Goal: Information Seeking & Learning: Learn about a topic

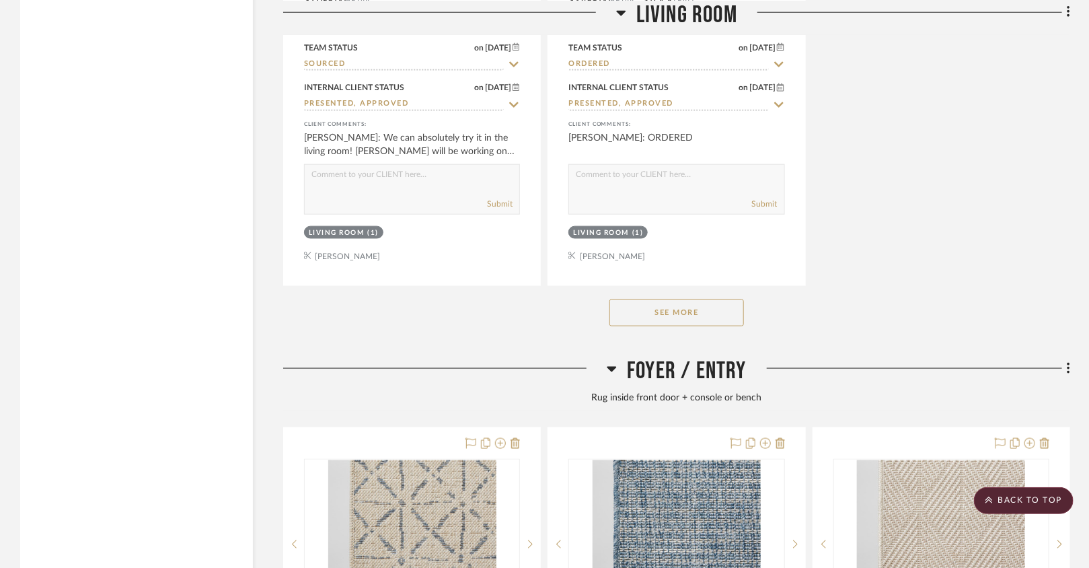
scroll to position [3041, 0]
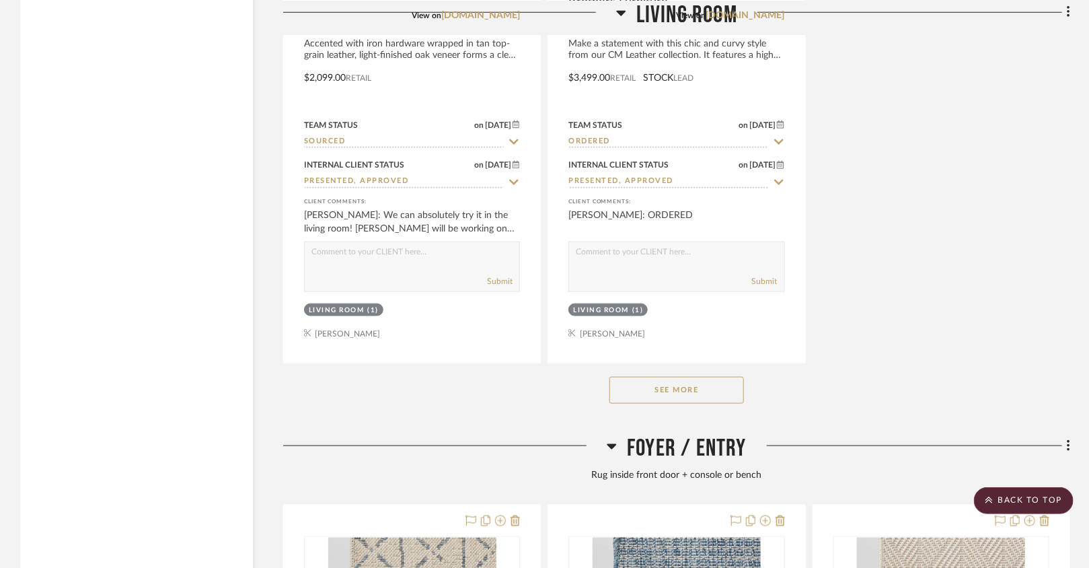
click at [449, 434] on div at bounding box center [444, 451] width 323 height 34
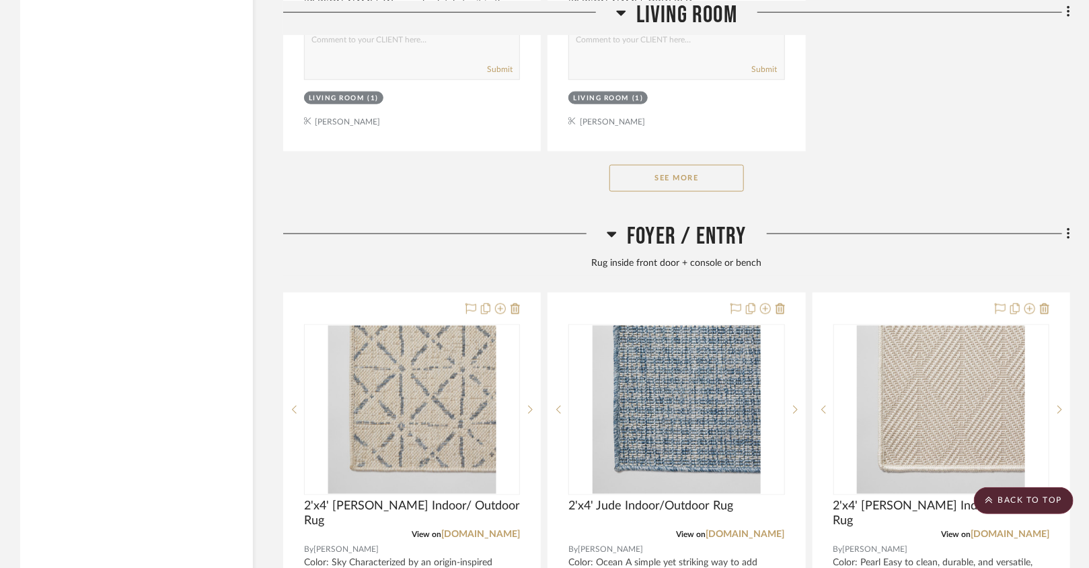
scroll to position [3254, 0]
click at [629, 169] on button "See More" at bounding box center [676, 176] width 135 height 27
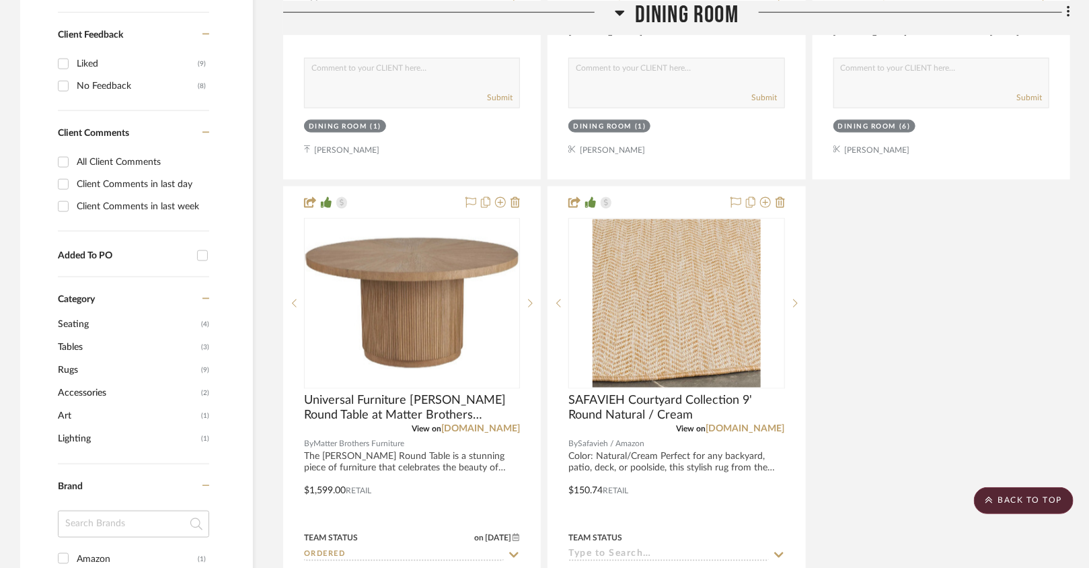
scroll to position [777, 0]
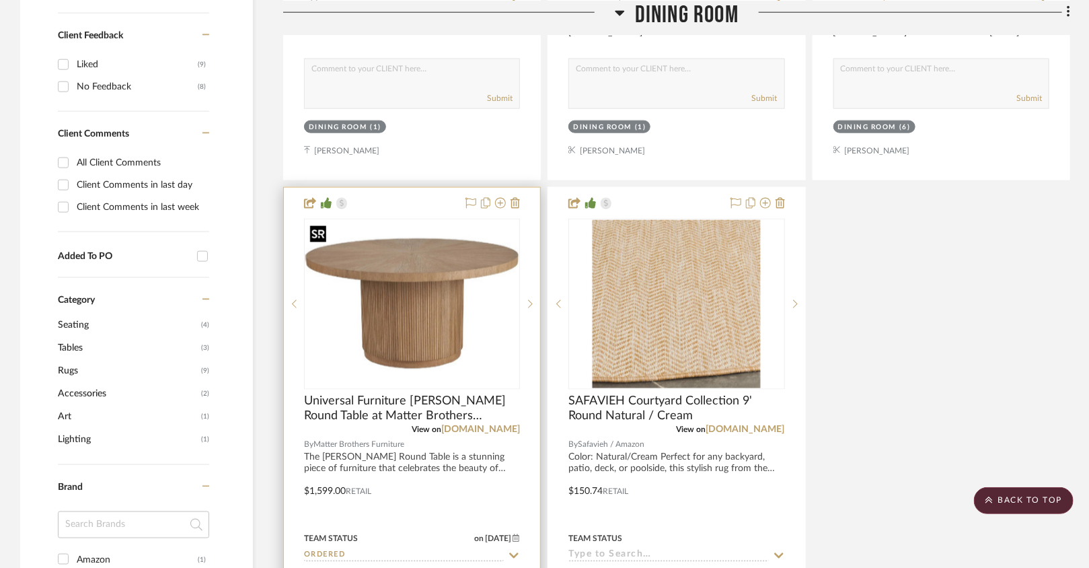
click at [473, 301] on img "0" at bounding box center [411, 303] width 213 height 160
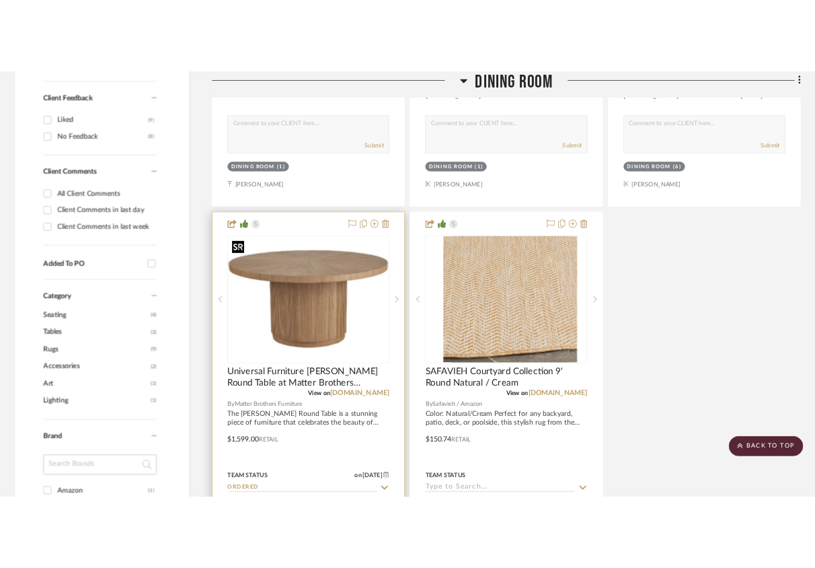
scroll to position [0, 0]
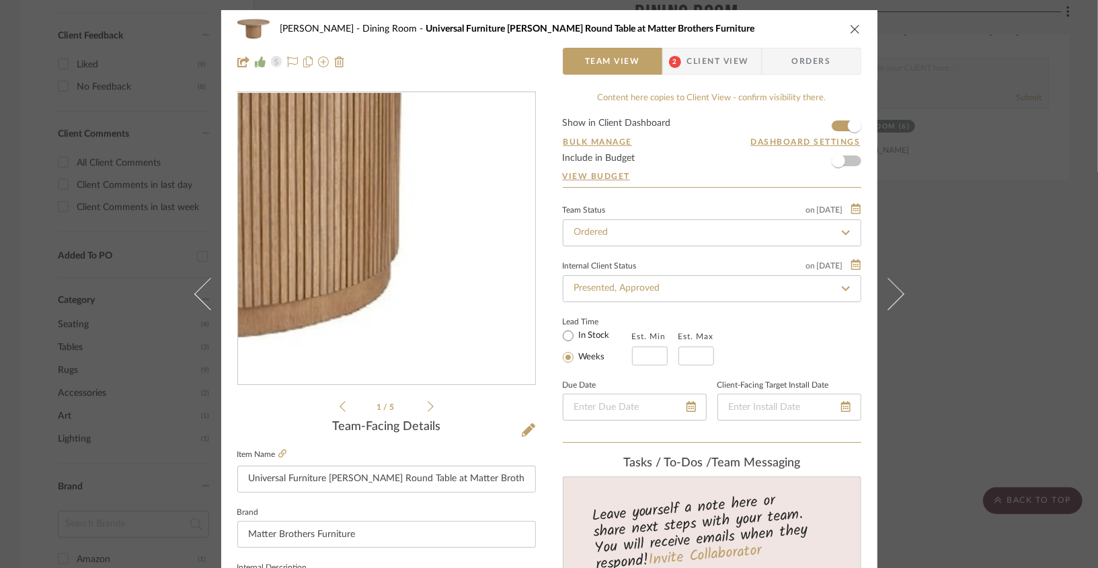
click at [447, 293] on img "0" at bounding box center [386, 238] width 297 height 223
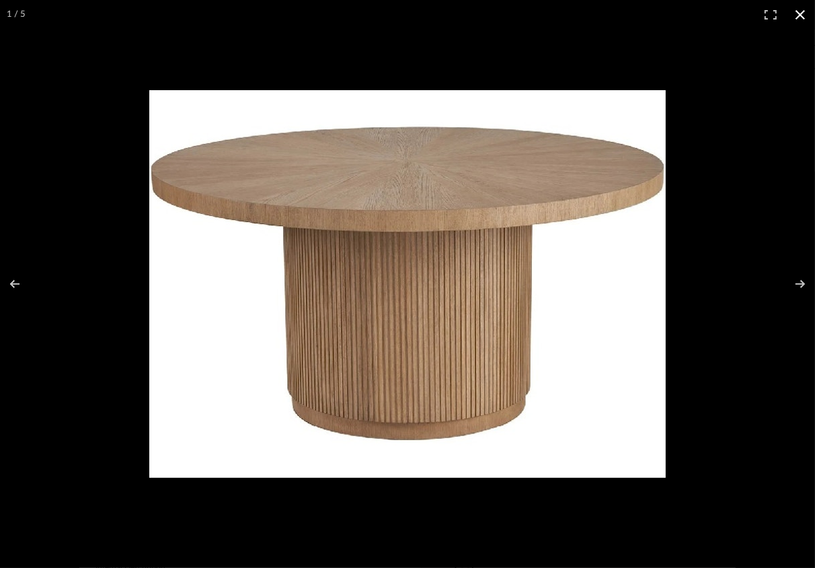
click at [250, 44] on div at bounding box center [407, 284] width 815 height 568
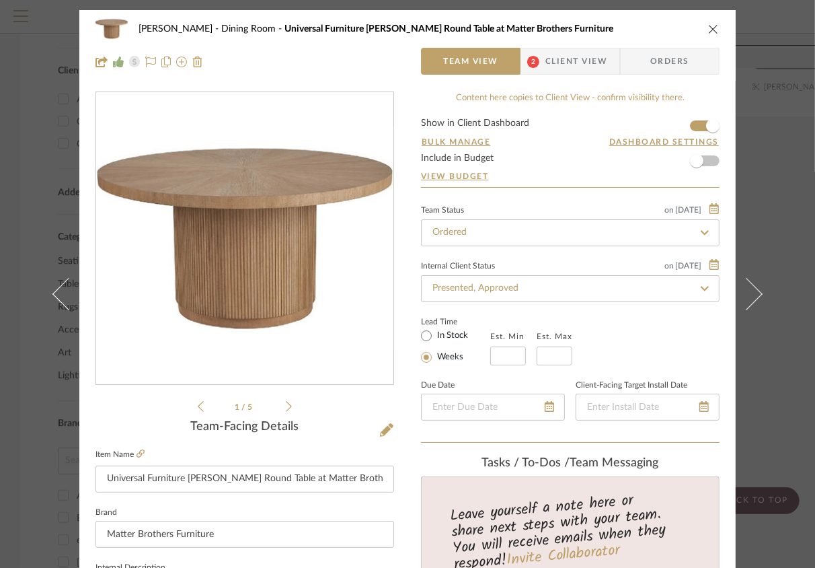
click at [717, 34] on div "Lois Londe Dining Room Universal Furniture Carmen Round Table at Matter Brother…" at bounding box center [407, 45] width 656 height 71
click at [714, 32] on button "close" at bounding box center [714, 29] width 12 height 12
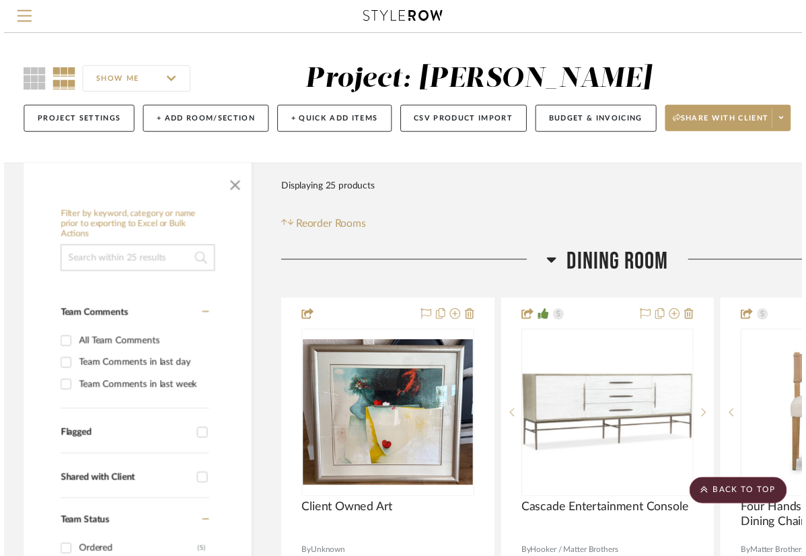
scroll to position [777, 0]
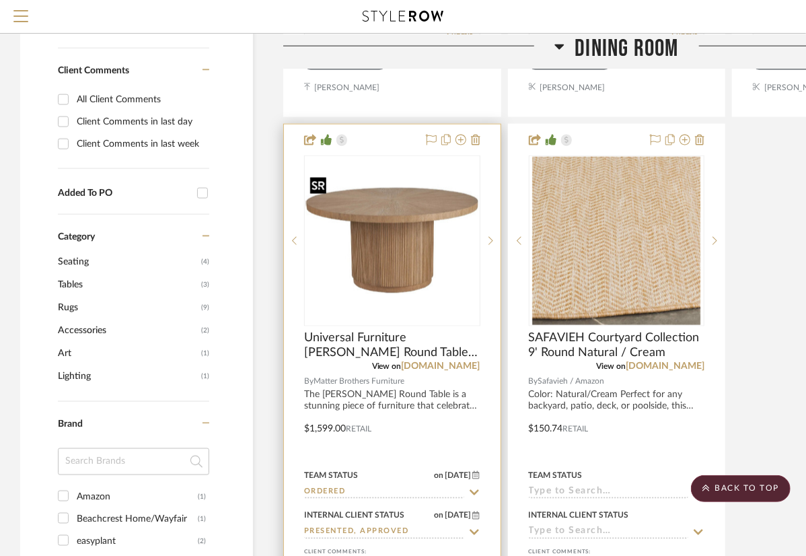
click at [360, 245] on img "0" at bounding box center [392, 241] width 174 height 130
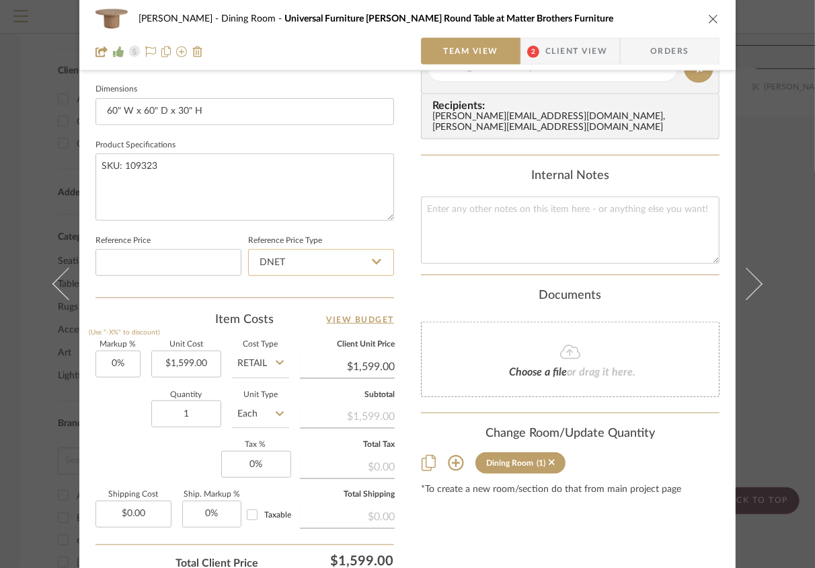
scroll to position [576, 0]
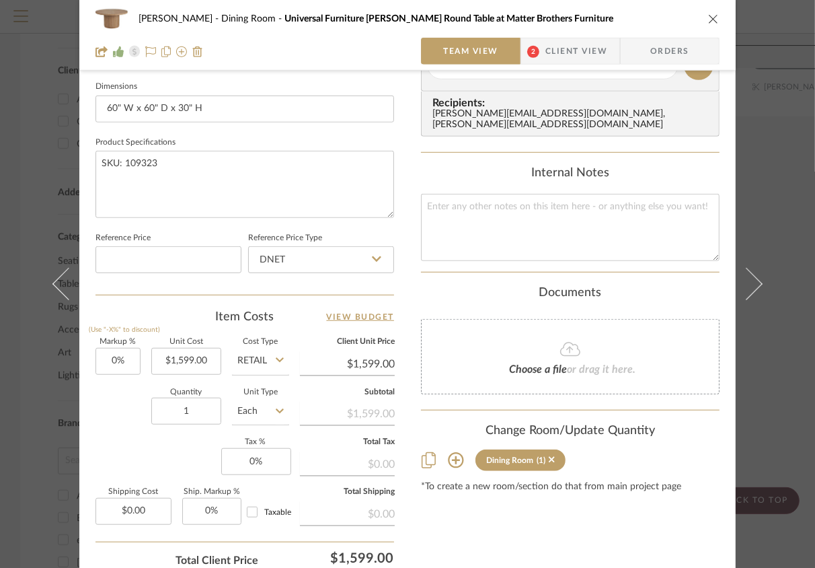
click at [715, 10] on div "Lois Londe Dining Room Universal Furniture Carmen Round Table at Matter Brother…" at bounding box center [407, 35] width 656 height 71
click at [702, 24] on div "Lois Londe Dining Room Universal Furniture Carmen Round Table at Matter Brother…" at bounding box center [408, 18] width 624 height 27
click at [708, 13] on icon "close" at bounding box center [713, 18] width 11 height 11
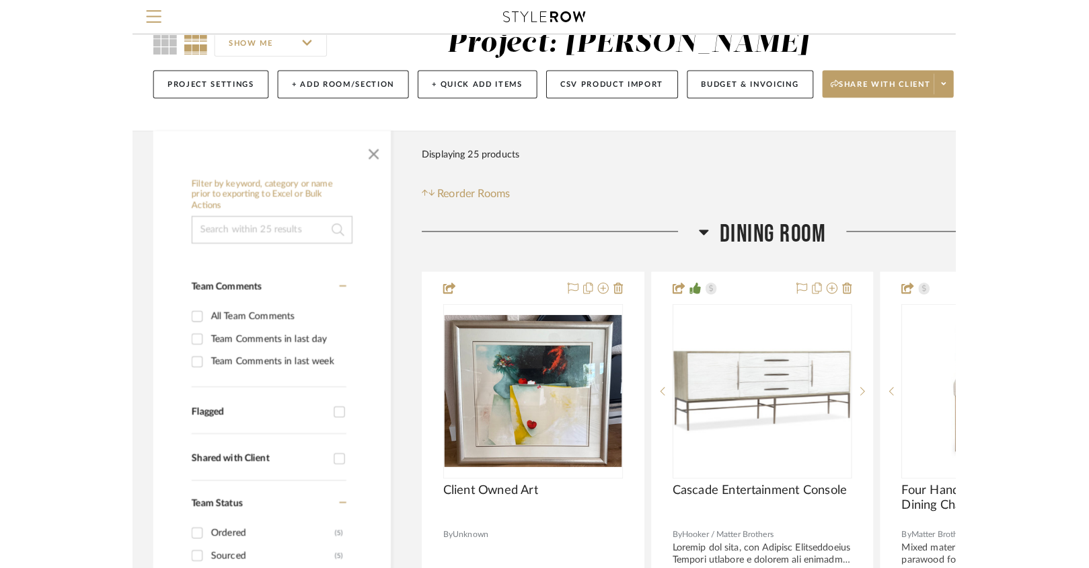
scroll to position [35, 0]
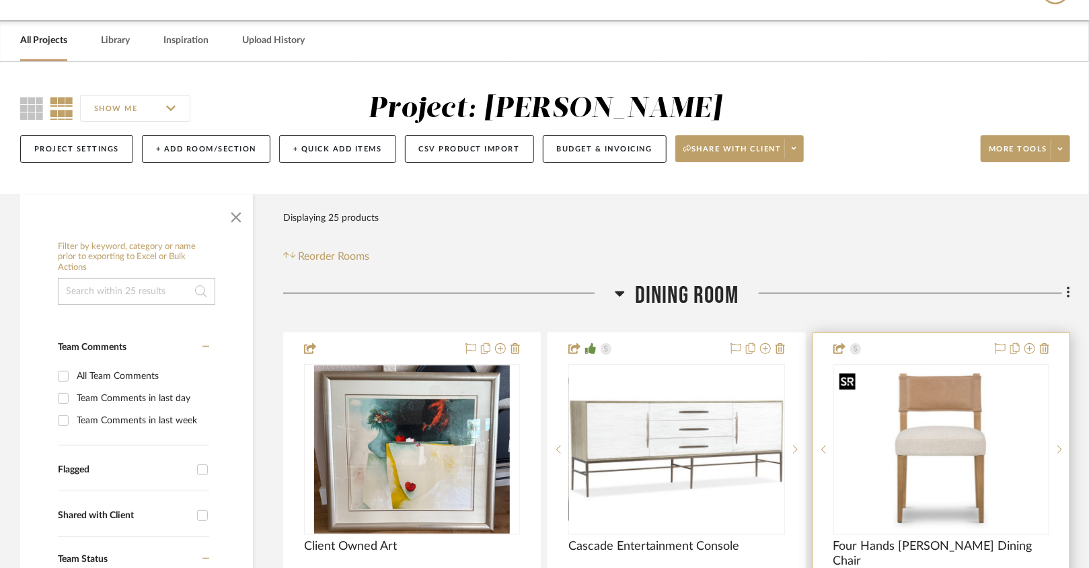
click at [0, 0] on img at bounding box center [0, 0] width 0 height 0
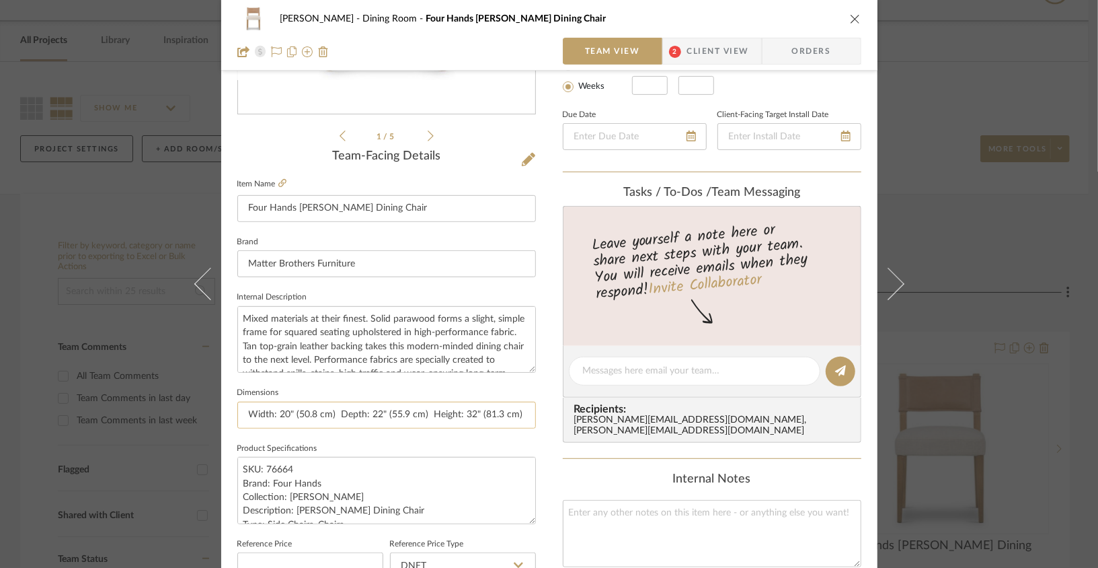
scroll to position [276, 0]
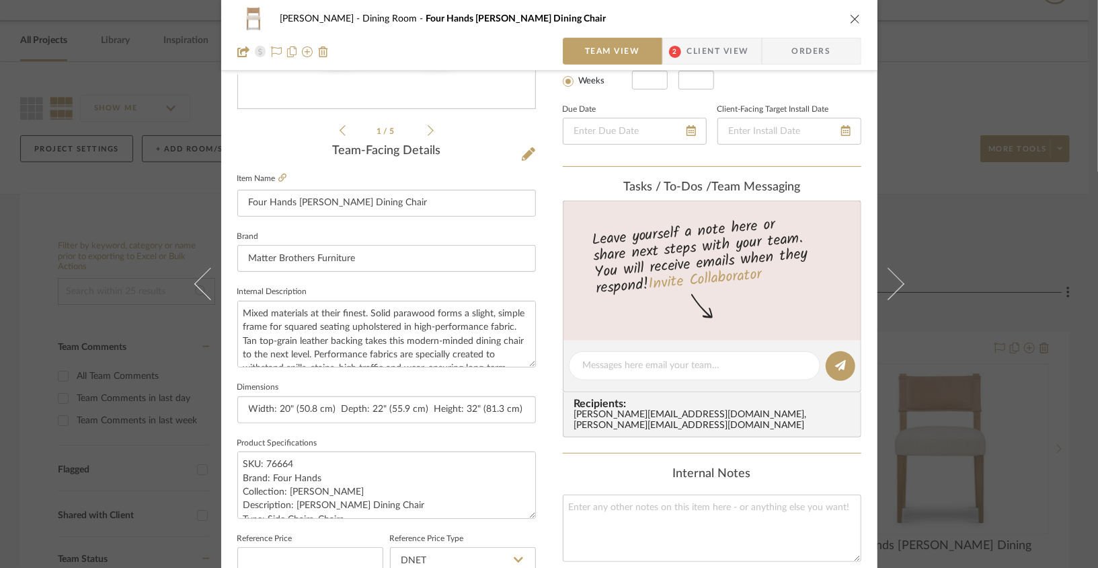
click at [855, 25] on div "Lois Londe Dining Room Four Hands Ferris Dining Chair" at bounding box center [549, 18] width 624 height 27
click at [855, 20] on icon "close" at bounding box center [855, 18] width 11 height 11
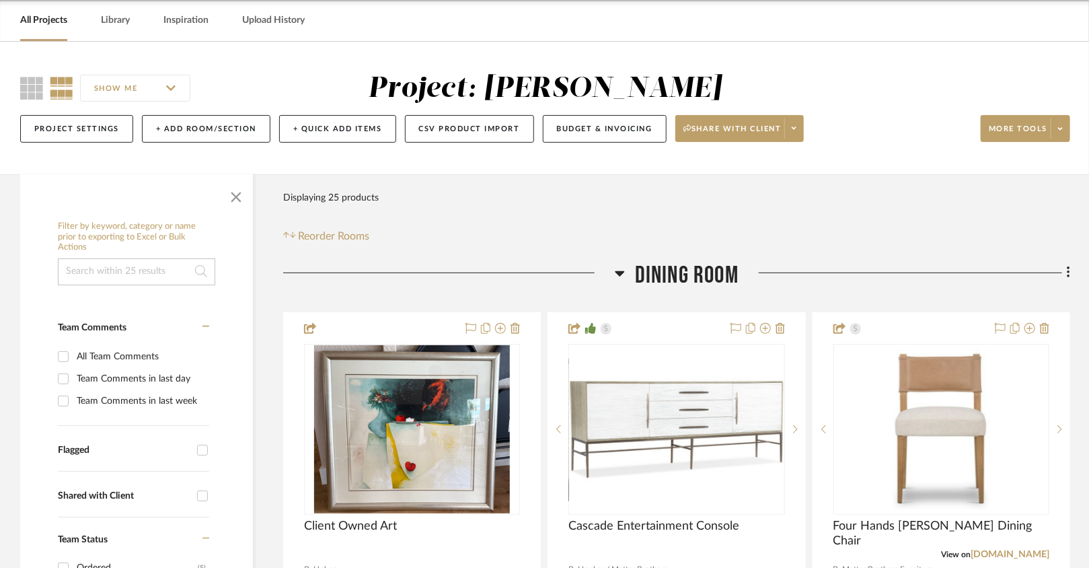
scroll to position [139, 0]
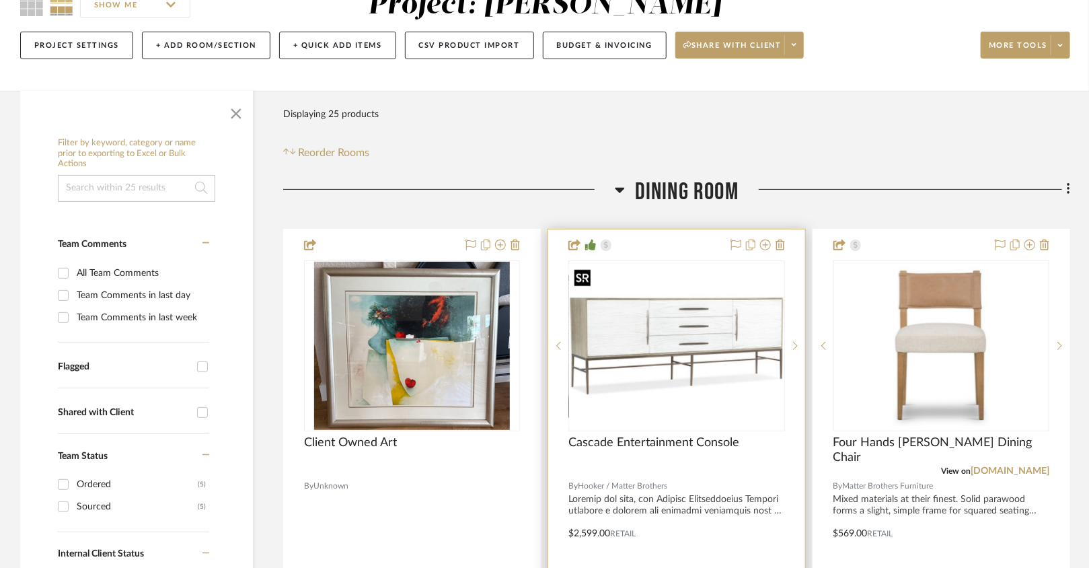
click at [703, 353] on img "0" at bounding box center [676, 345] width 213 height 160
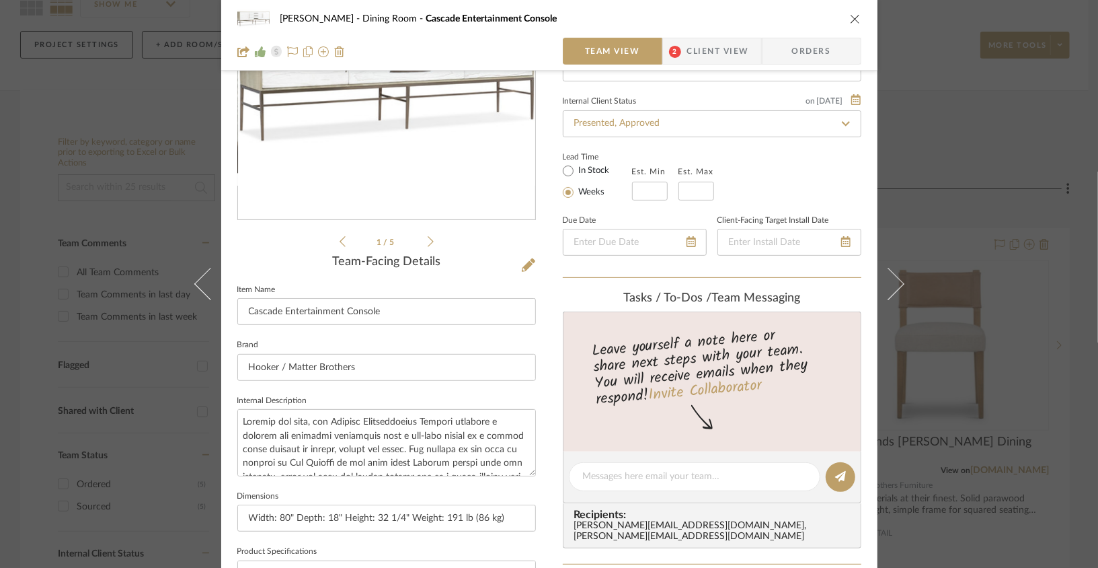
scroll to position [169, 0]
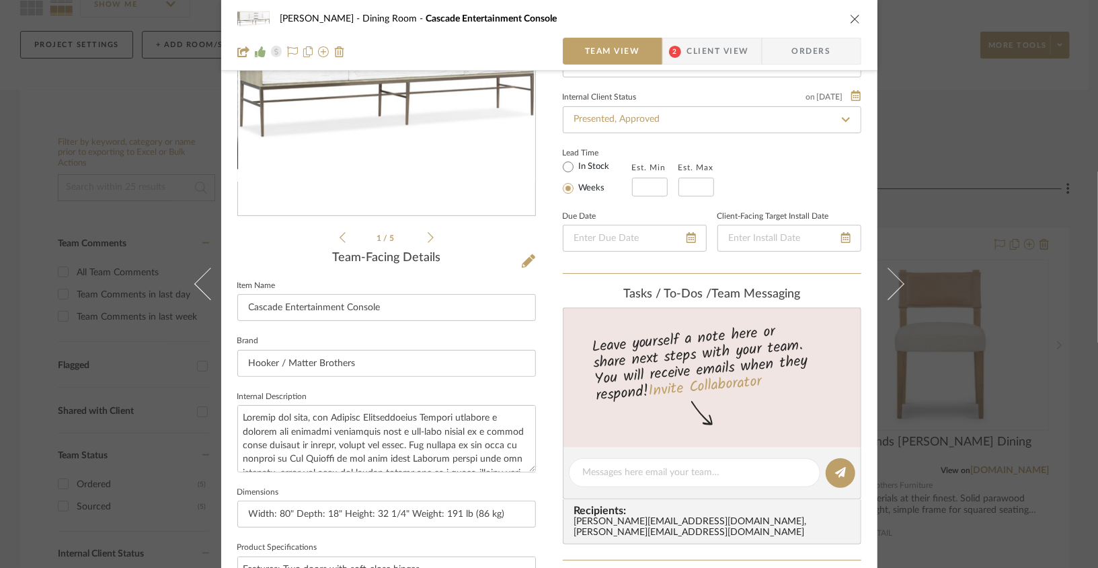
click at [851, 18] on icon "close" at bounding box center [855, 18] width 11 height 11
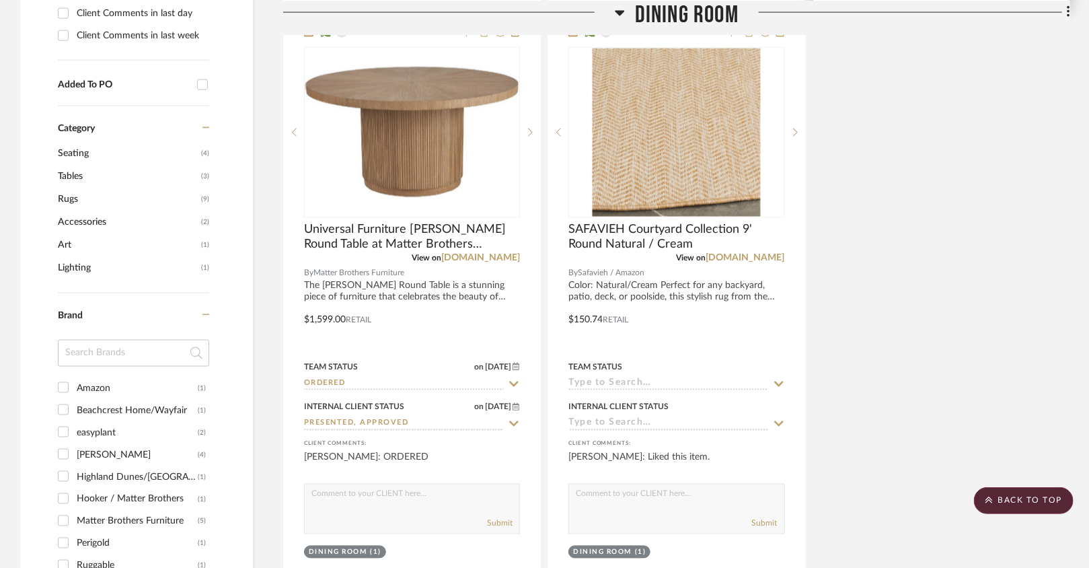
scroll to position [950, 0]
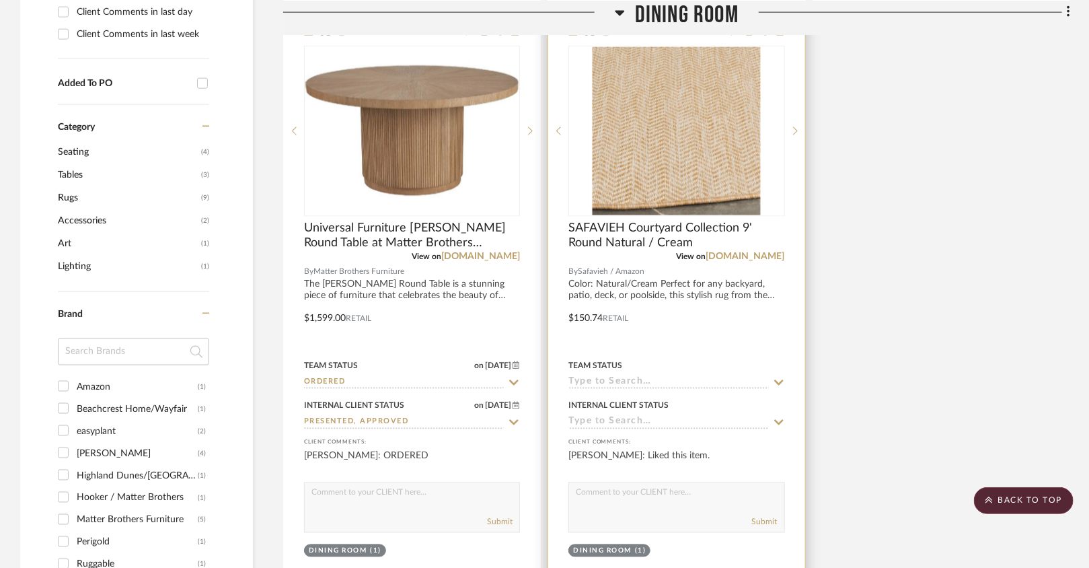
click at [723, 292] on div at bounding box center [676, 309] width 256 height 588
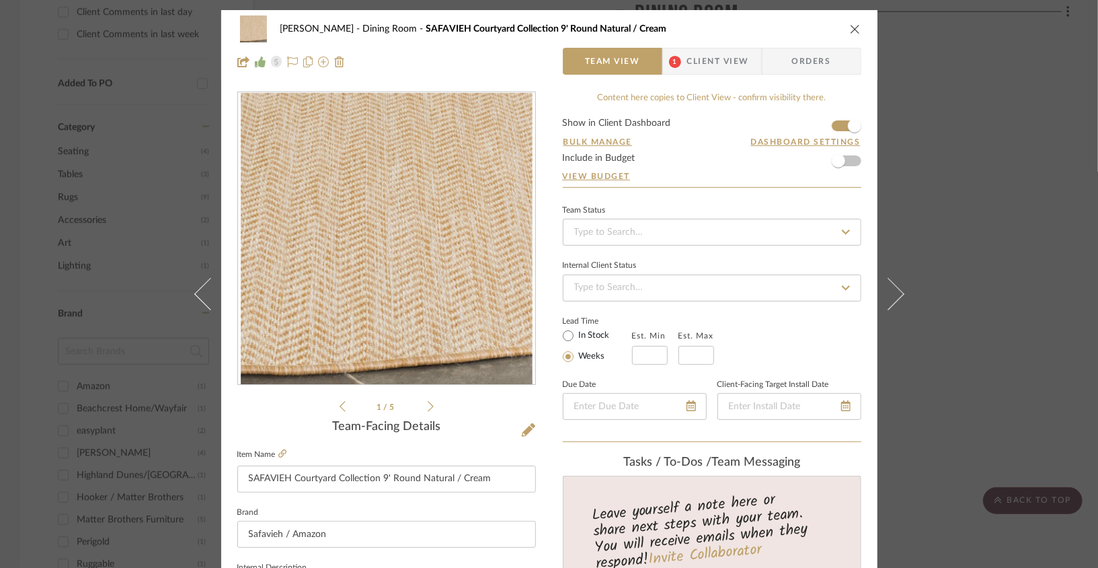
click at [944, 249] on div "Lois Londe Dining Room SAFAVIEH Courtyard Collection 9' Round Natural / Cream T…" at bounding box center [549, 284] width 1098 height 568
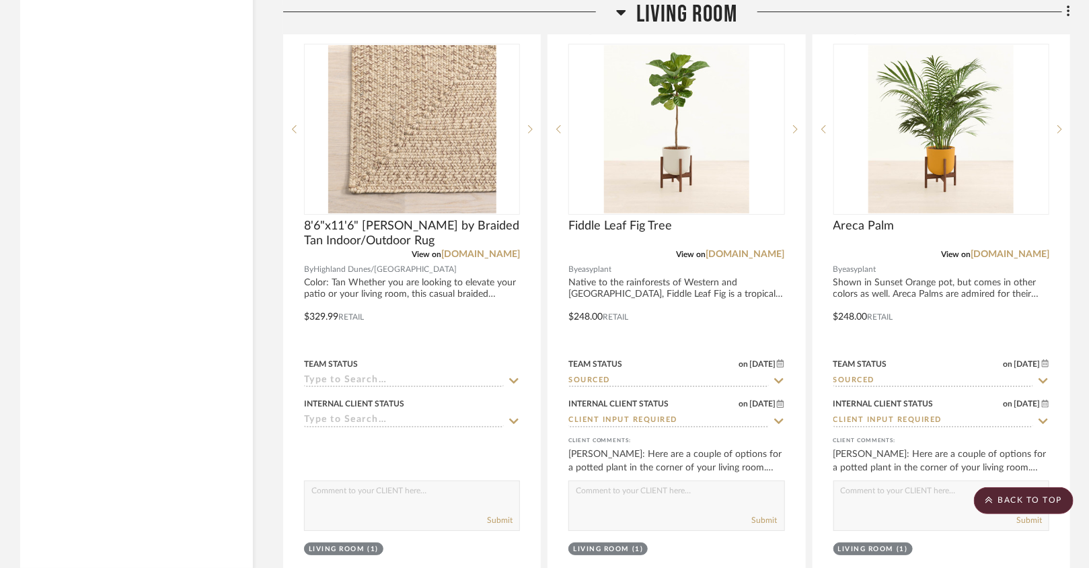
scroll to position [2197, 0]
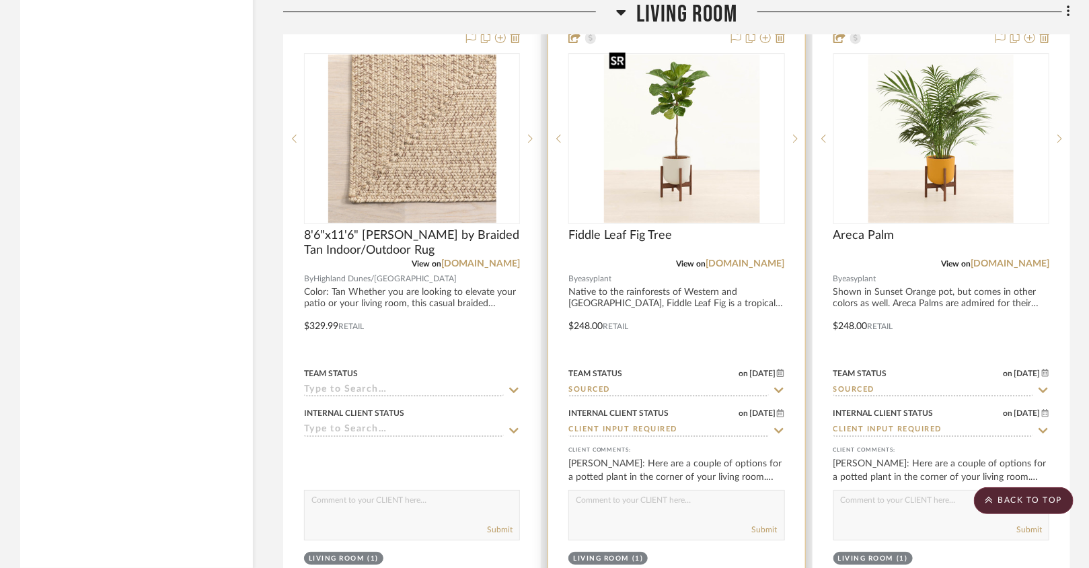
click at [681, 162] on div at bounding box center [676, 138] width 216 height 171
click at [681, 162] on img "0" at bounding box center [676, 138] width 145 height 168
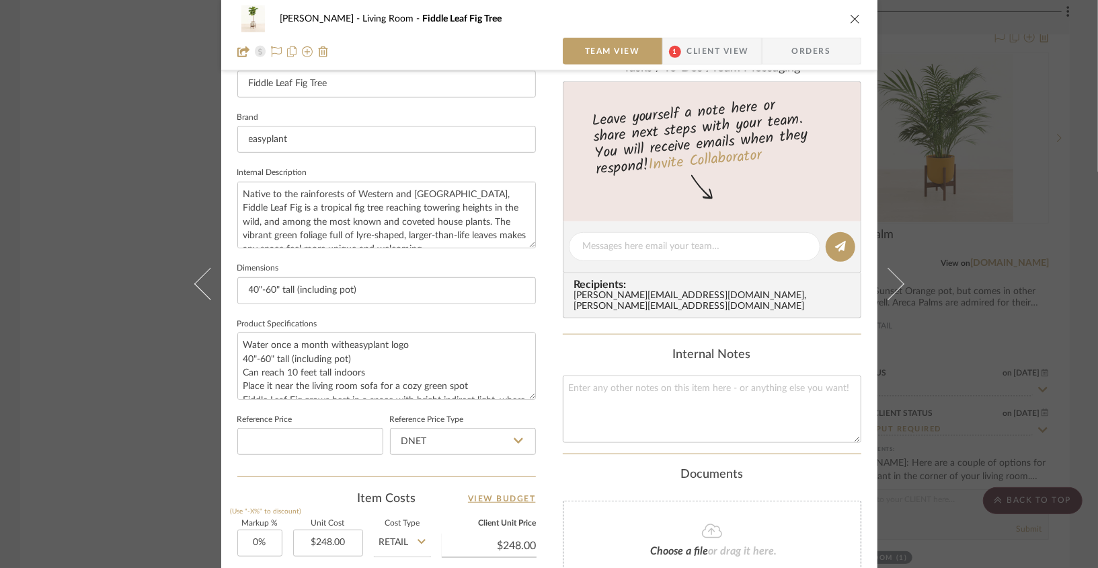
scroll to position [432, 0]
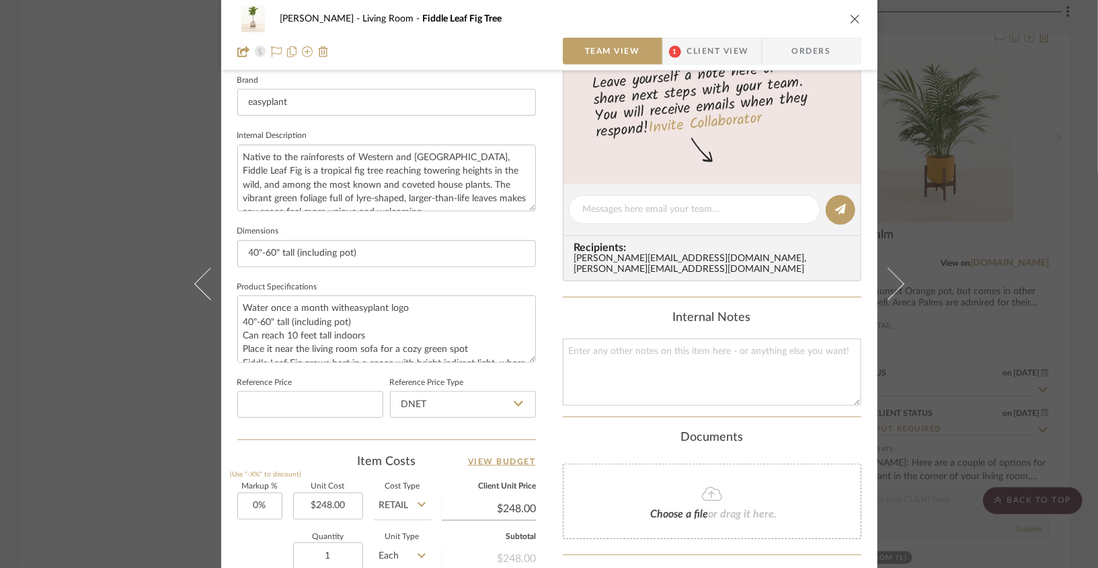
click at [851, 17] on icon "close" at bounding box center [855, 18] width 11 height 11
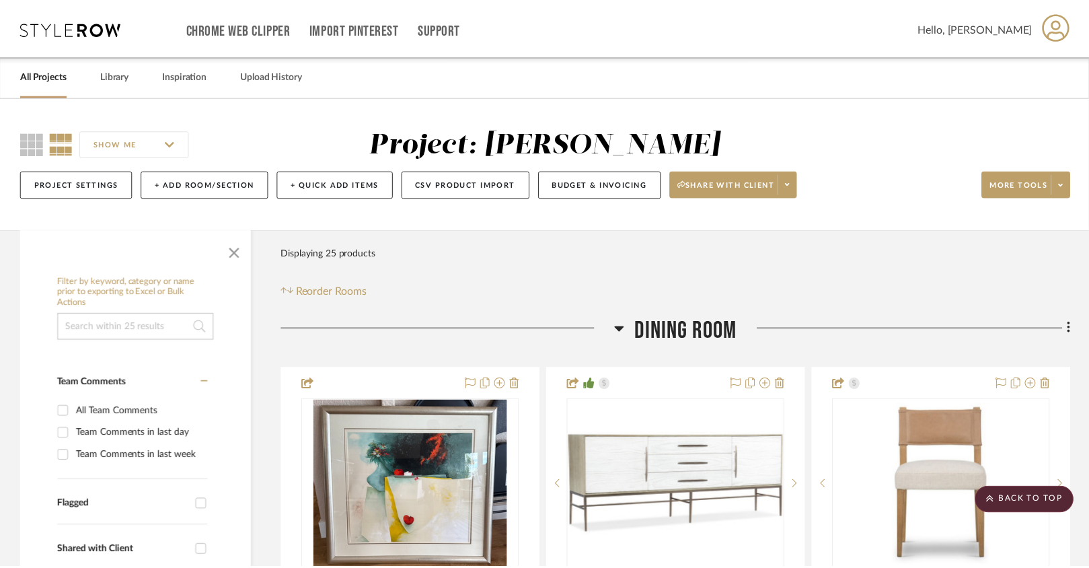
scroll to position [2197, 0]
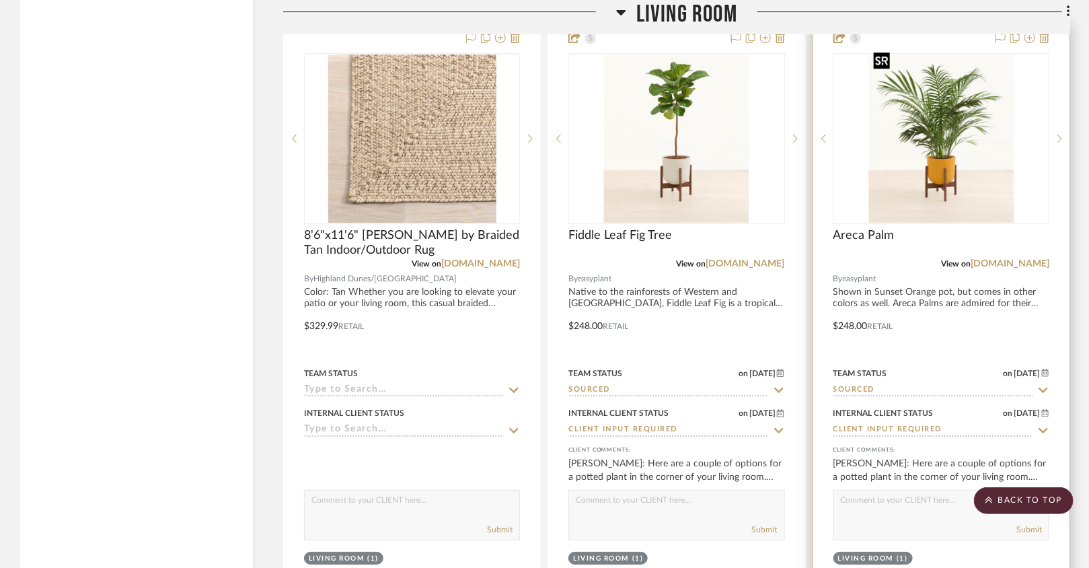
click at [0, 0] on img at bounding box center [0, 0] width 0 height 0
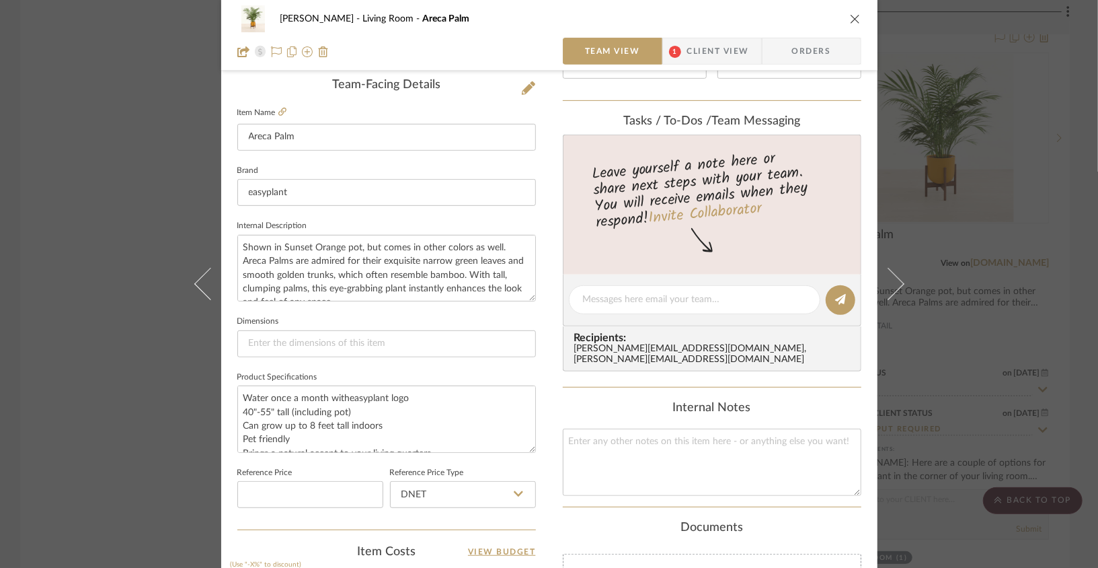
scroll to position [347, 0]
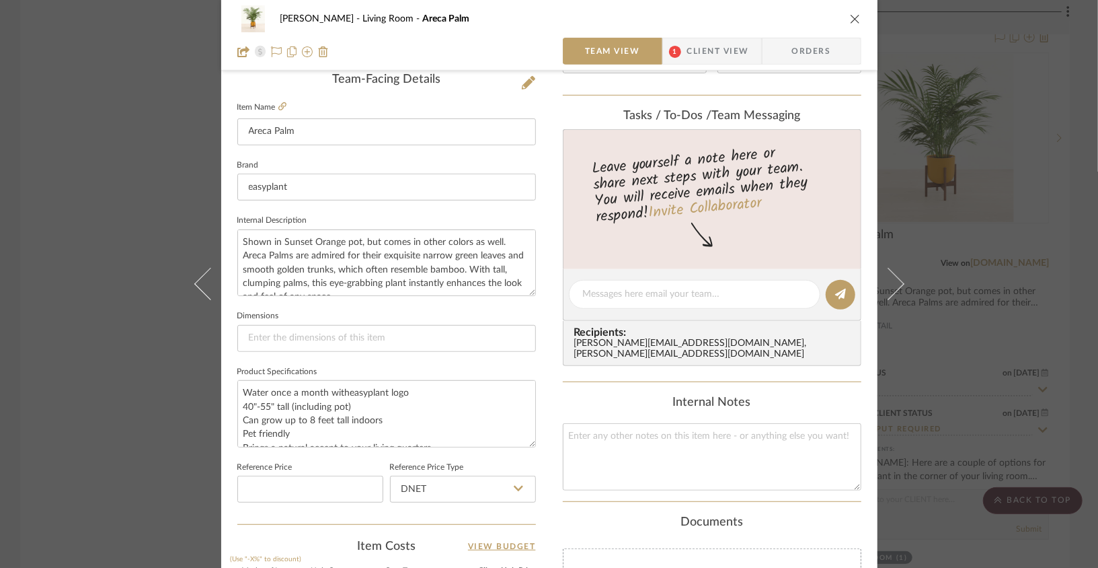
click at [841, 13] on div "Lois Londe Living Room Areca Palm" at bounding box center [549, 18] width 624 height 27
click at [855, 22] on icon "close" at bounding box center [855, 18] width 11 height 11
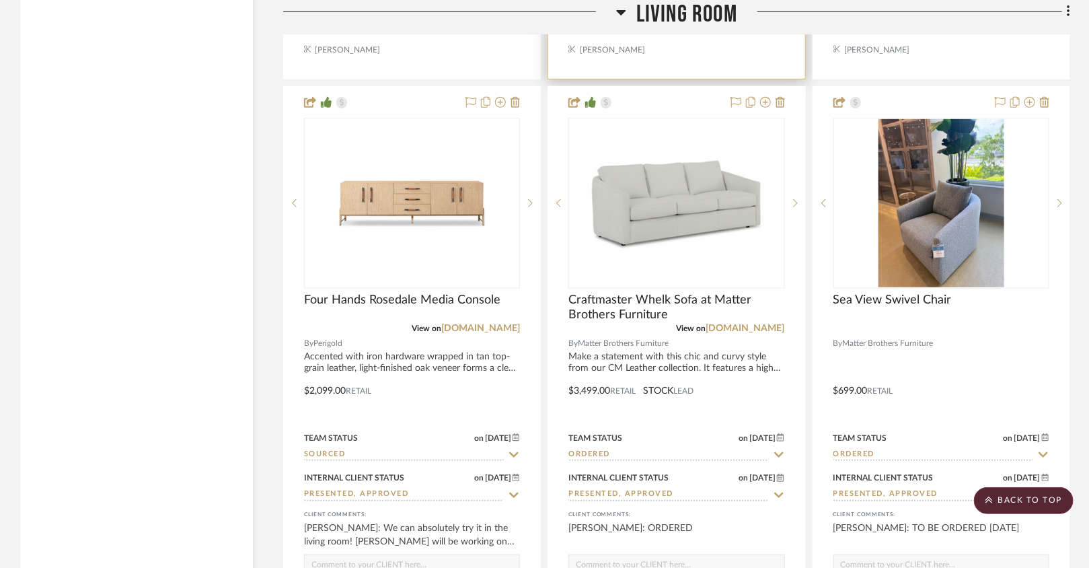
scroll to position [2731, 0]
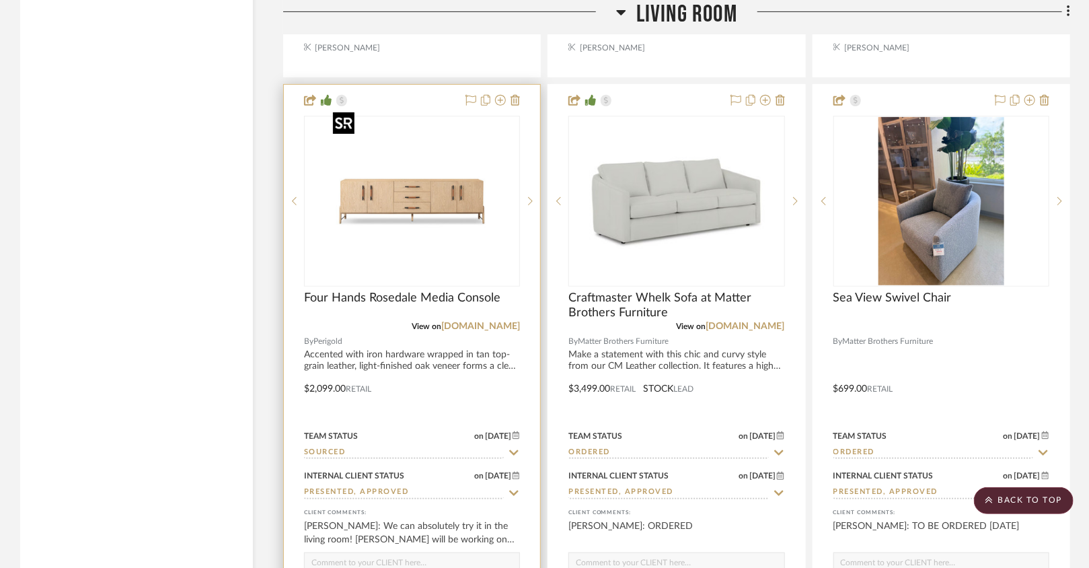
click at [454, 206] on img "0" at bounding box center [412, 201] width 168 height 168
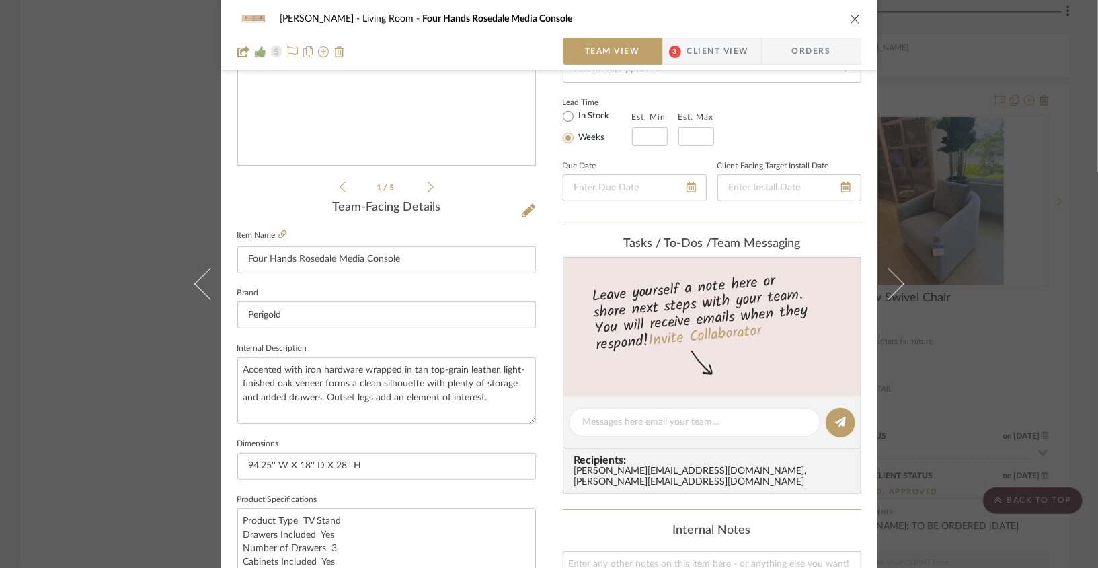
scroll to position [256, 0]
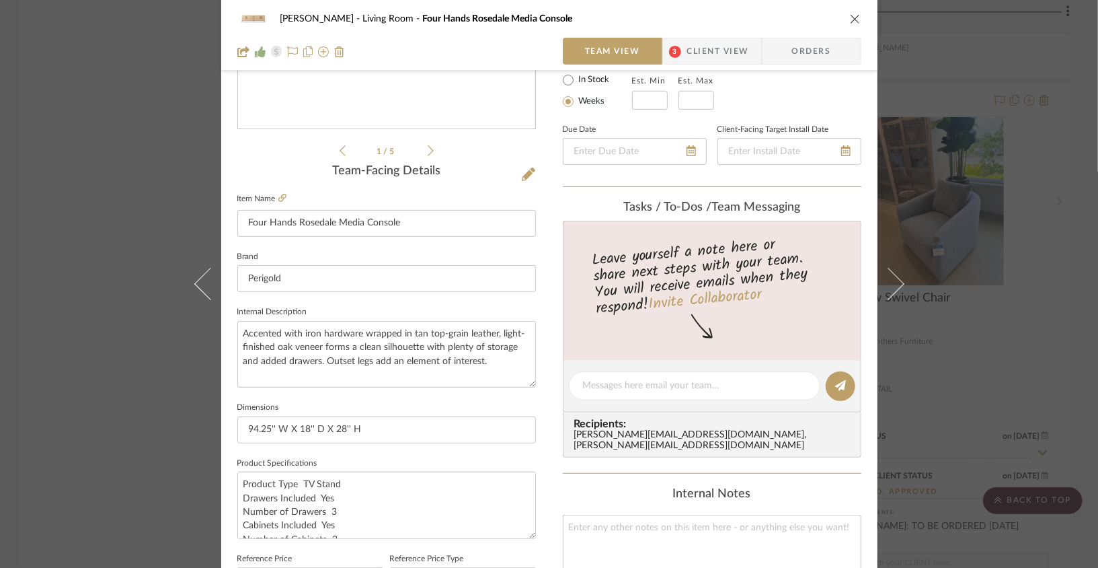
click at [852, 17] on icon "close" at bounding box center [855, 18] width 11 height 11
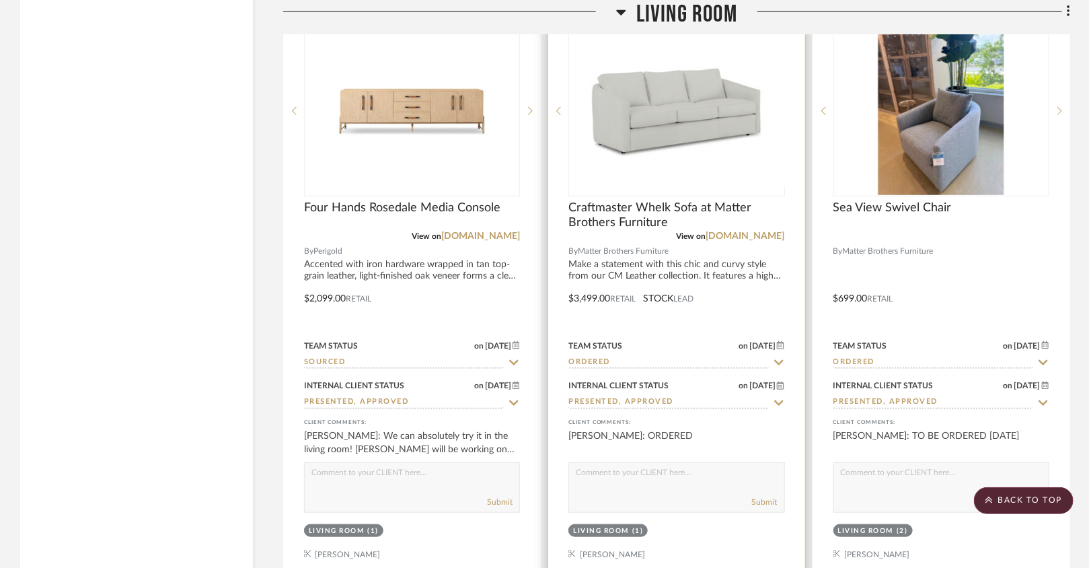
scroll to position [2825, 0]
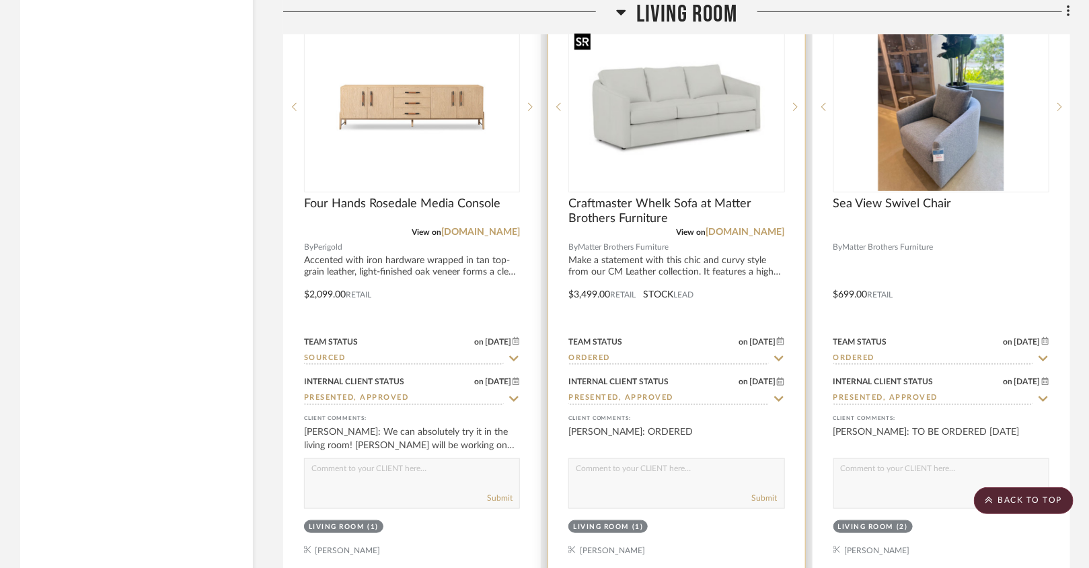
click at [715, 132] on img "0" at bounding box center [676, 107] width 213 height 138
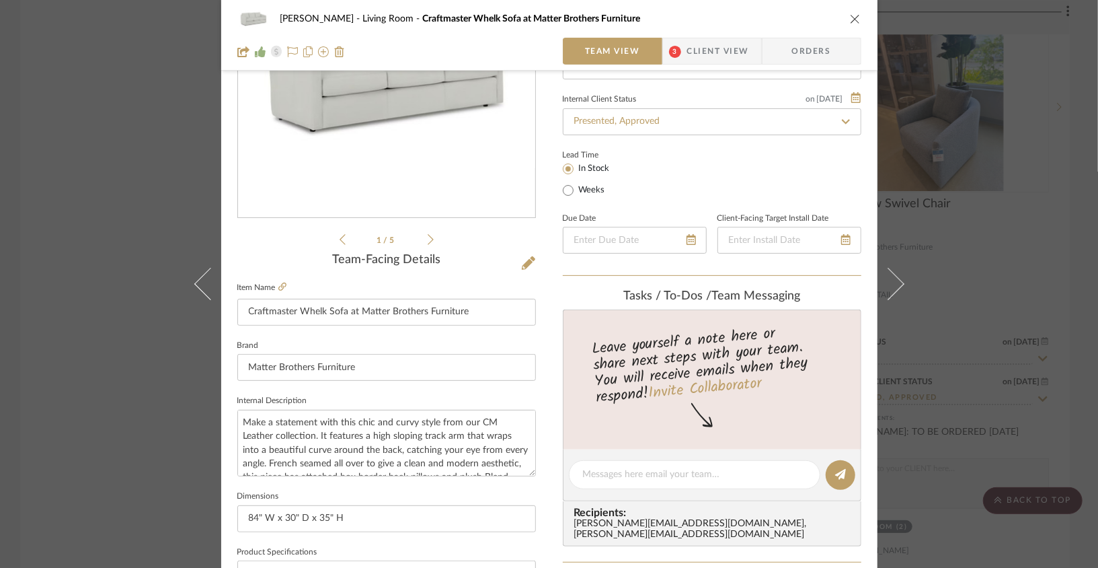
scroll to position [198, 0]
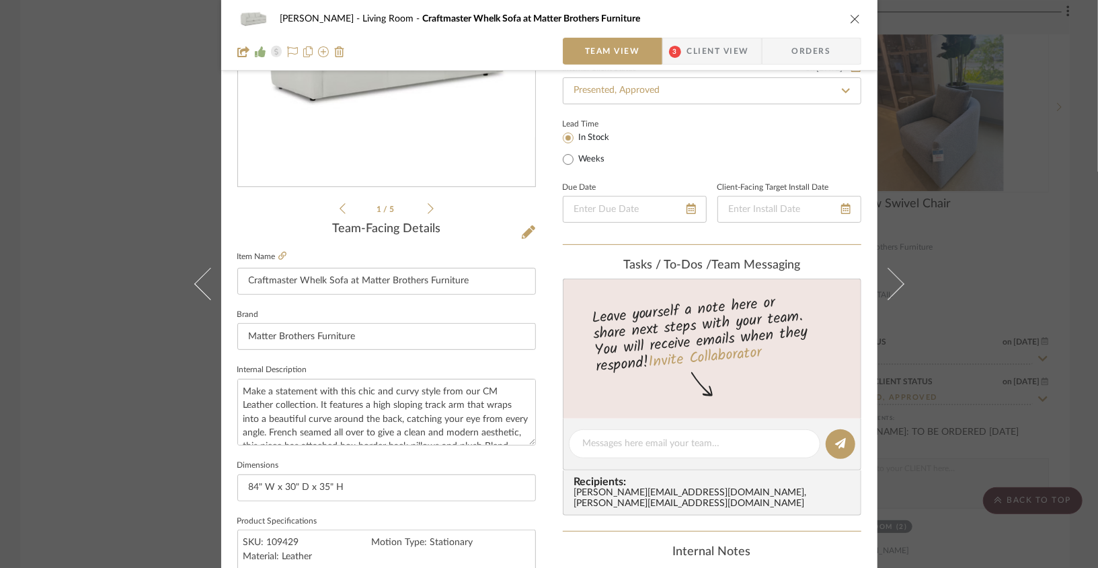
click at [428, 206] on icon at bounding box center [431, 208] width 6 height 12
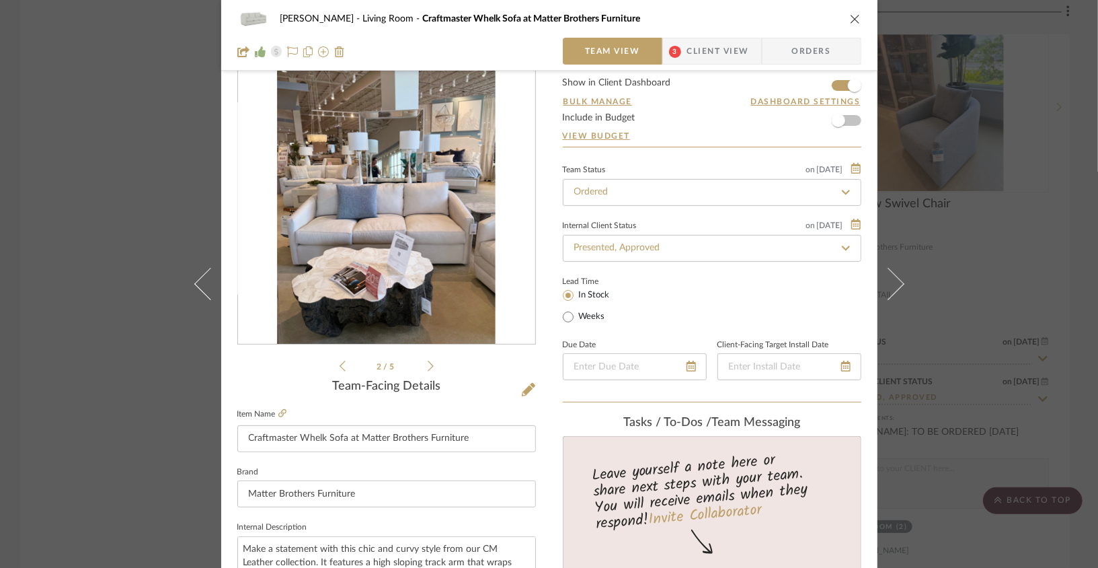
scroll to position [22, 0]
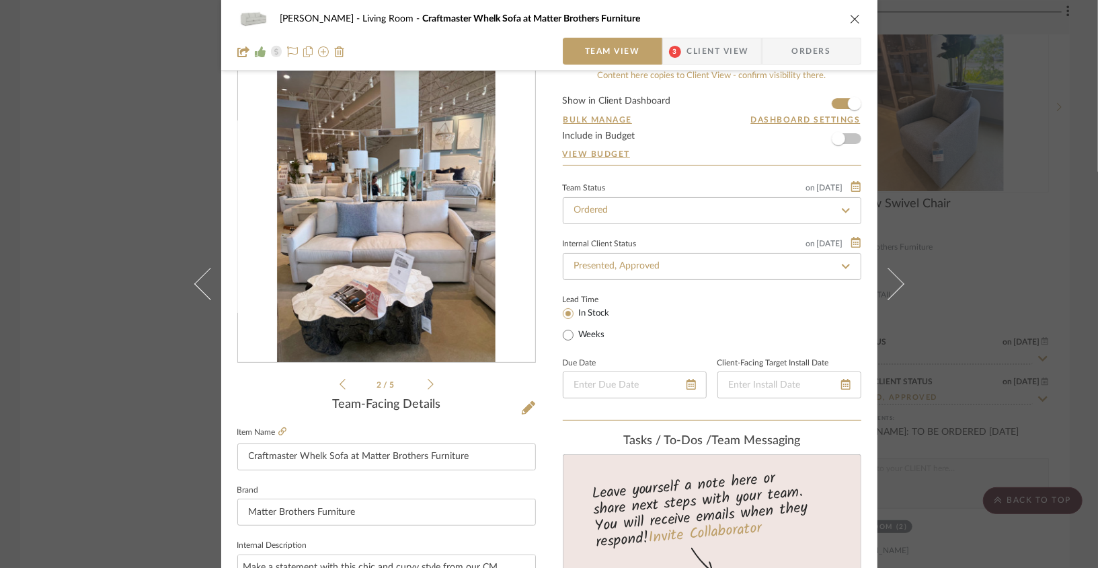
click at [428, 387] on icon at bounding box center [431, 384] width 6 height 12
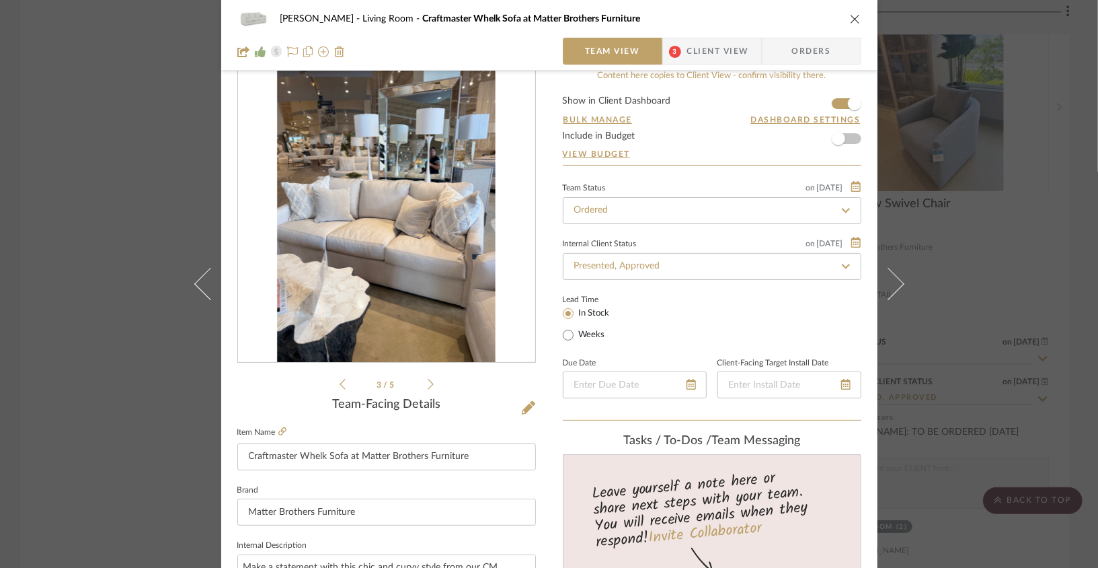
click at [428, 388] on icon at bounding box center [431, 384] width 6 height 12
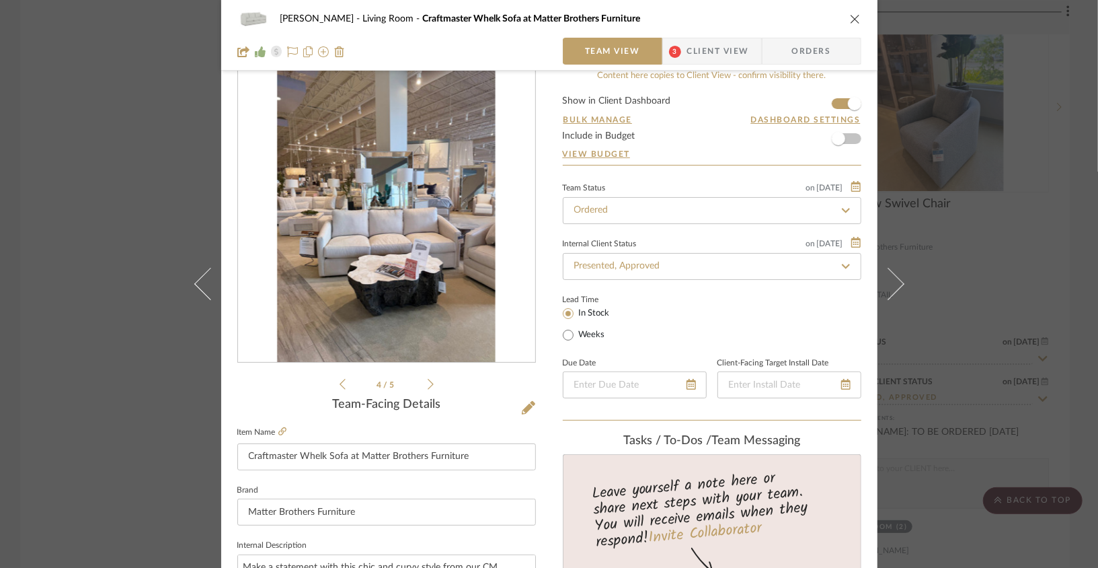
click at [428, 388] on icon at bounding box center [431, 384] width 6 height 12
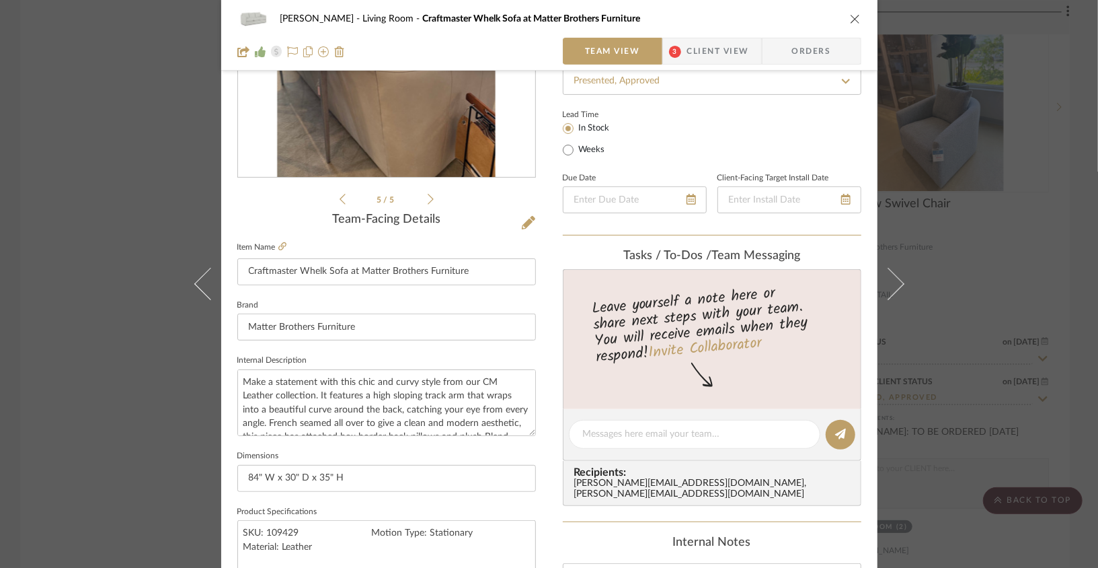
scroll to position [0, 0]
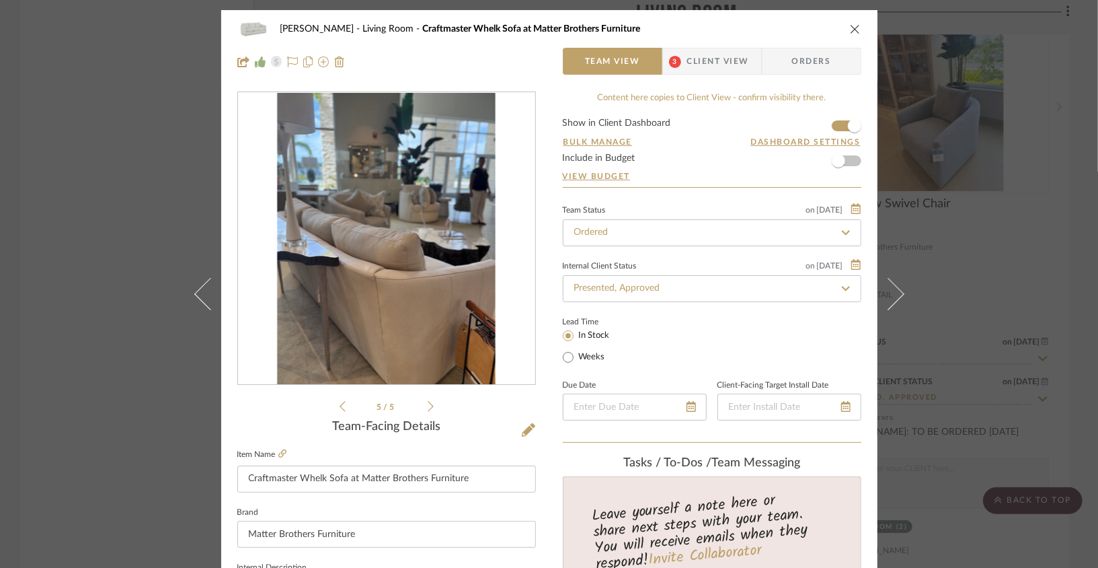
click at [346, 408] on li "5 / 5" at bounding box center [387, 406] width 82 height 16
click at [332, 405] on div "5 / 5" at bounding box center [386, 252] width 299 height 323
click at [340, 405] on icon at bounding box center [343, 406] width 6 height 12
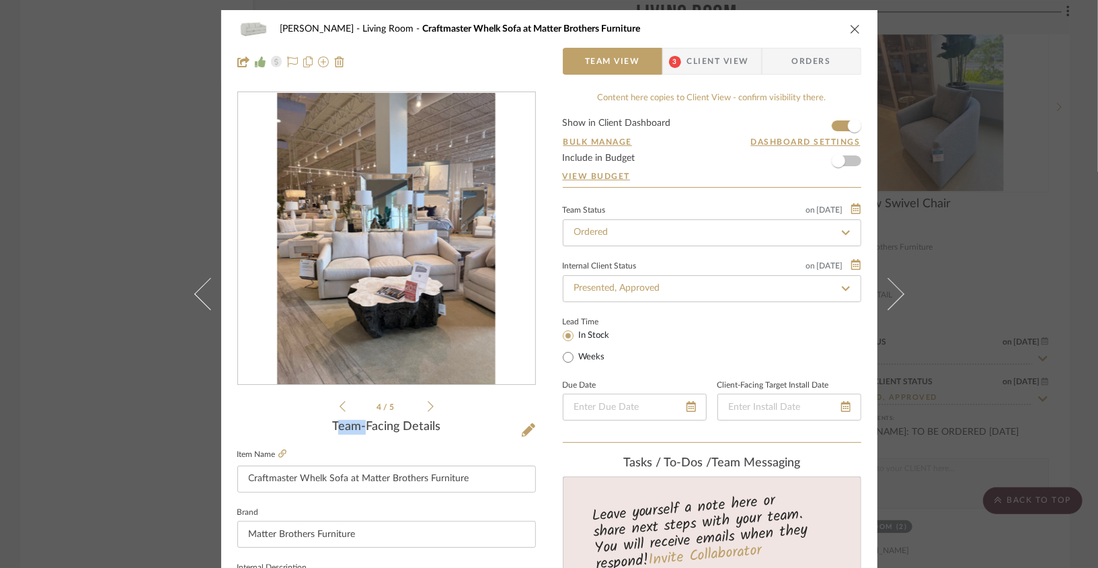
click at [340, 405] on icon at bounding box center [343, 406] width 6 height 12
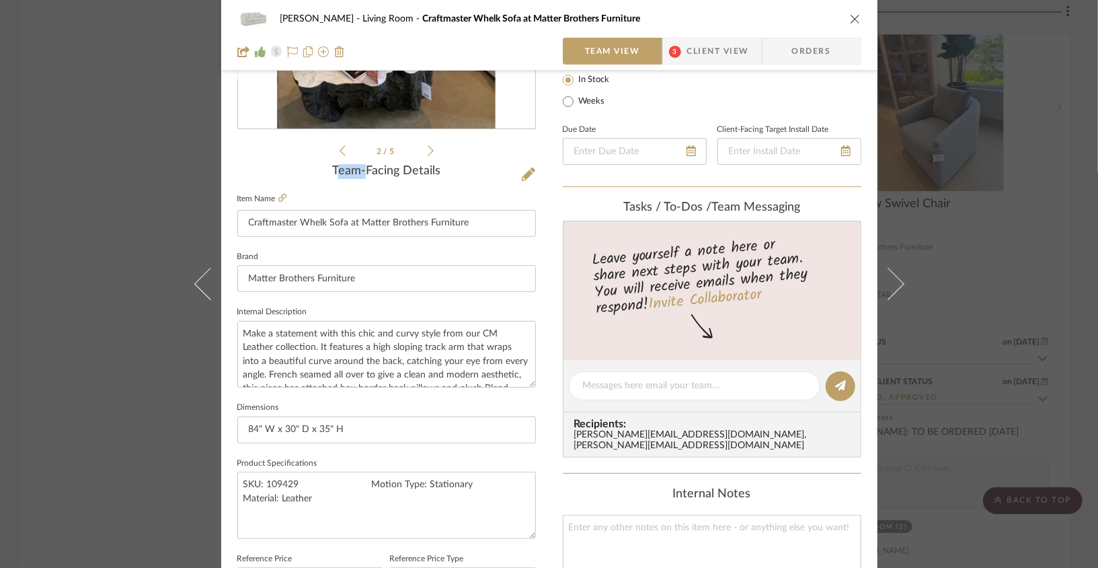
scroll to position [258, 0]
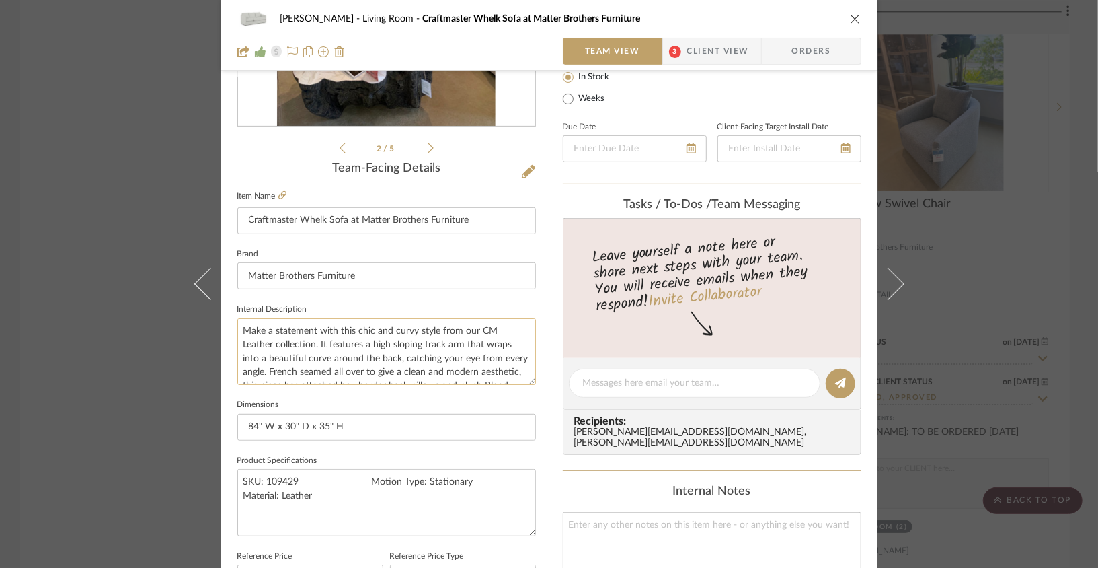
click at [352, 368] on textarea "Make a statement with this chic and curvy style from our CM Leather collection.…" at bounding box center [386, 351] width 299 height 67
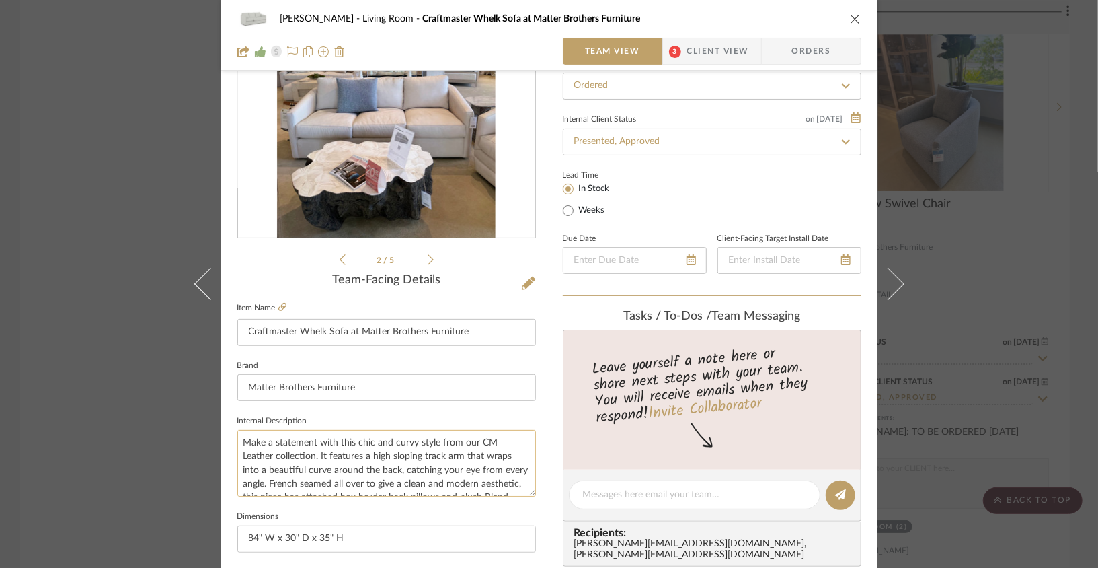
scroll to position [137, 0]
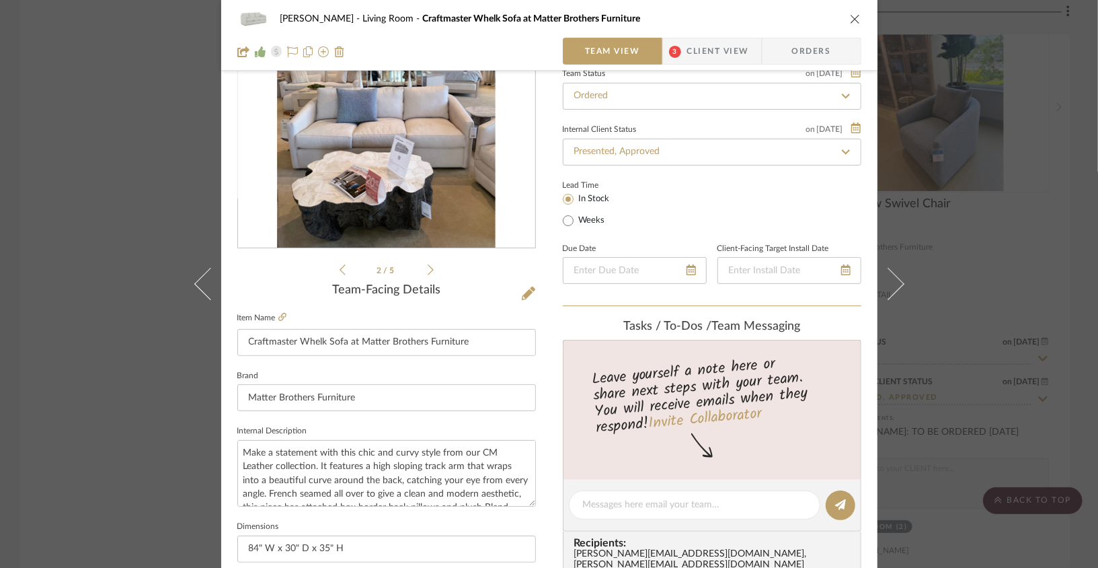
click at [426, 277] on div "2 / 5 Team-Facing Details Item Name Craftmaster Whelk Sofa at Matter Brothers F…" at bounding box center [386, 508] width 299 height 1107
click at [428, 272] on icon at bounding box center [431, 270] width 6 height 12
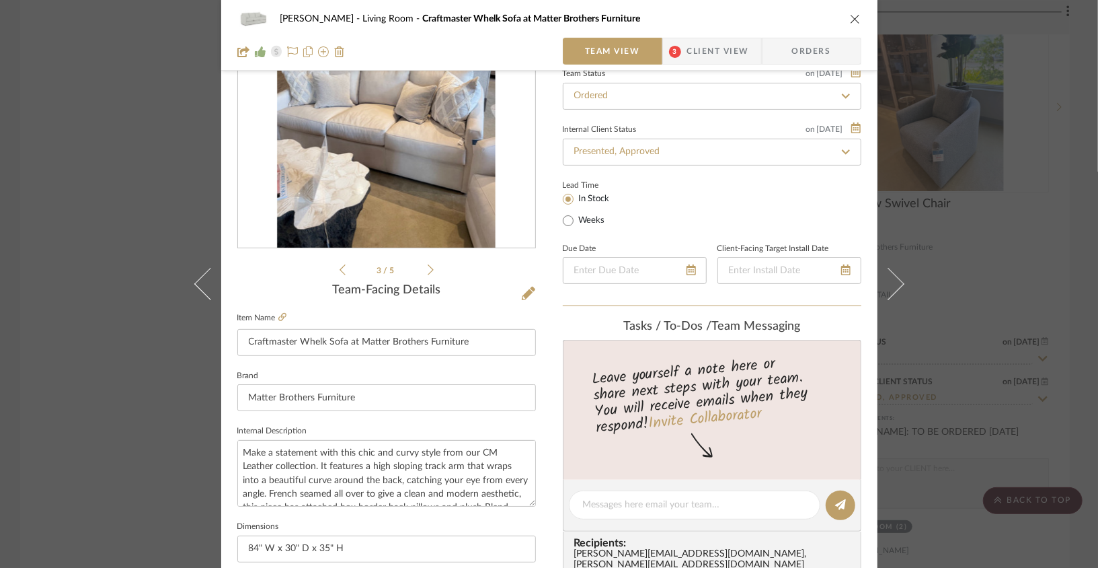
click at [428, 272] on icon at bounding box center [431, 270] width 6 height 12
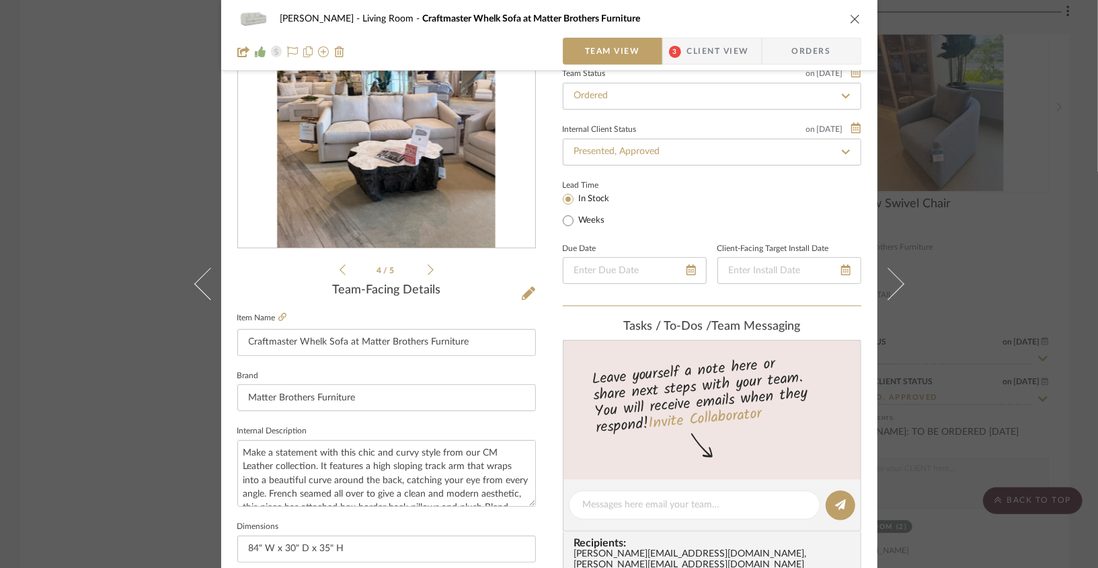
click at [428, 272] on icon at bounding box center [431, 270] width 6 height 12
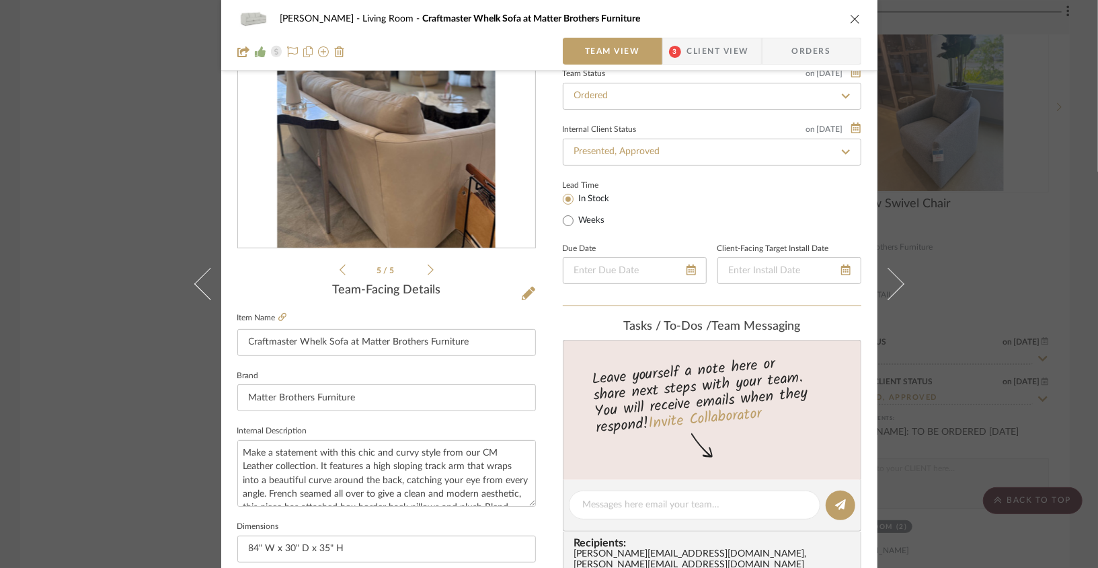
click at [428, 272] on icon at bounding box center [431, 270] width 6 height 12
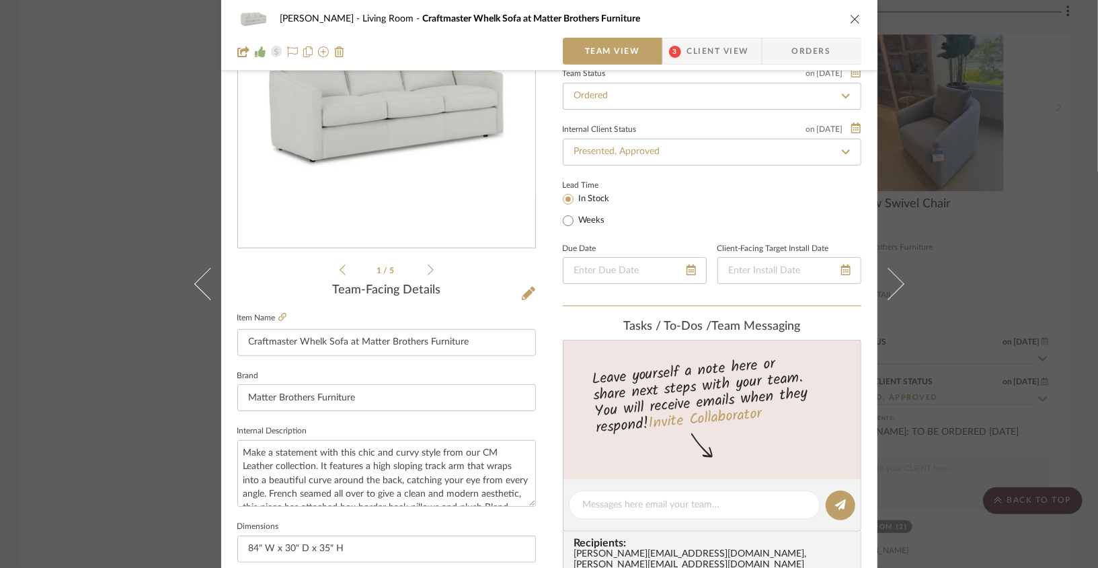
click at [428, 272] on icon at bounding box center [431, 270] width 6 height 12
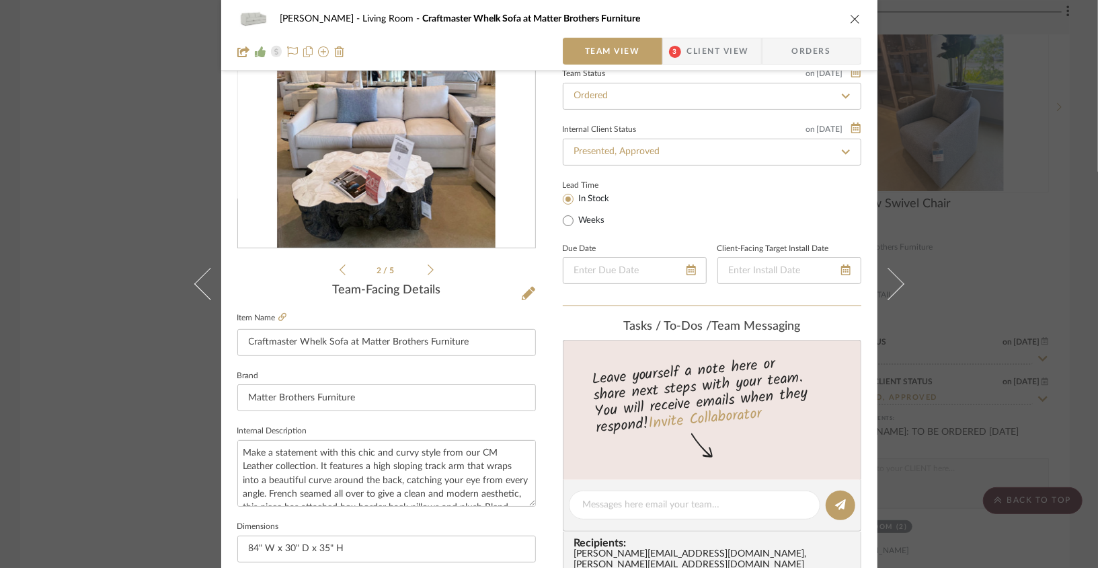
click at [428, 272] on icon at bounding box center [431, 270] width 6 height 12
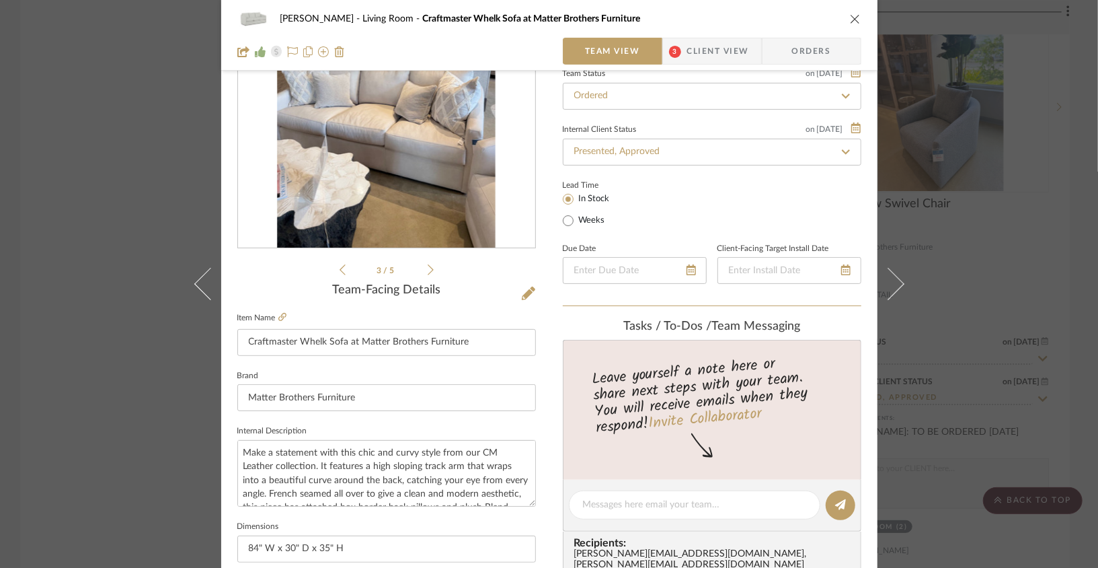
click at [428, 272] on icon at bounding box center [431, 270] width 6 height 12
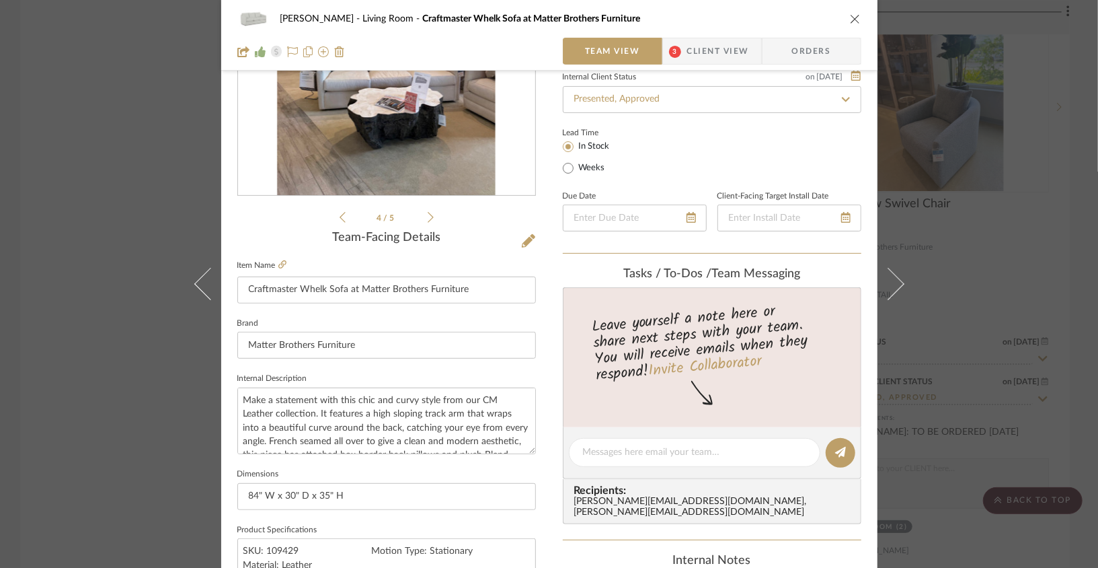
scroll to position [0, 0]
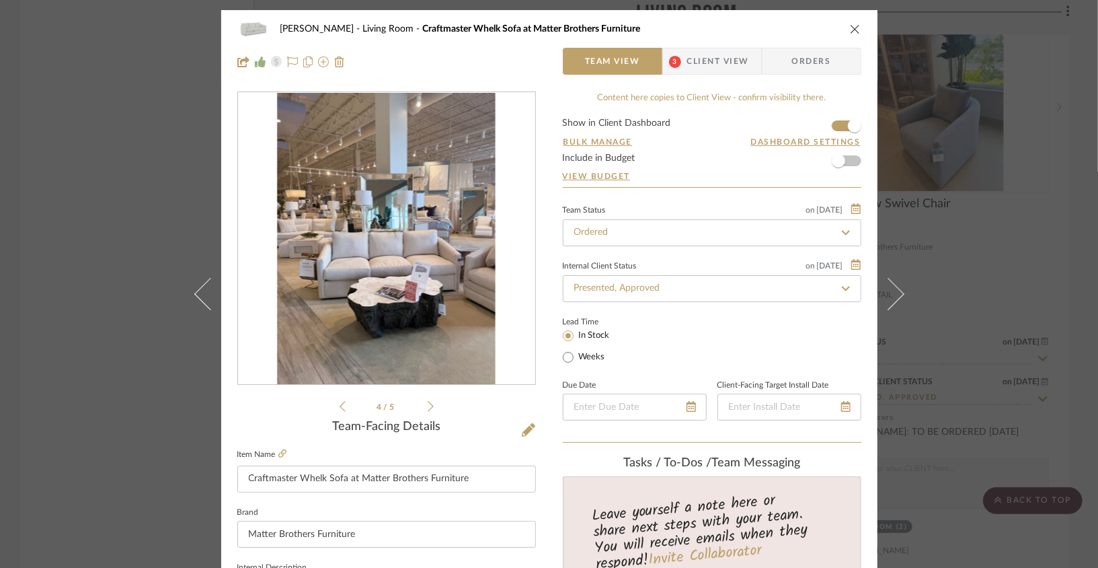
click at [851, 35] on div "[PERSON_NAME] Living Room Craftmaster Whelk Sofa at Matter Brothers Furniture" at bounding box center [549, 28] width 624 height 27
click at [851, 30] on icon "close" at bounding box center [855, 29] width 11 height 11
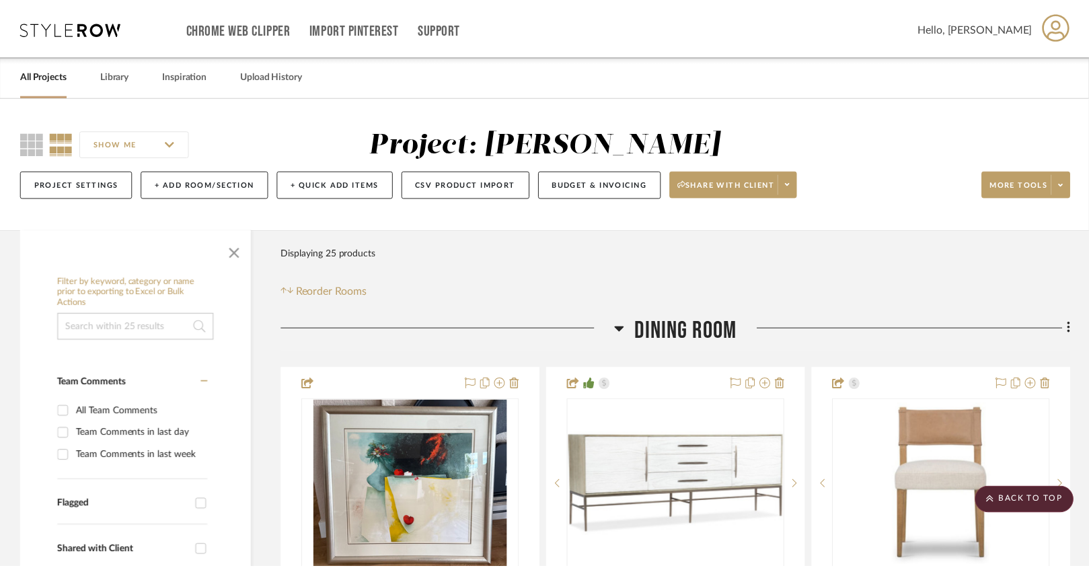
scroll to position [2825, 0]
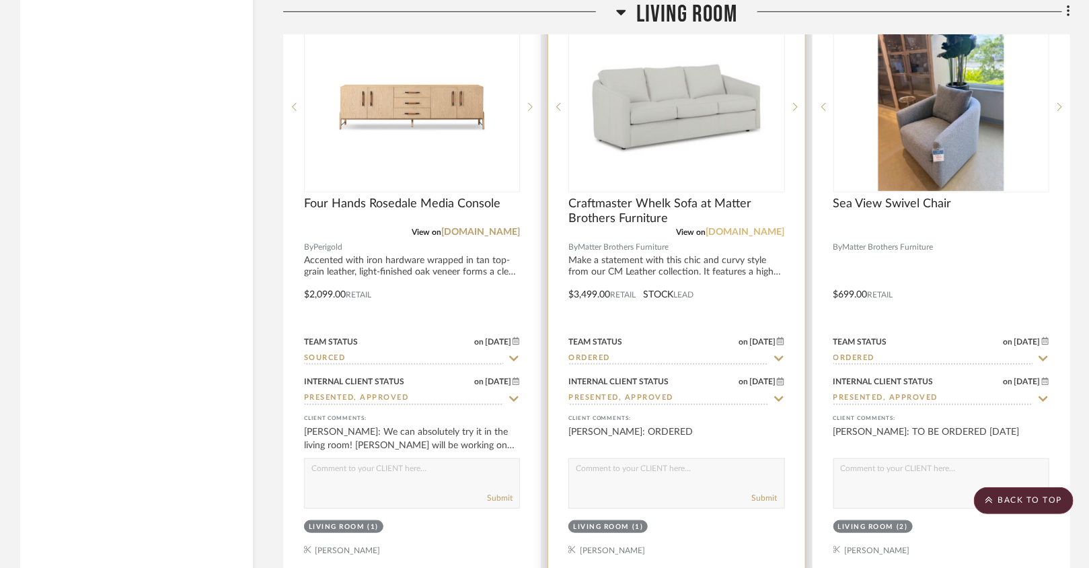
click at [730, 227] on link "[DOMAIN_NAME]" at bounding box center [745, 231] width 79 height 9
click at [661, 135] on img "0" at bounding box center [676, 107] width 213 height 138
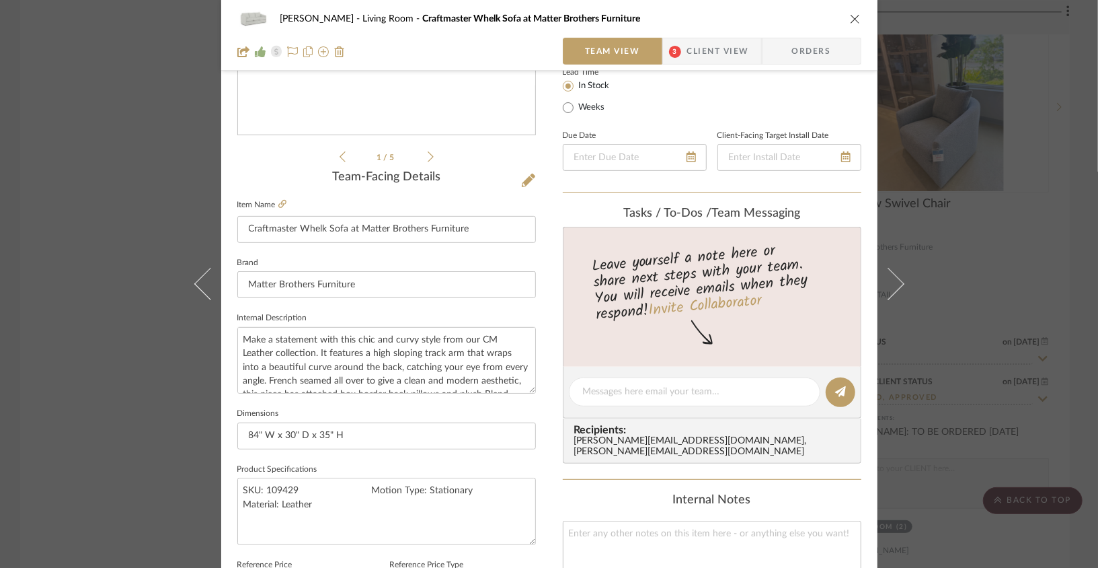
scroll to position [250, 0]
drag, startPoint x: 348, startPoint y: 438, endPoint x: 228, endPoint y: 434, distance: 120.4
click at [228, 435] on div "Lois Londe Living Room Craftmaster Whelk Sofa at Matter Brothers Furniture Team…" at bounding box center [549, 381] width 656 height 1242
type input "v"
drag, startPoint x: 279, startPoint y: 437, endPoint x: 221, endPoint y: 430, distance: 58.9
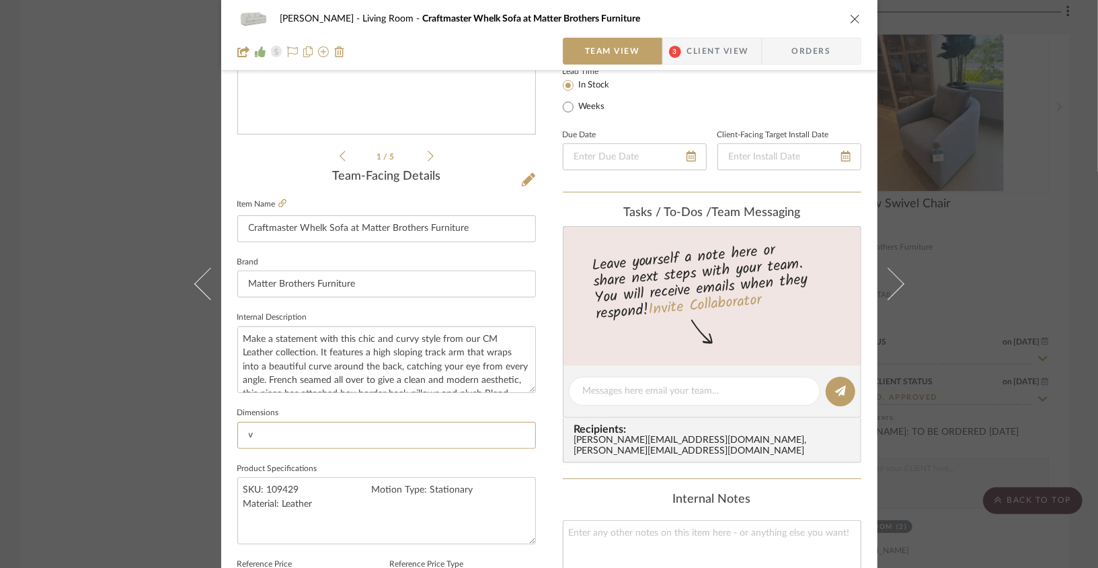
click at [221, 430] on div "Lois Londe Living Room Craftmaster Whelk Sofa at Matter Brothers Furniture Team…" at bounding box center [549, 381] width 656 height 1242
click at [348, 347] on textarea "Make a statement with this chic and curvy style from our CM Leather collection.…" at bounding box center [386, 359] width 299 height 67
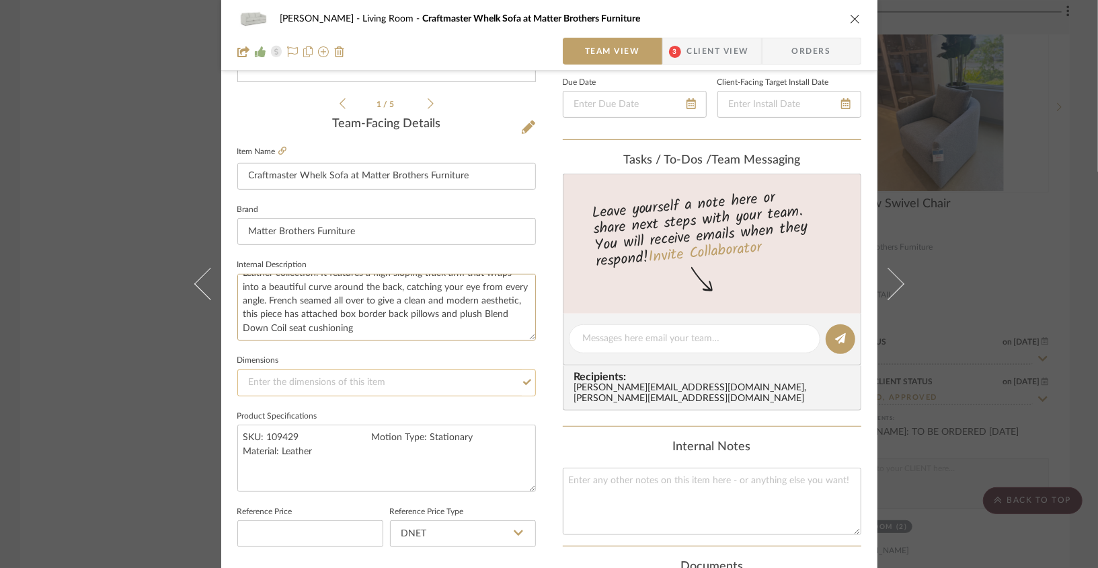
scroll to position [294, 0]
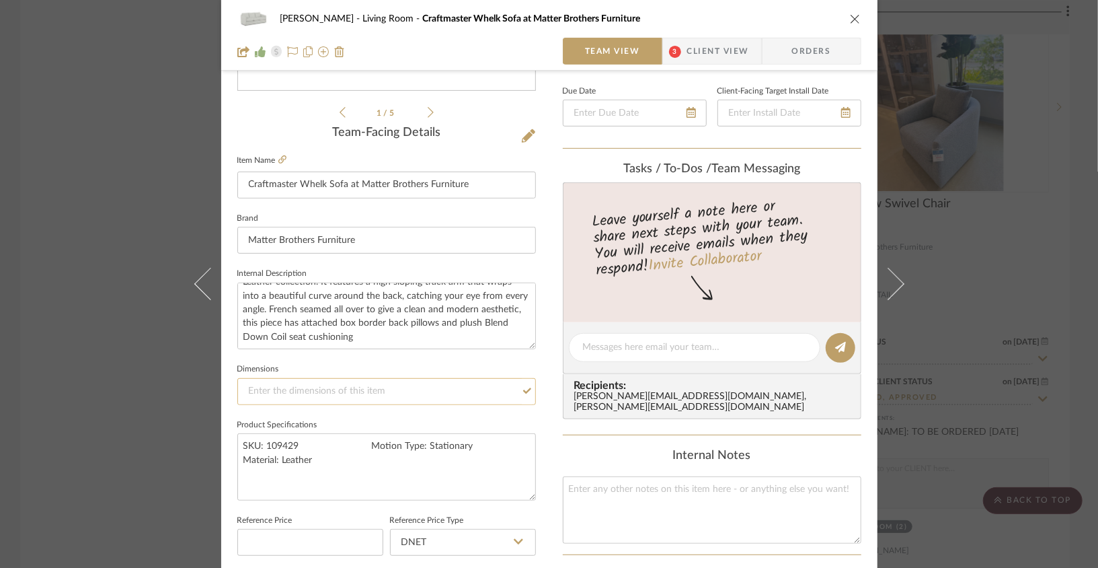
click at [336, 400] on input at bounding box center [386, 391] width 299 height 27
type input "84" W x"
type input "84" W x 40" D x"
type input "84" W x 40" D x 35" H"
click at [850, 22] on icon "close" at bounding box center [855, 18] width 11 height 11
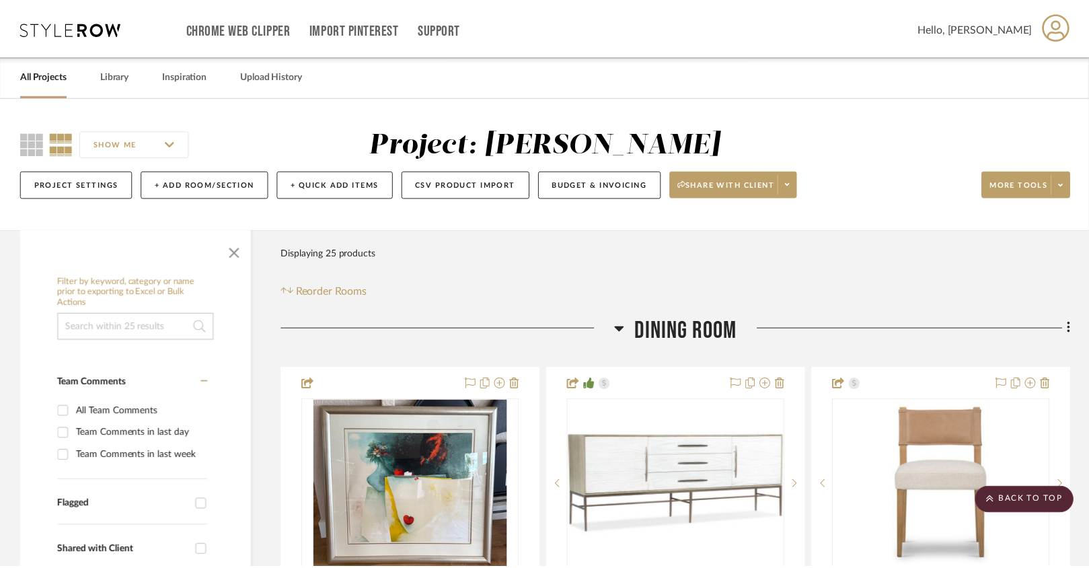
scroll to position [2825, 0]
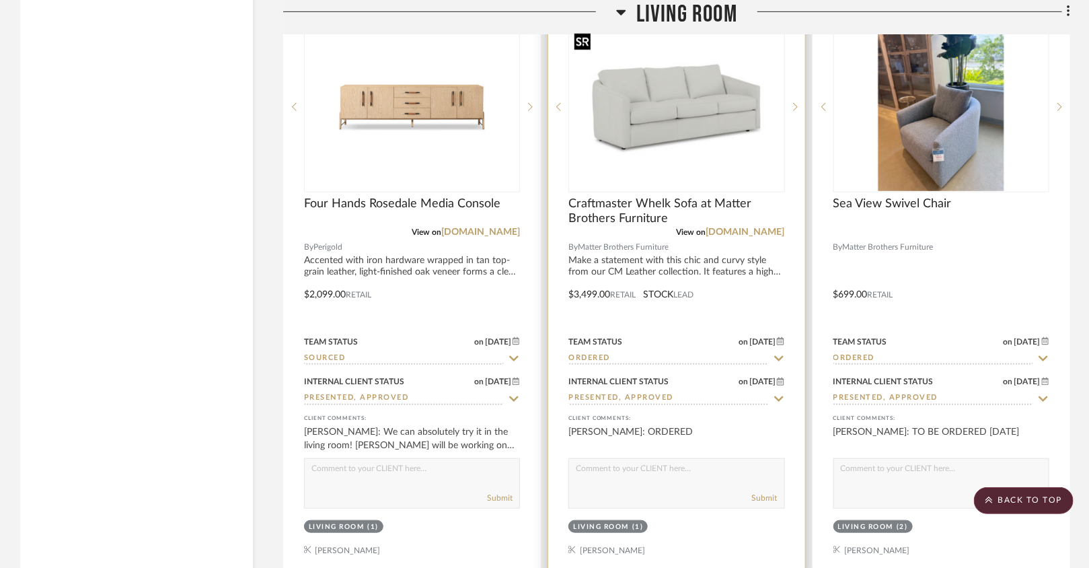
click at [689, 116] on img "0" at bounding box center [676, 107] width 213 height 138
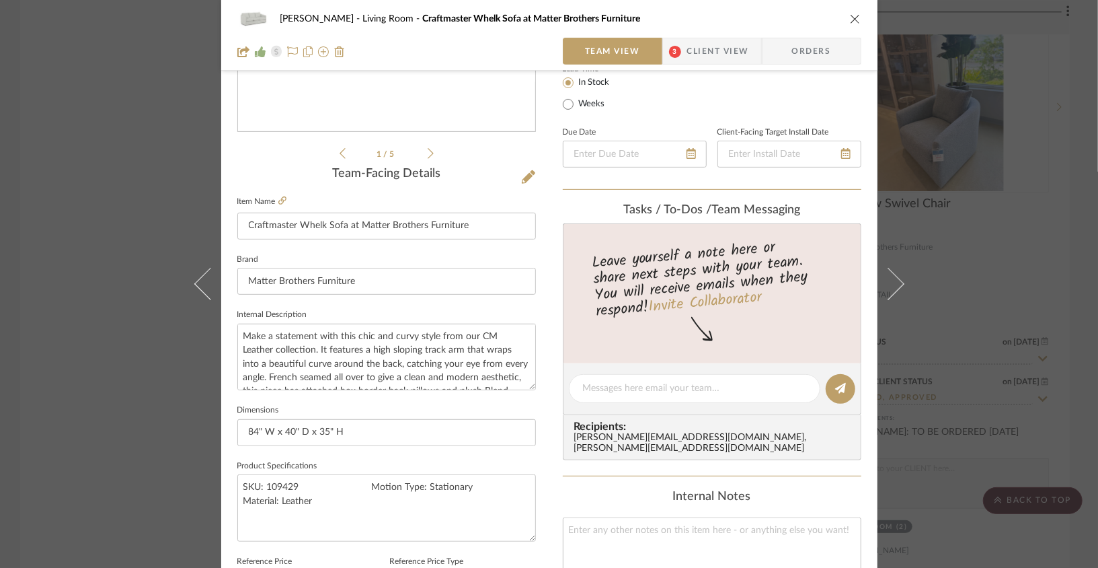
scroll to position [254, 0]
click at [943, 270] on div "[PERSON_NAME] Living Room Craftmaster Whelk Sofa at Matter Brothers Furniture T…" at bounding box center [549, 284] width 1098 height 568
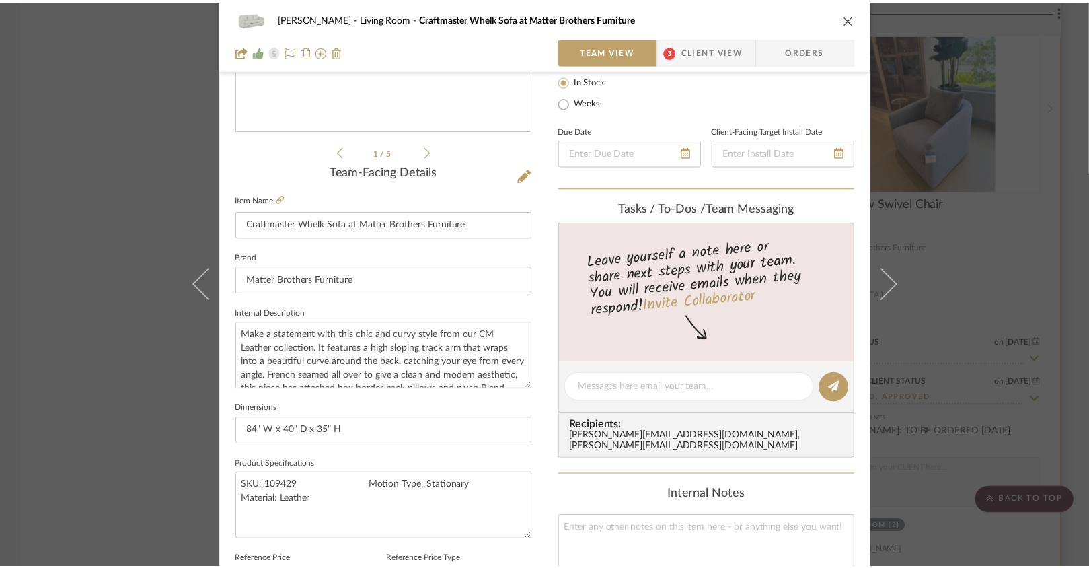
scroll to position [2825, 0]
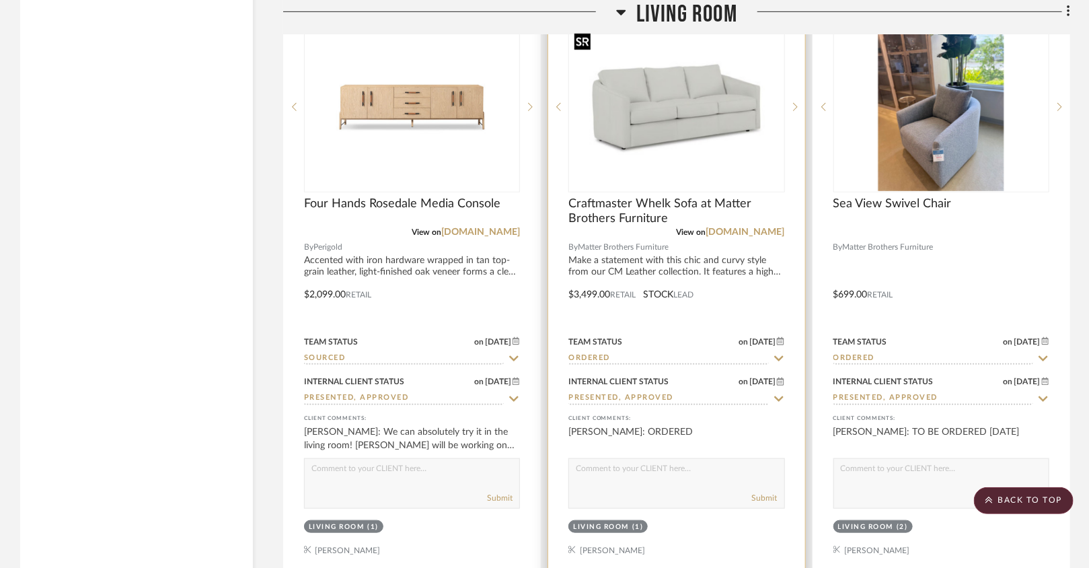
click at [692, 131] on img "0" at bounding box center [676, 107] width 213 height 138
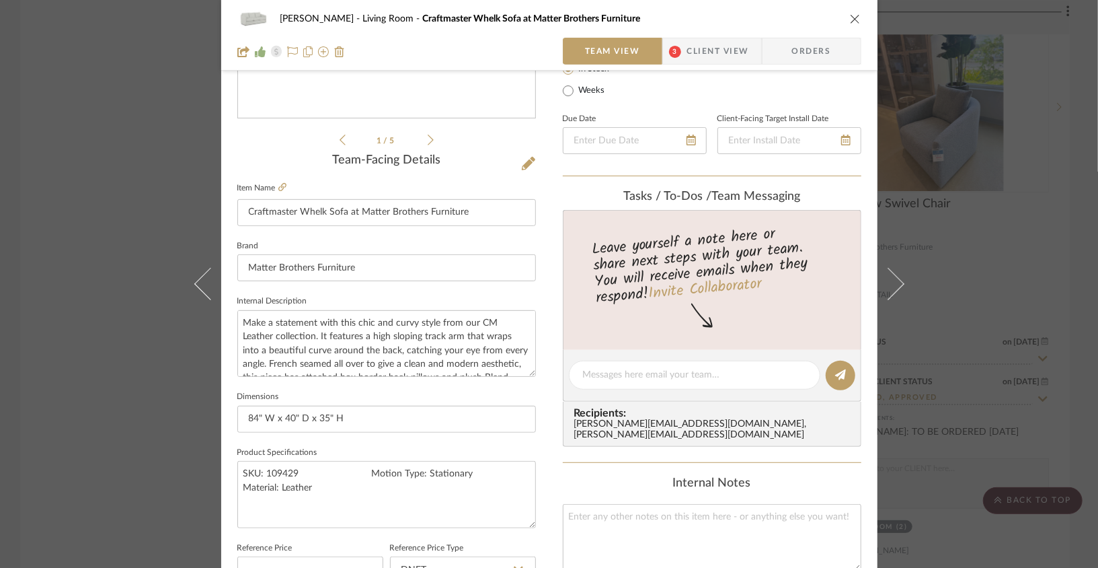
scroll to position [272, 0]
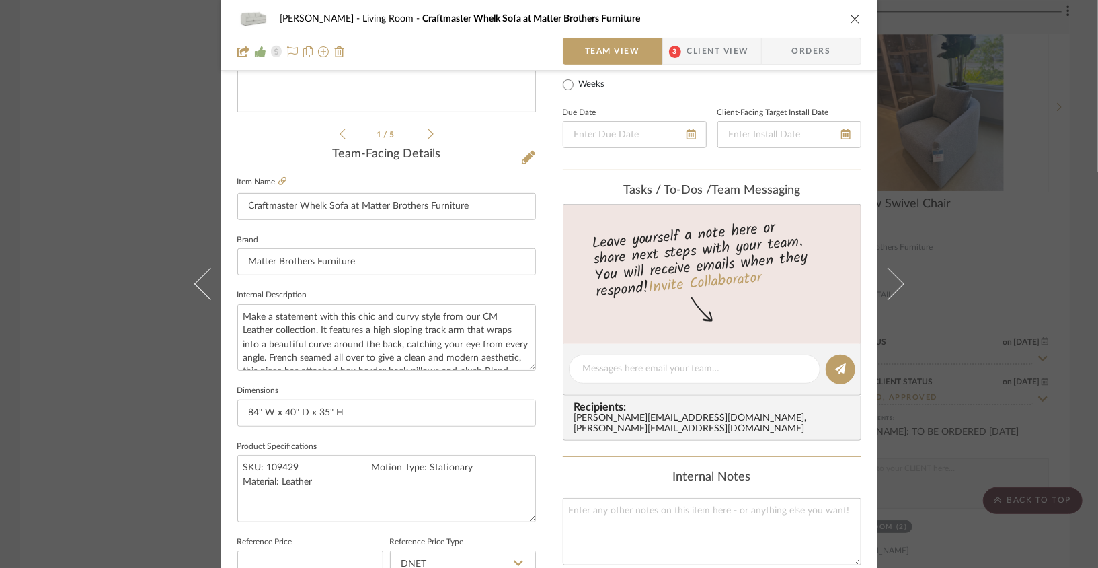
click at [850, 14] on icon "close" at bounding box center [855, 18] width 11 height 11
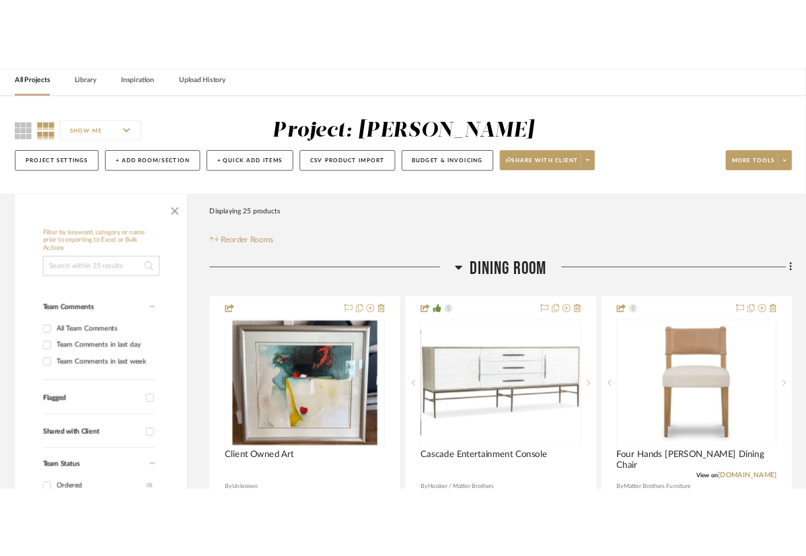
scroll to position [60, 0]
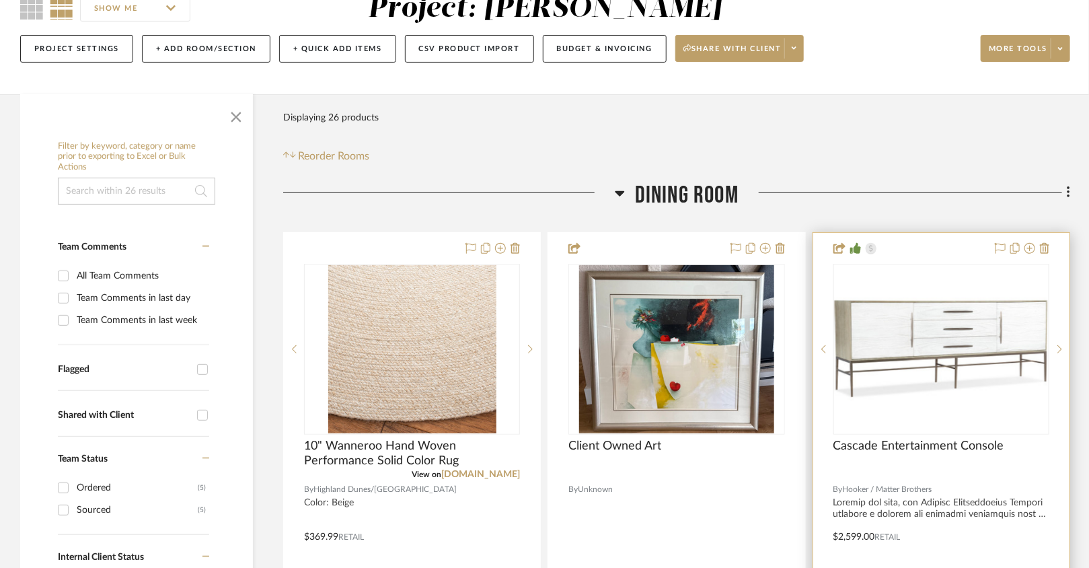
scroll to position [130, 0]
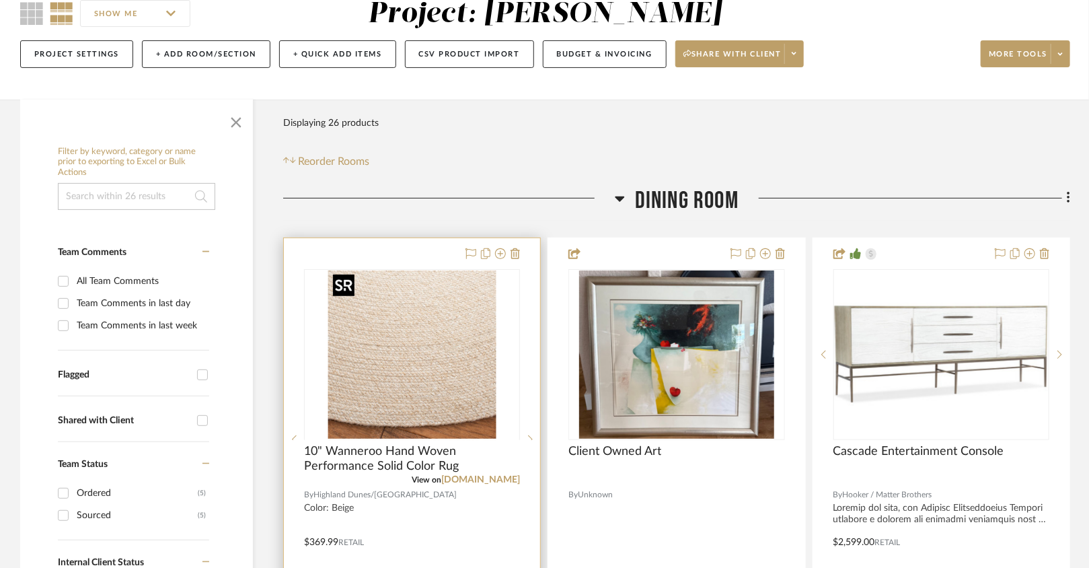
click at [430, 376] on img "0" at bounding box center [412, 354] width 168 height 168
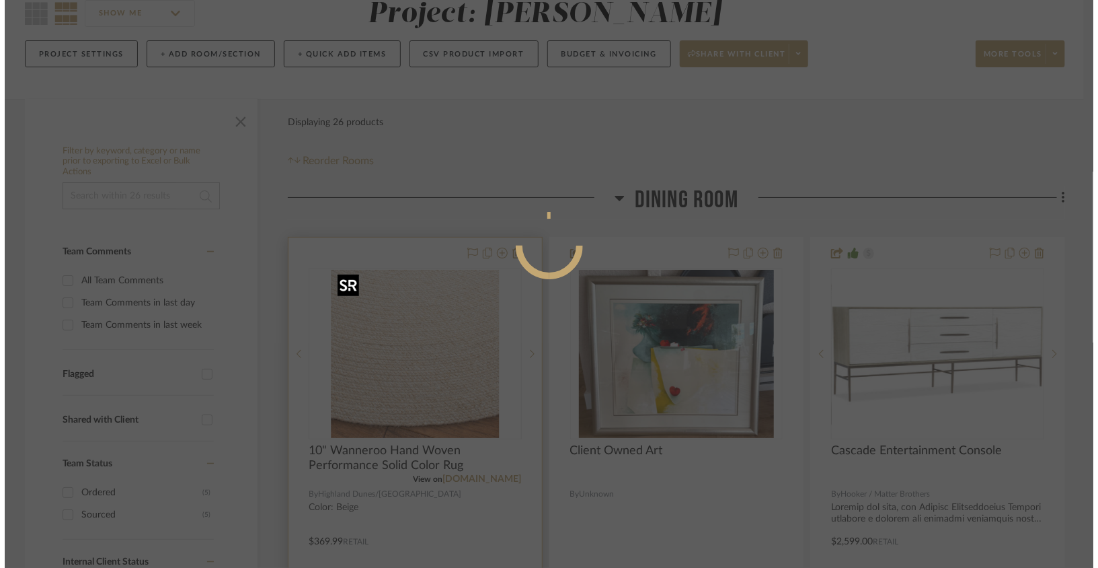
scroll to position [0, 0]
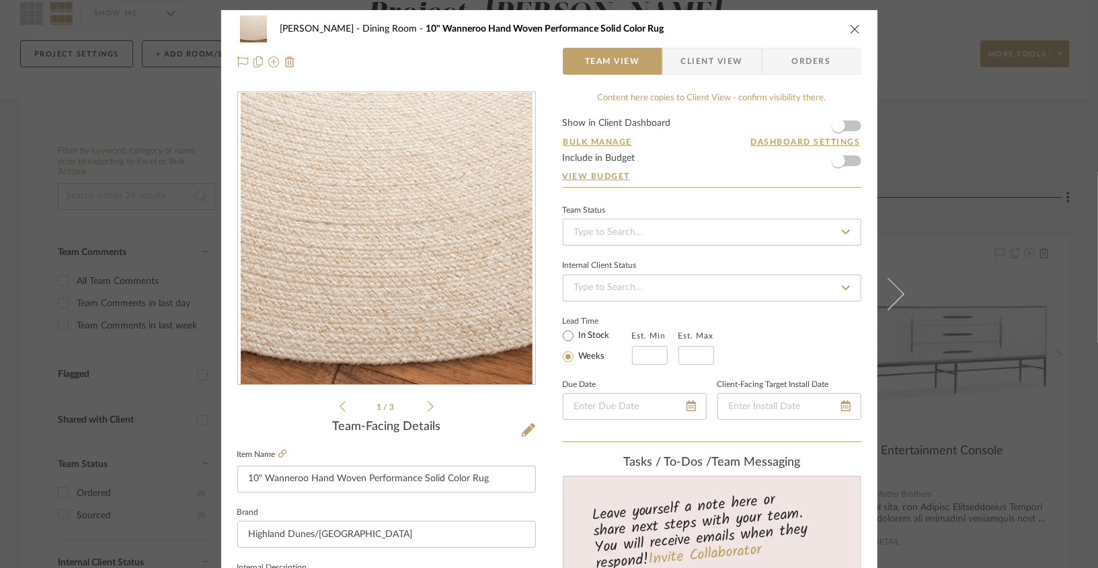
click at [428, 408] on icon at bounding box center [431, 406] width 6 height 12
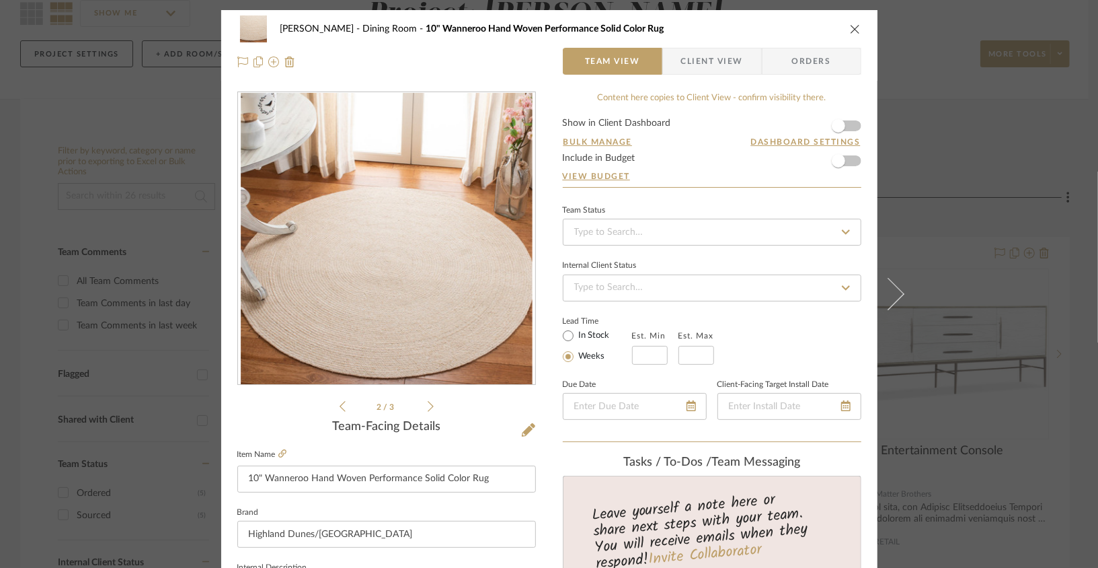
click at [346, 400] on li "2 / 3" at bounding box center [387, 406] width 82 height 16
click at [428, 403] on icon at bounding box center [431, 406] width 6 height 11
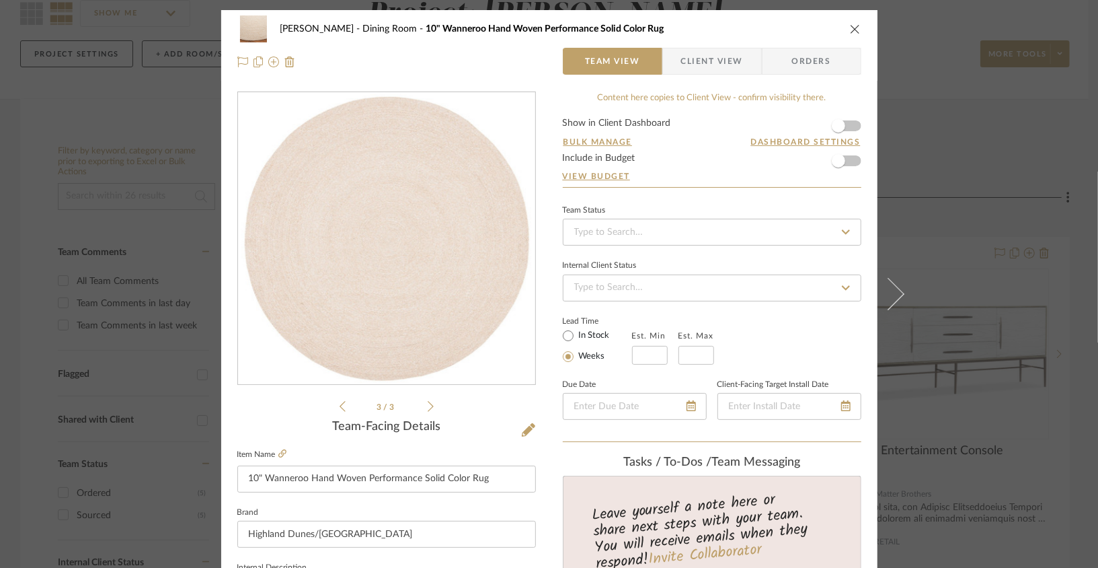
click at [428, 404] on icon at bounding box center [431, 406] width 6 height 12
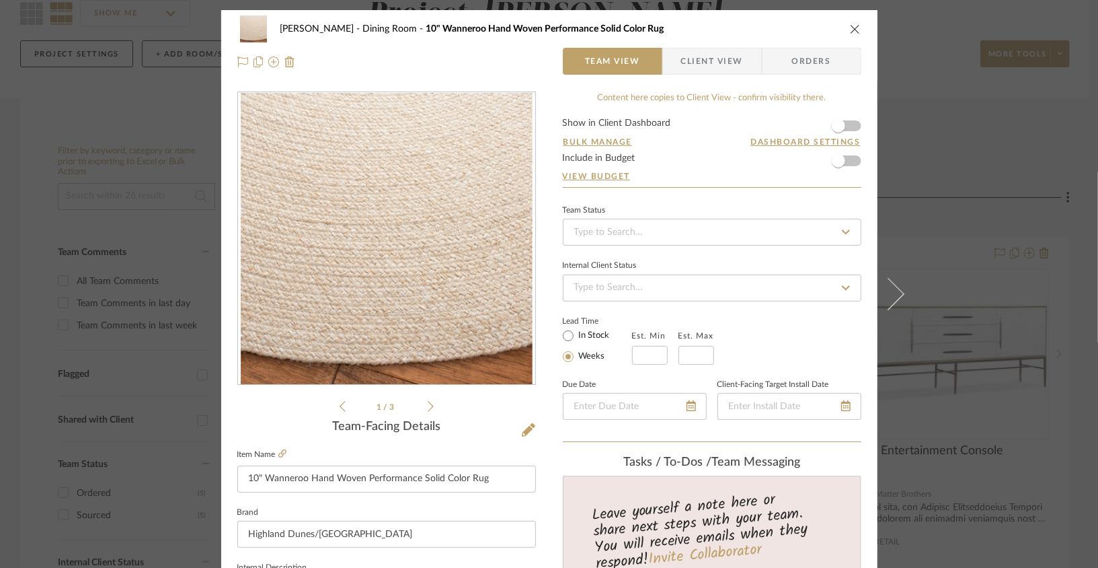
click at [420, 405] on li "1 / 3" at bounding box center [387, 406] width 82 height 16
click at [428, 406] on icon at bounding box center [431, 406] width 6 height 12
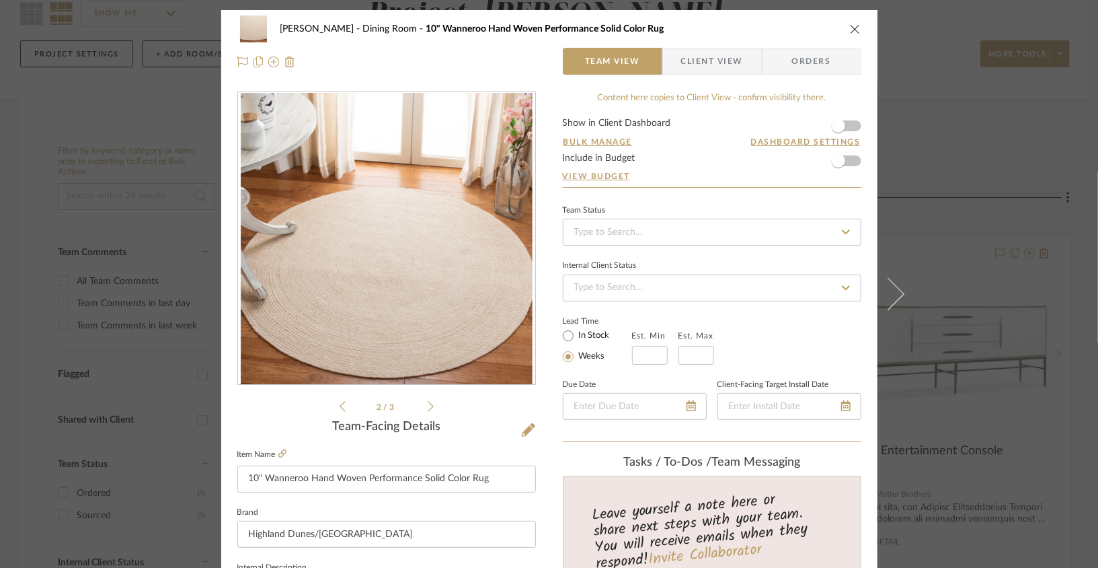
click at [805, 32] on icon "close" at bounding box center [855, 29] width 11 height 11
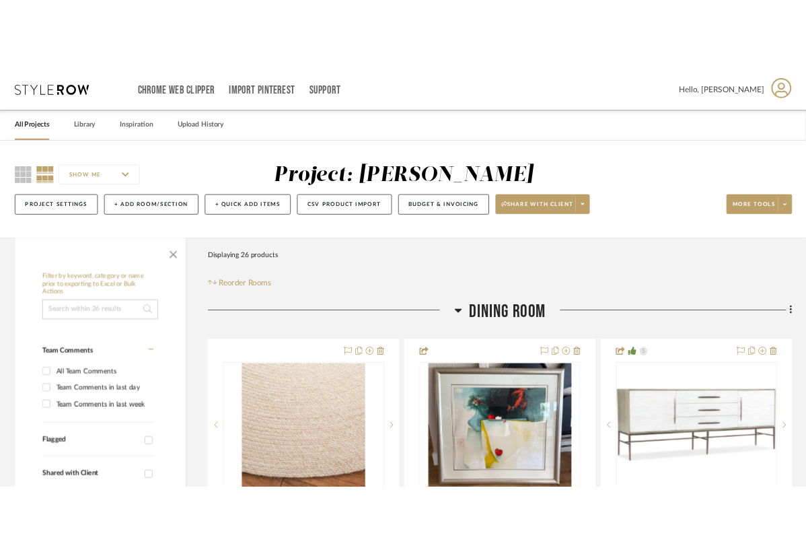
scroll to position [130, 0]
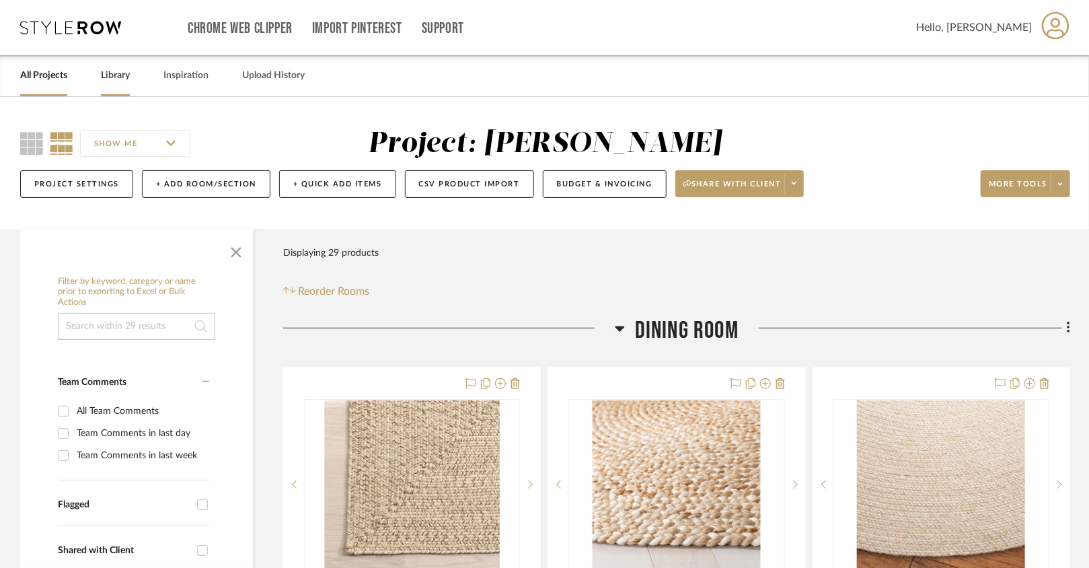
click at [106, 87] on div "Library" at bounding box center [115, 75] width 29 height 41
click at [118, 81] on link "Library" at bounding box center [115, 76] width 29 height 18
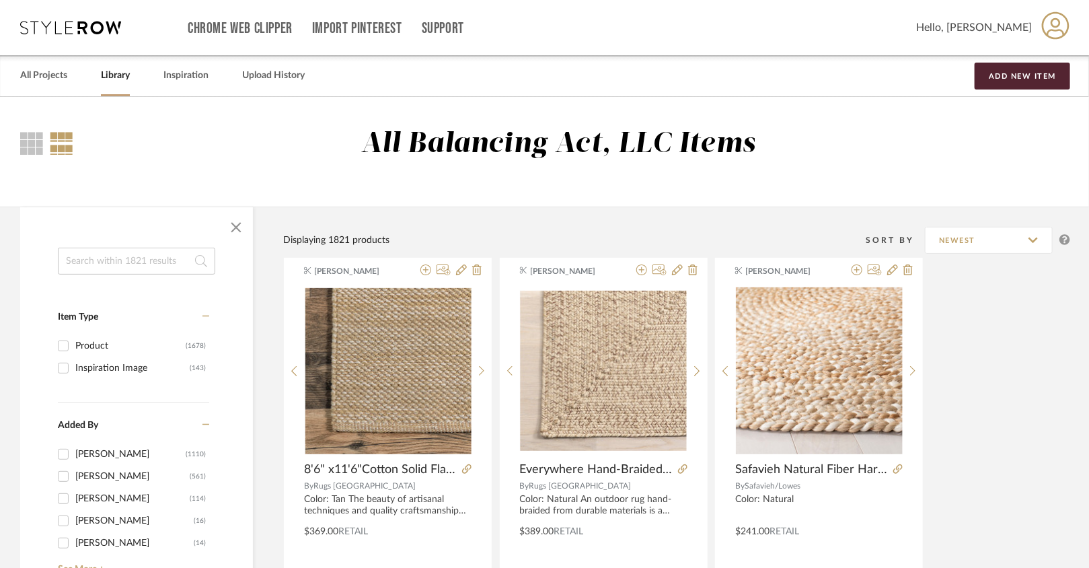
click at [157, 259] on input at bounding box center [136, 260] width 157 height 27
type input "coffee table"
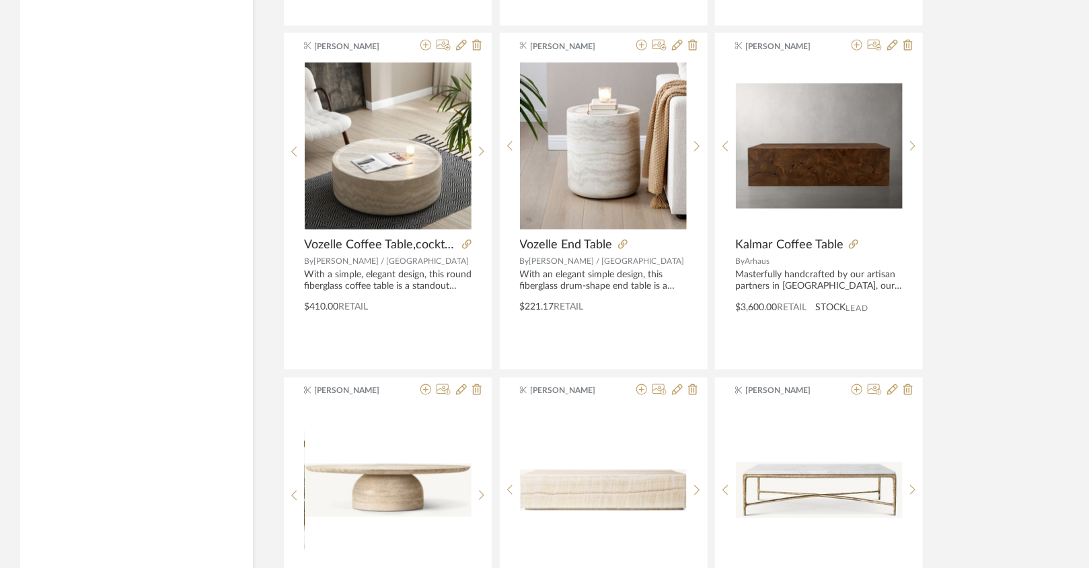
scroll to position [2994, 0]
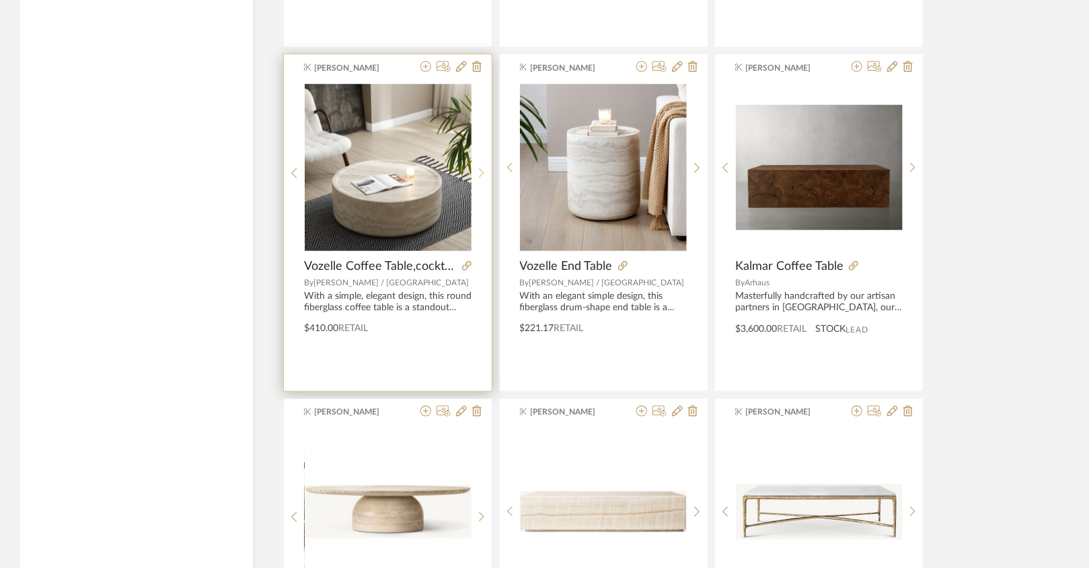
click at [482, 168] on icon at bounding box center [481, 173] width 5 height 10
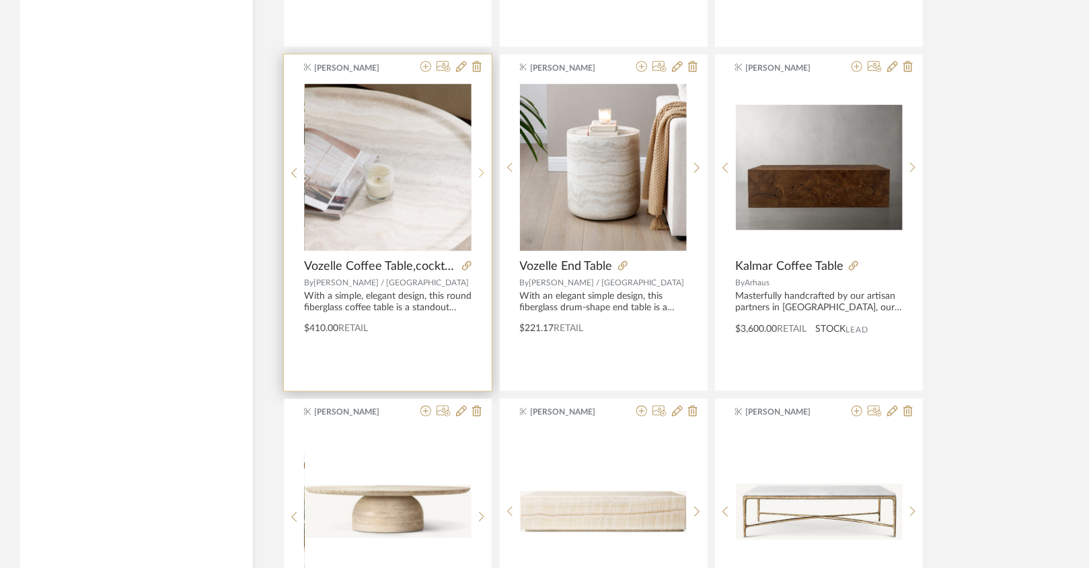
click at [482, 168] on icon at bounding box center [481, 173] width 5 height 10
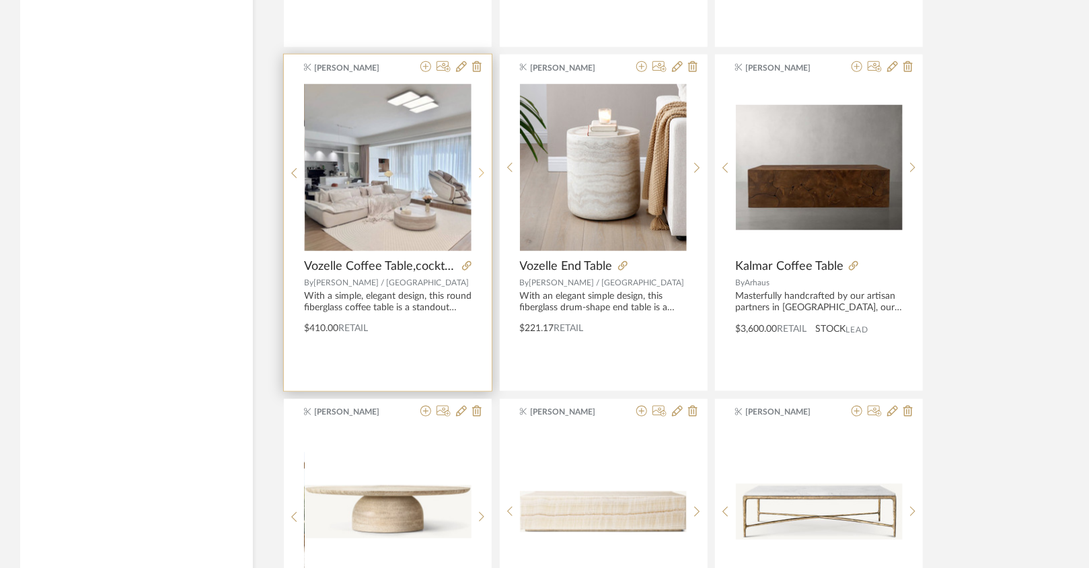
click at [482, 168] on icon at bounding box center [481, 173] width 5 height 10
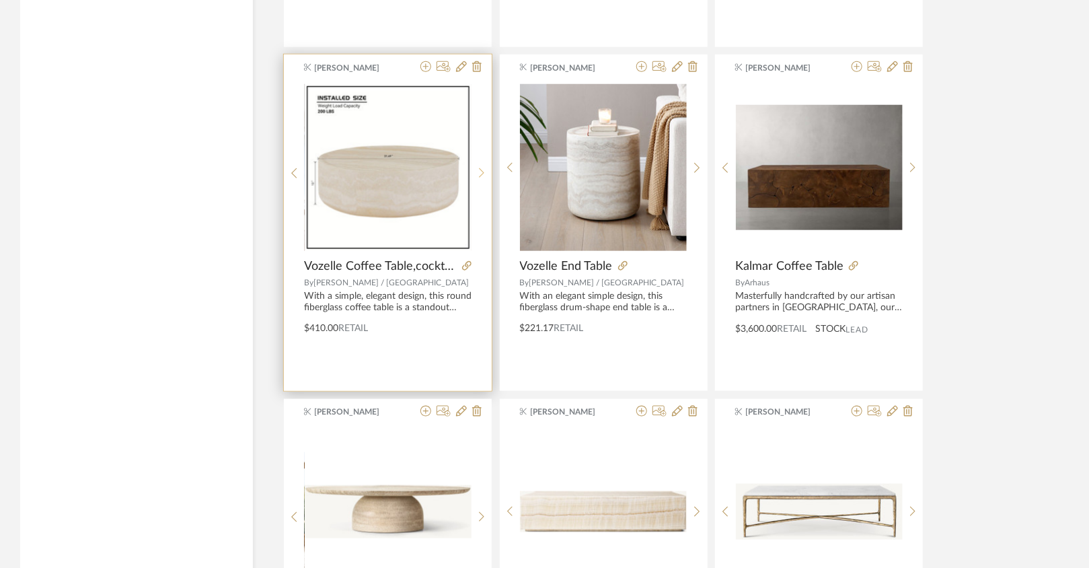
click at [482, 168] on icon at bounding box center [481, 173] width 5 height 10
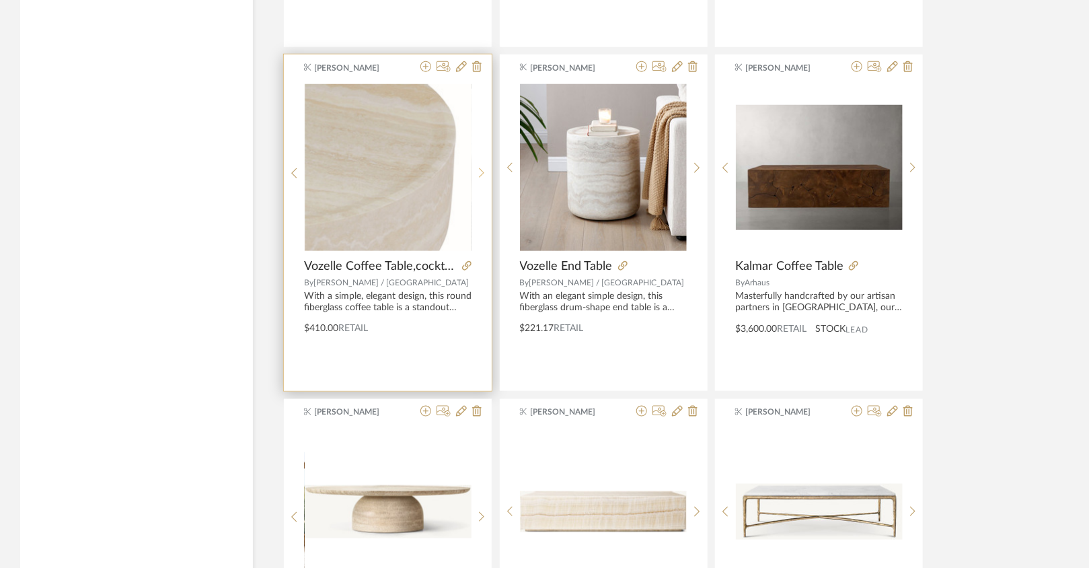
click at [482, 168] on icon at bounding box center [481, 173] width 5 height 10
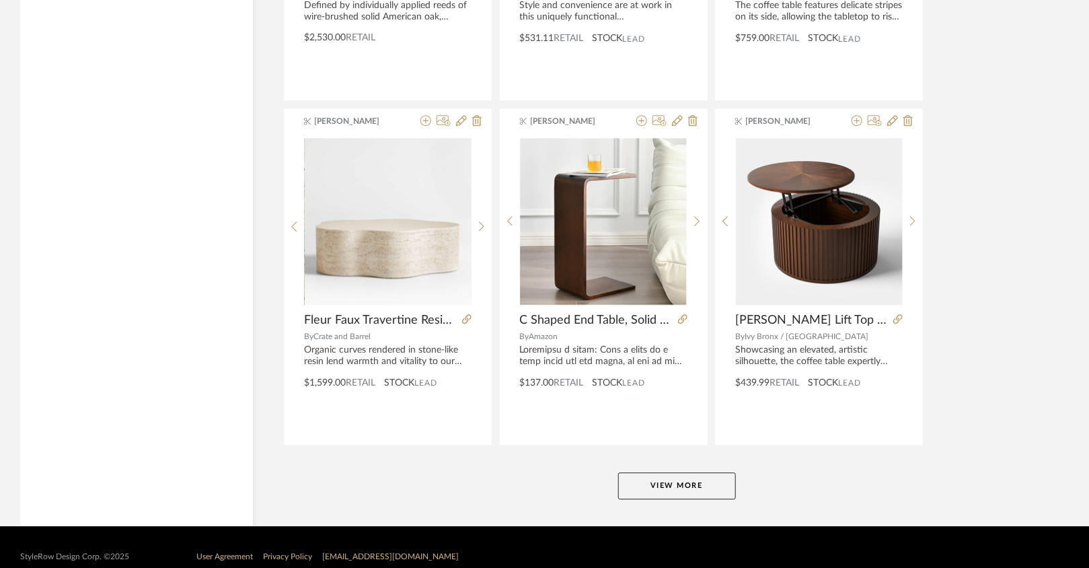
scroll to position [3986, 0]
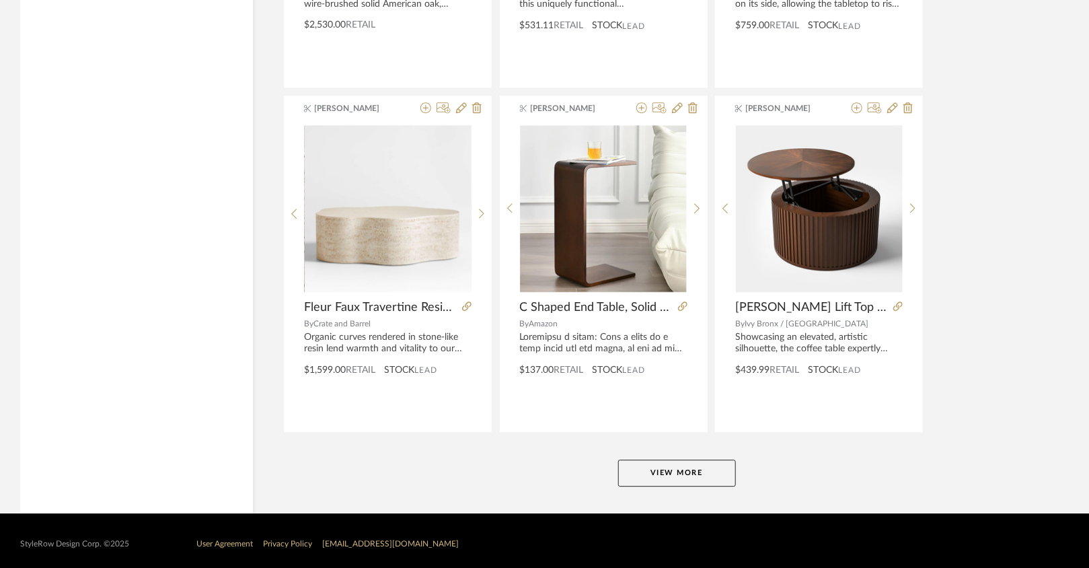
click at [650, 470] on button "View More" at bounding box center [677, 472] width 118 height 27
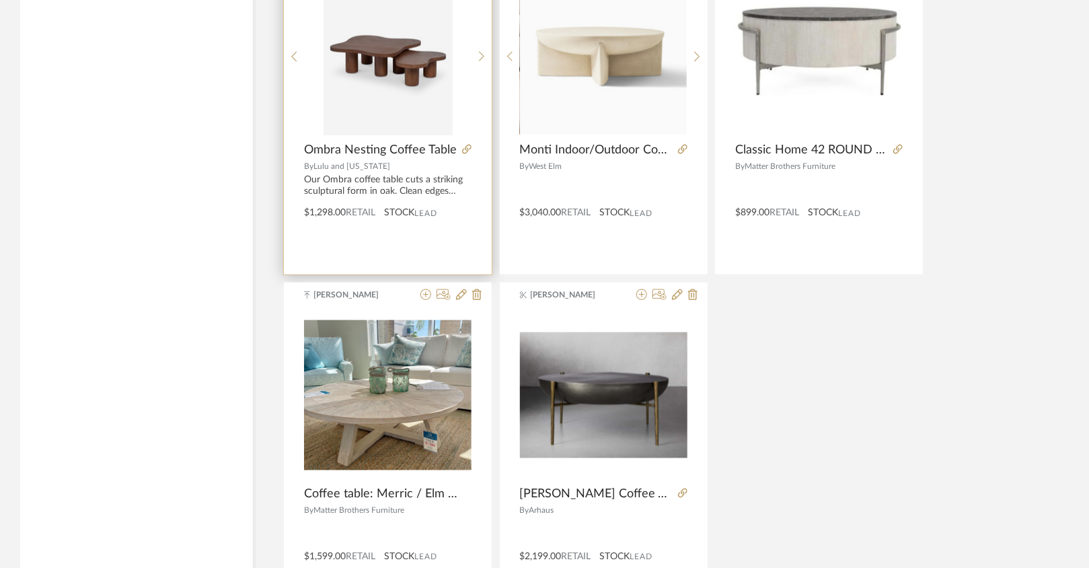
scroll to position [5992, 0]
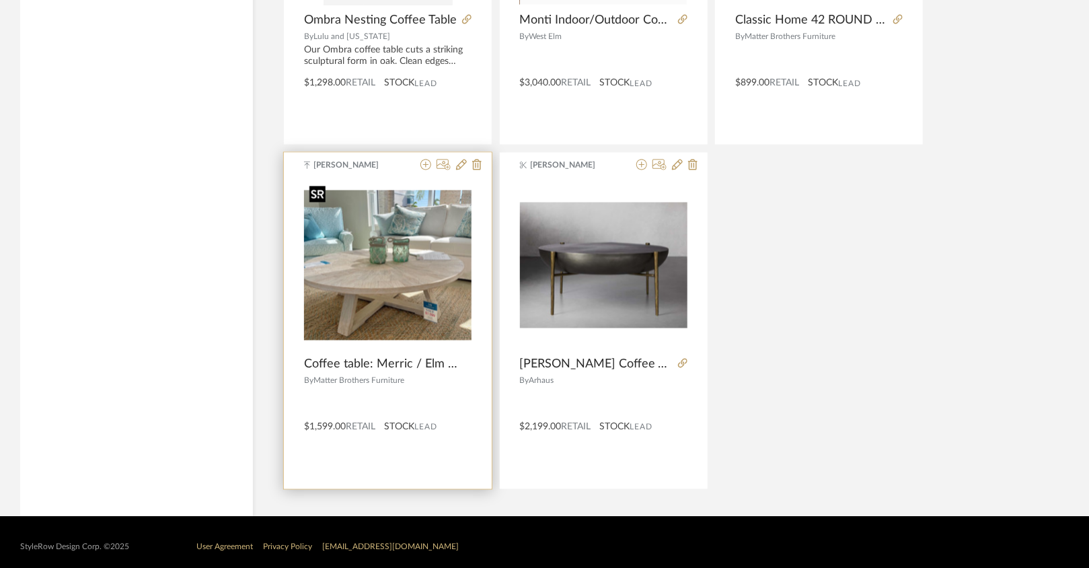
click at [445, 290] on img "0" at bounding box center [387, 265] width 167 height 150
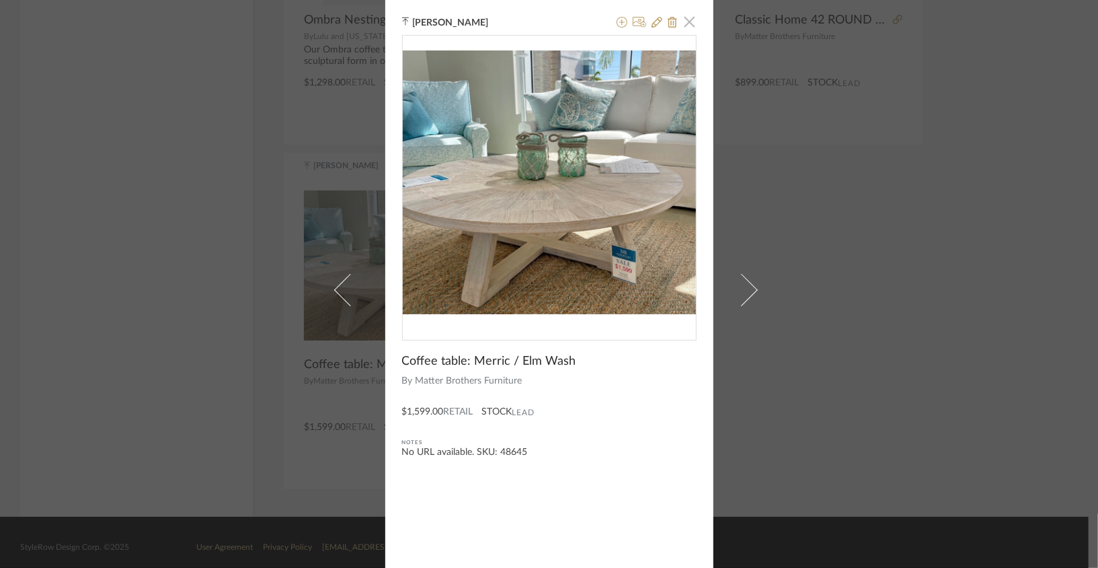
click at [686, 25] on span "button" at bounding box center [690, 21] width 27 height 27
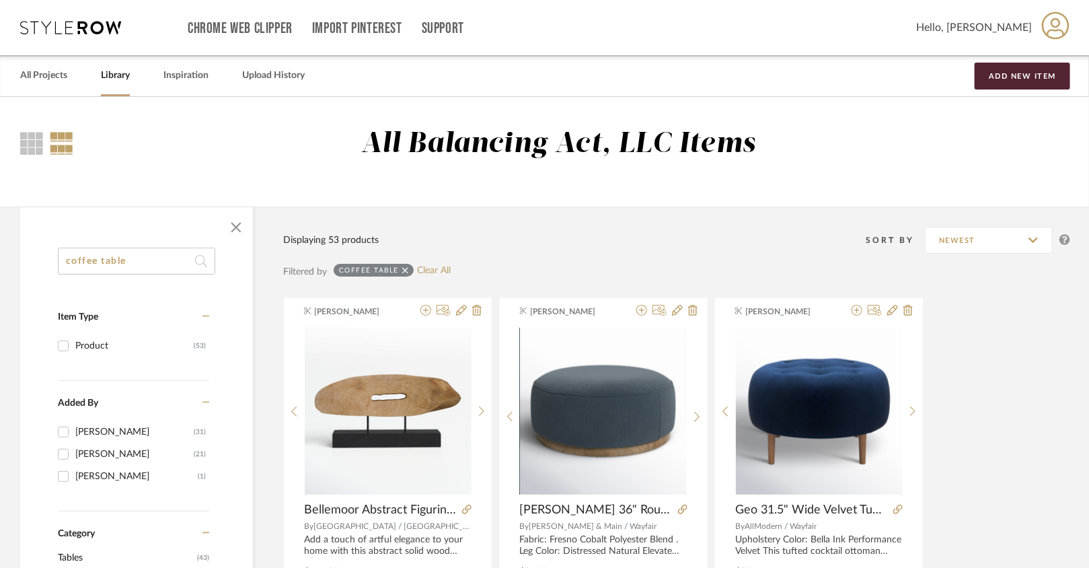
scroll to position [4, 0]
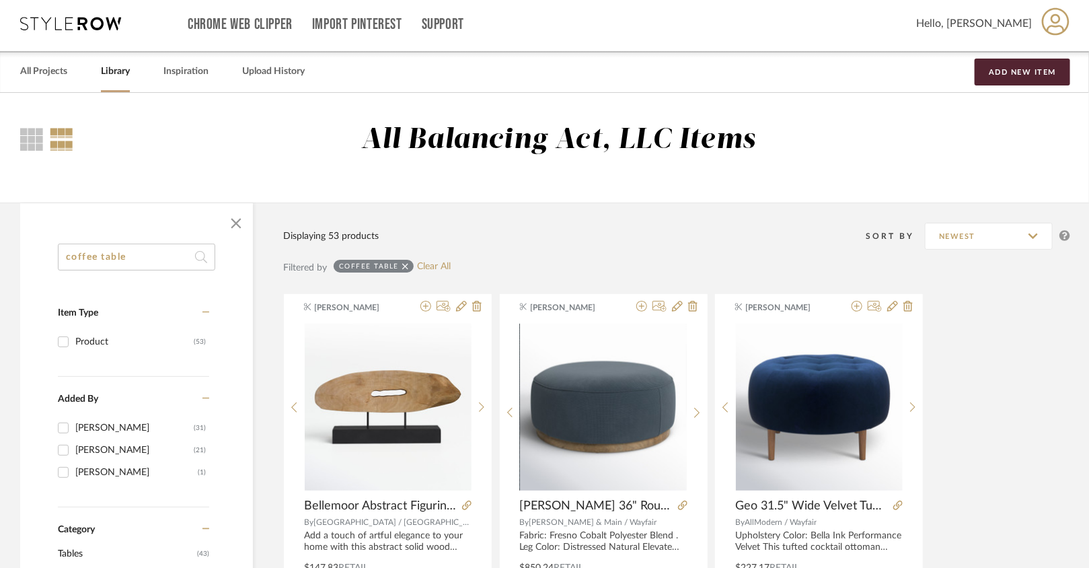
click at [69, 71] on div "All Projects Library Inspiration Upload History Add New Item" at bounding box center [544, 71] width 1089 height 41
click at [59, 71] on link "All Projects" at bounding box center [43, 72] width 47 height 18
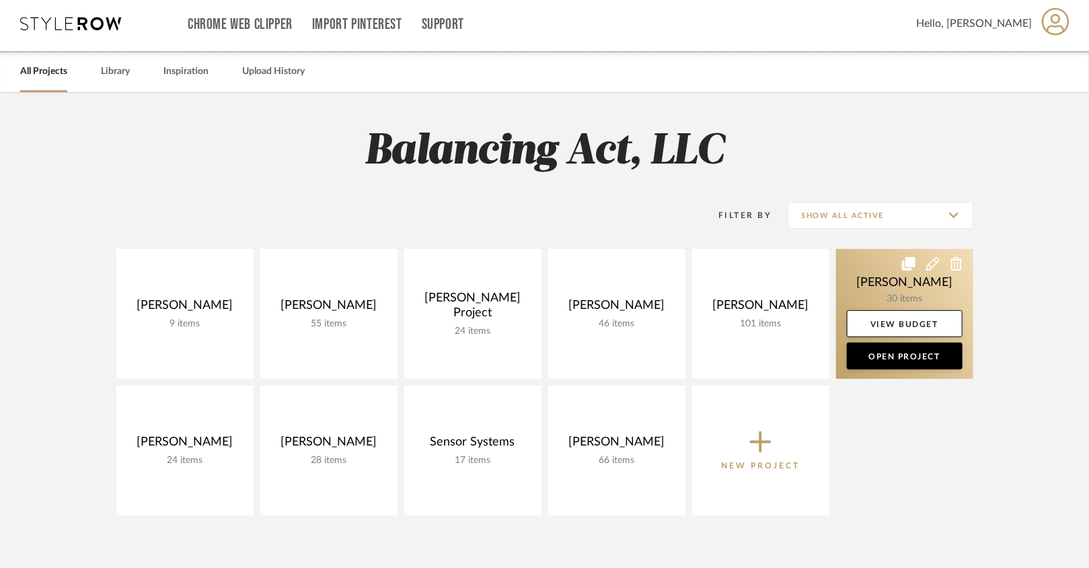
click at [805, 276] on link at bounding box center [904, 314] width 137 height 130
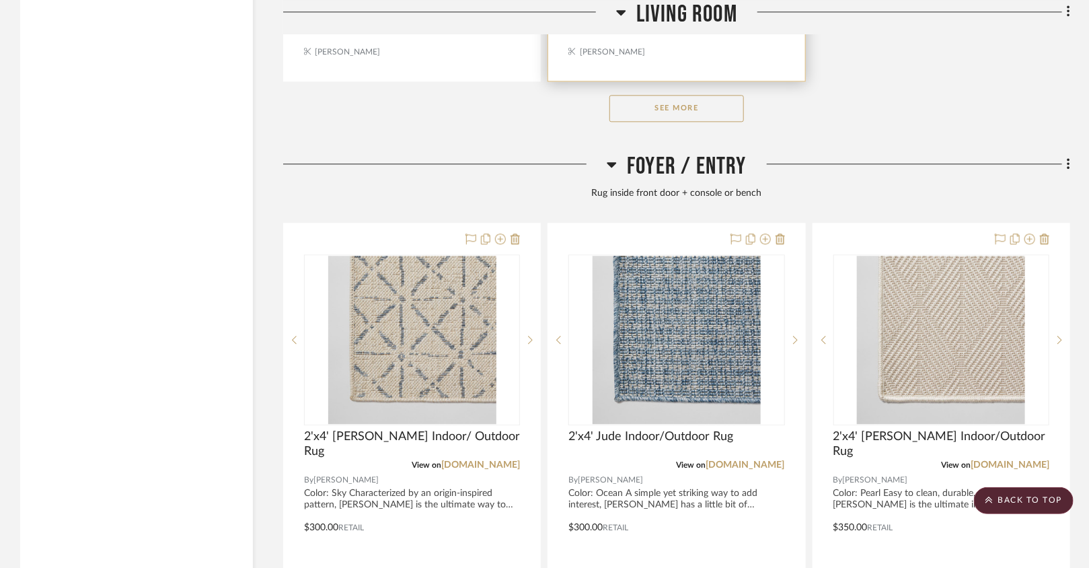
scroll to position [3977, 0]
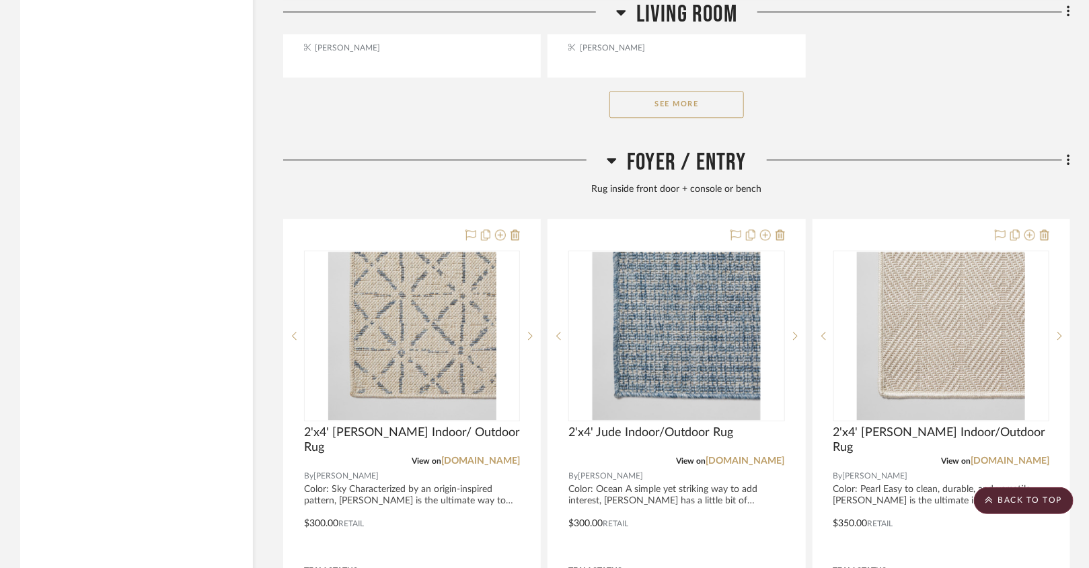
click at [728, 103] on button "See More" at bounding box center [676, 104] width 135 height 27
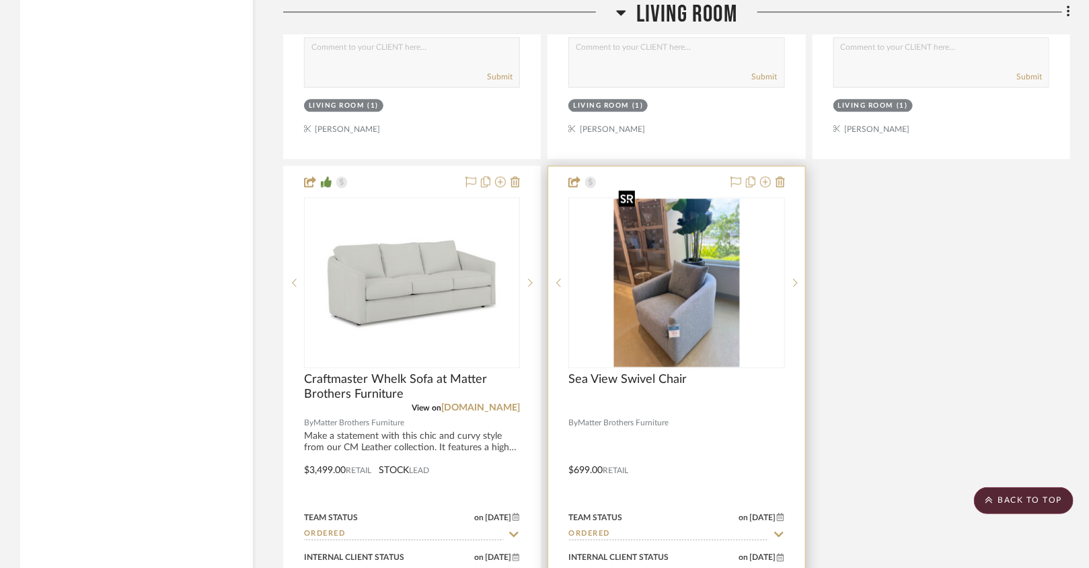
scroll to position [3885, 0]
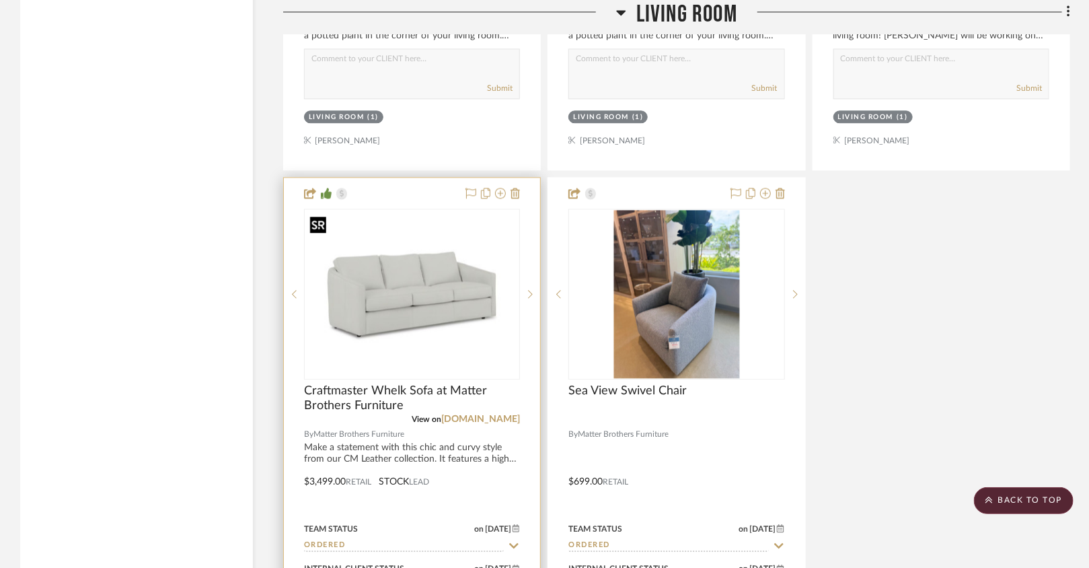
click at [0, 0] on img at bounding box center [0, 0] width 0 height 0
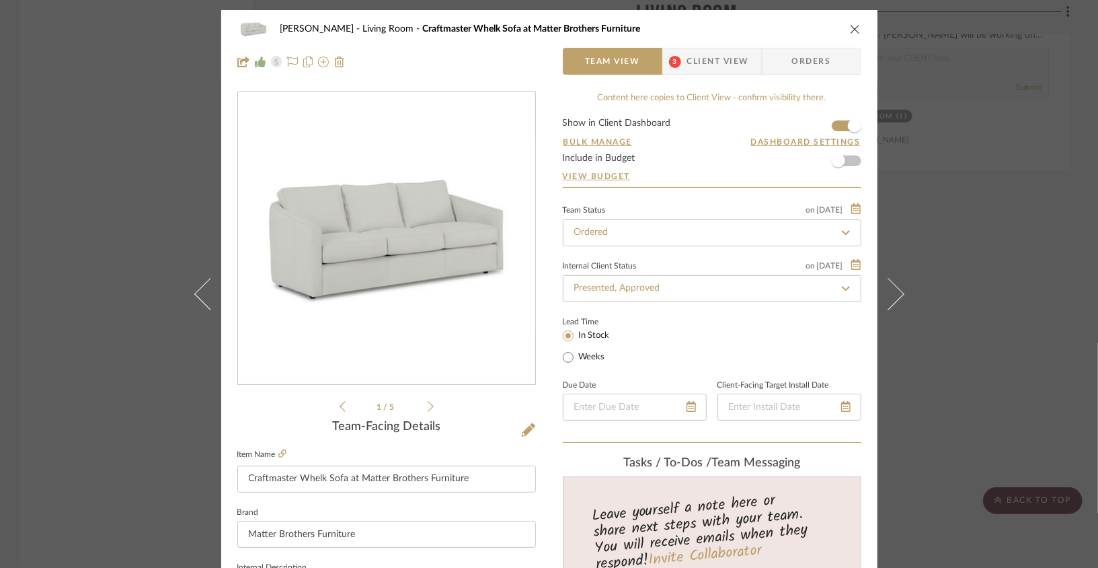
click at [428, 410] on icon at bounding box center [431, 406] width 6 height 12
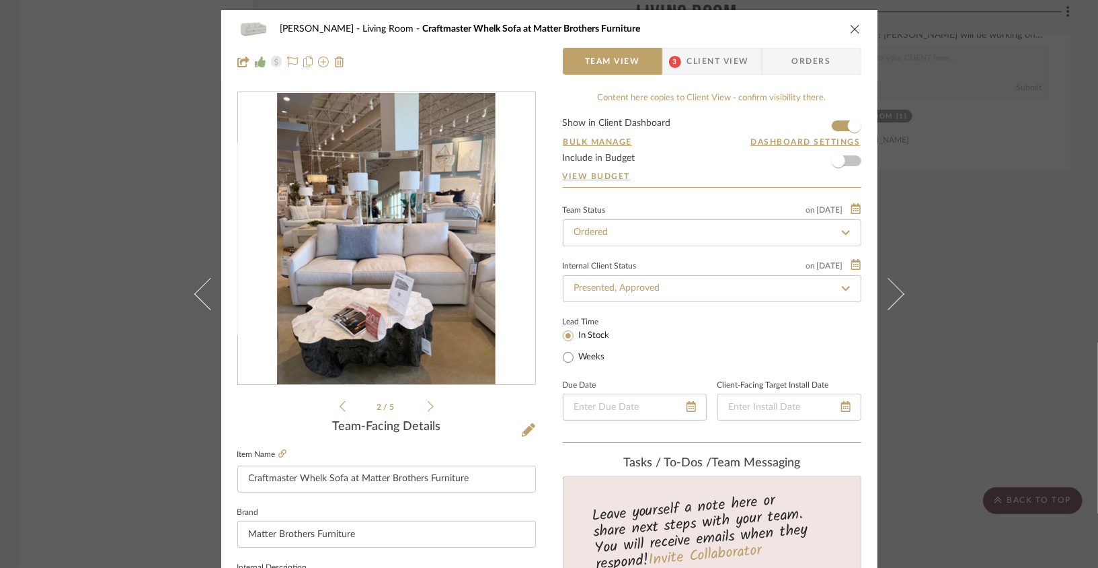
click at [428, 411] on icon at bounding box center [431, 406] width 6 height 11
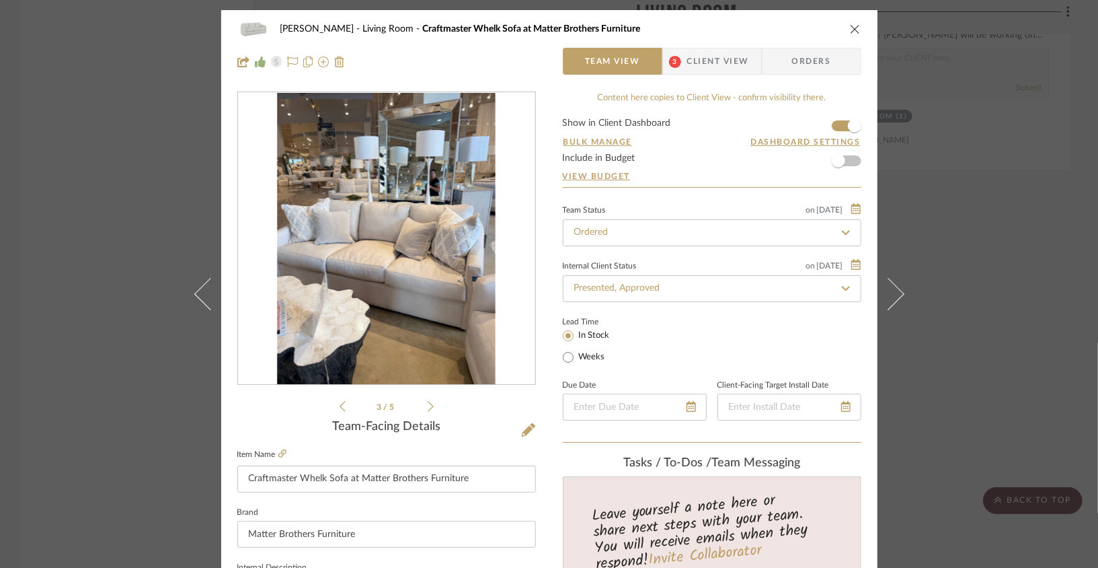
click at [428, 411] on icon at bounding box center [431, 406] width 6 height 11
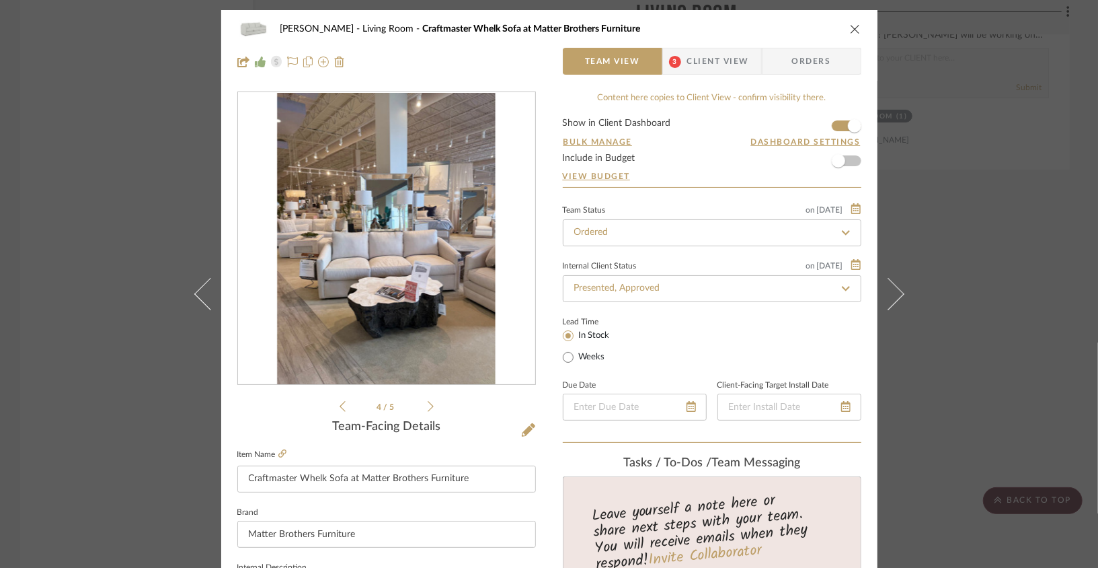
click at [428, 411] on icon at bounding box center [431, 406] width 6 height 11
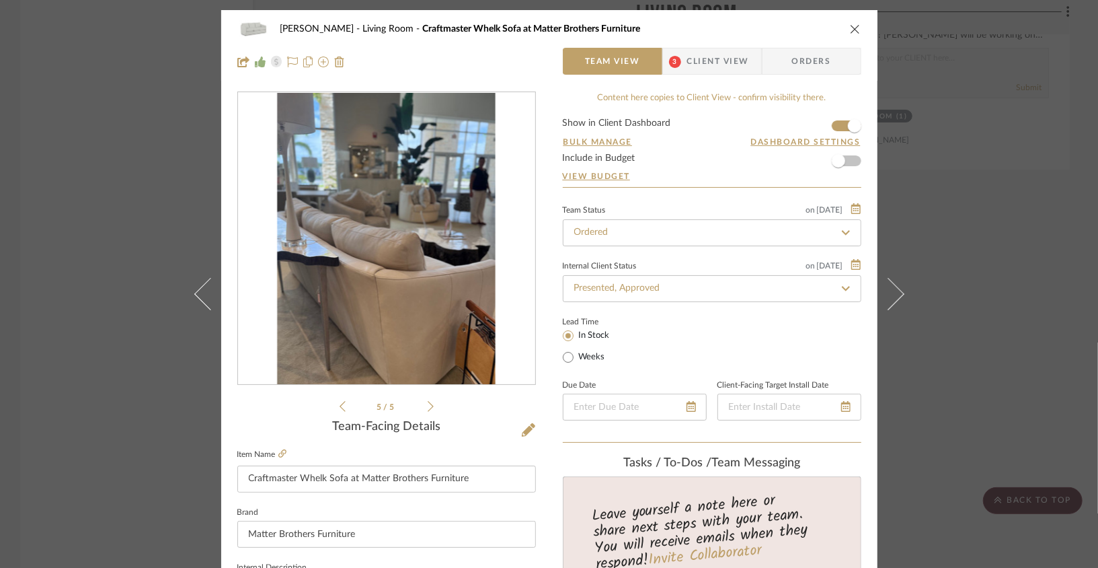
click at [346, 404] on li "5 / 5" at bounding box center [387, 406] width 82 height 16
click at [340, 404] on icon at bounding box center [343, 406] width 6 height 12
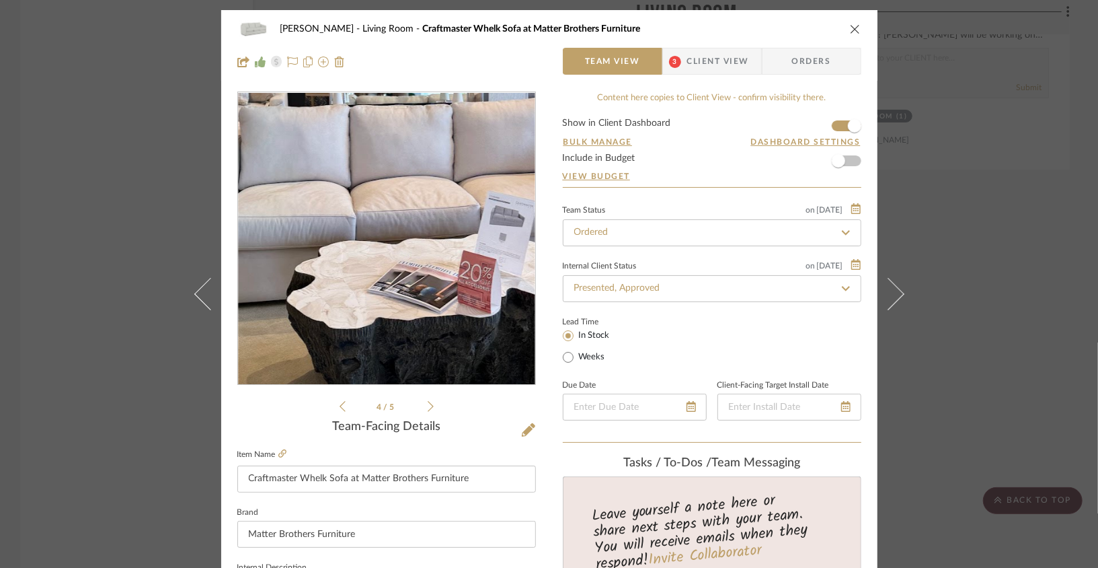
click at [377, 276] on img "3" at bounding box center [386, 239] width 219 height 292
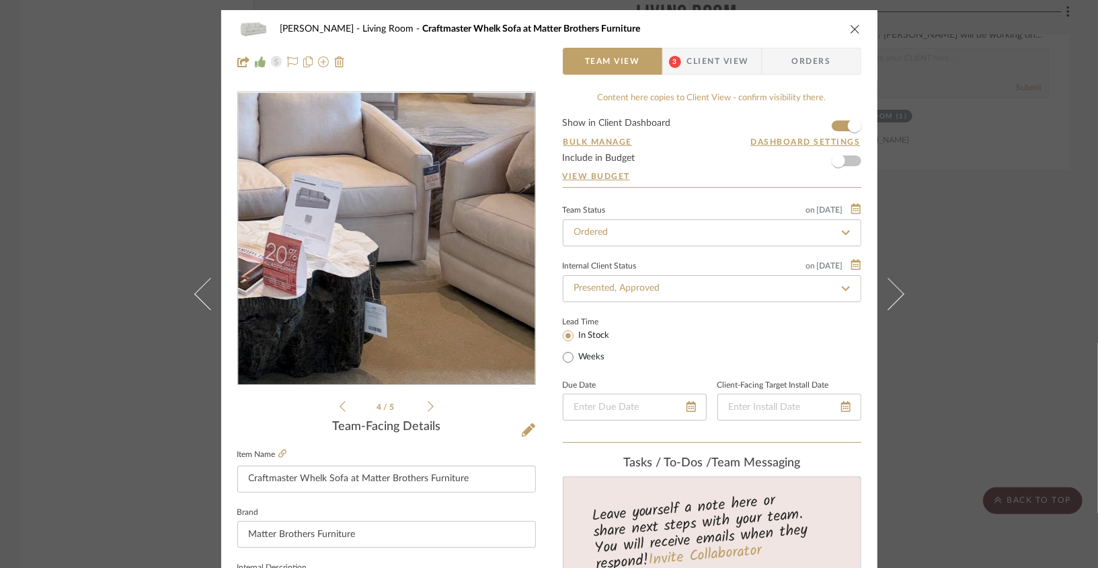
click at [455, 282] on img "3" at bounding box center [386, 239] width 219 height 292
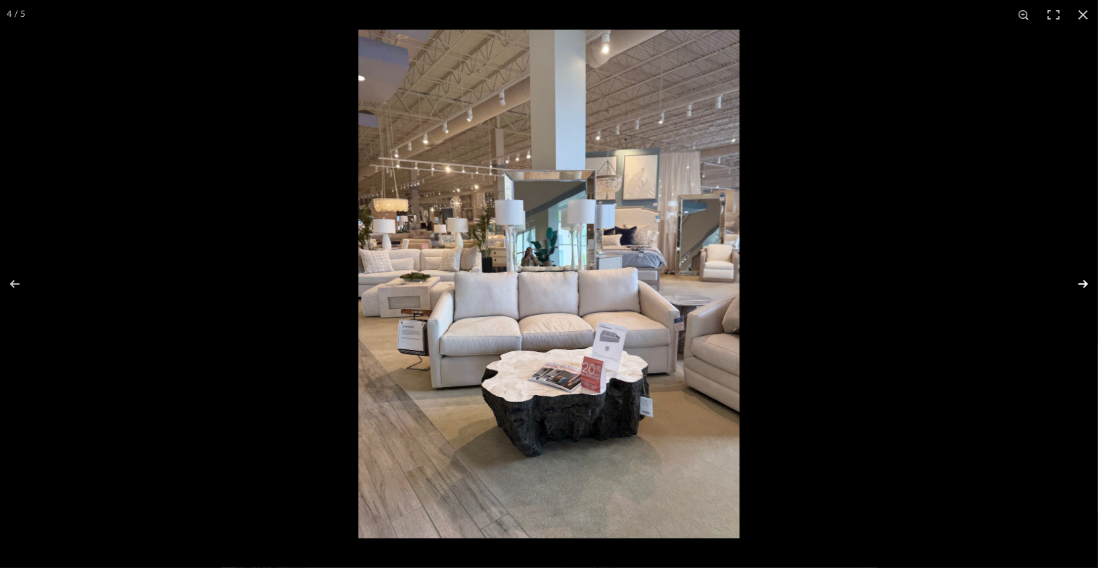
click at [805, 294] on button at bounding box center [1074, 283] width 47 height 67
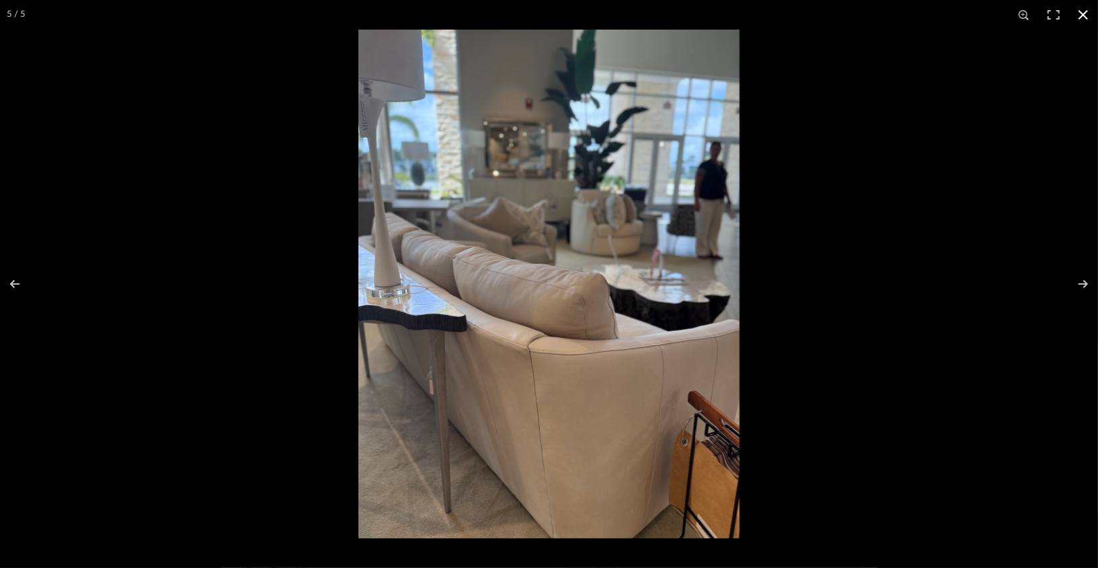
click at [805, 533] on div at bounding box center [907, 314] width 1098 height 568
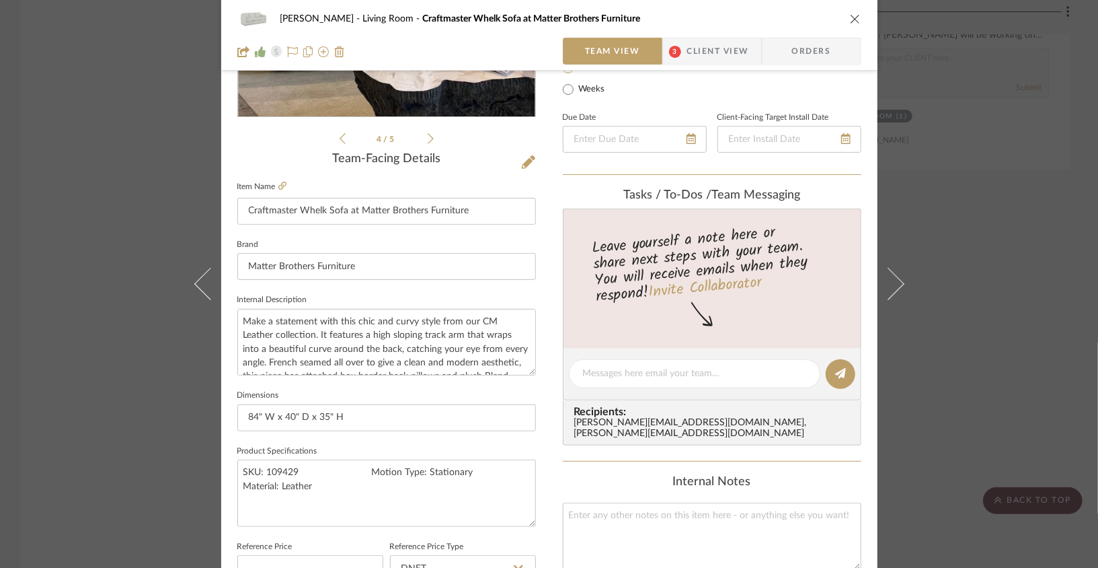
scroll to position [271, 0]
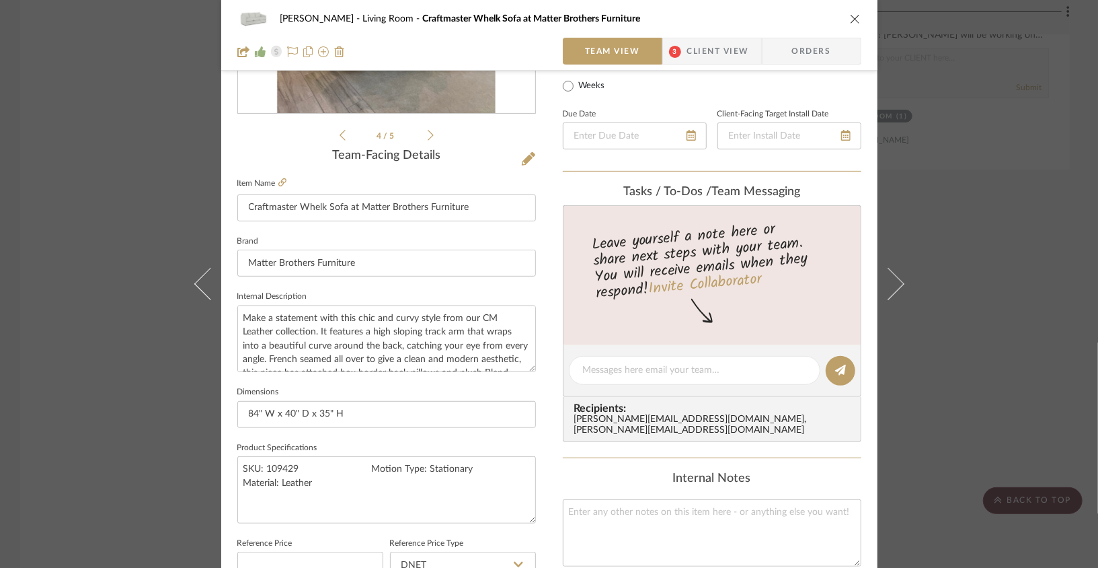
click at [805, 20] on icon "close" at bounding box center [855, 18] width 11 height 11
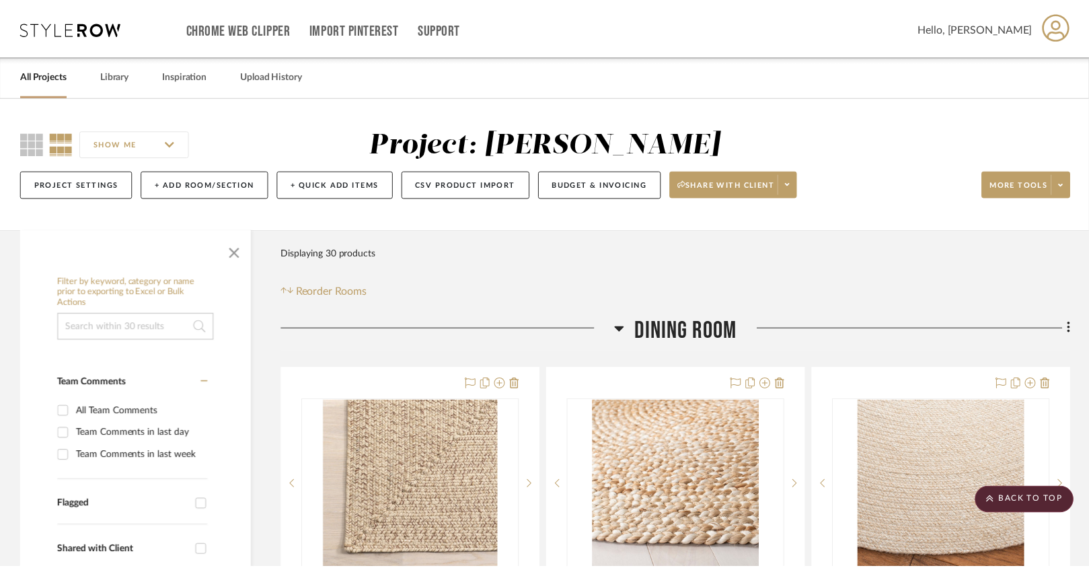
scroll to position [3885, 0]
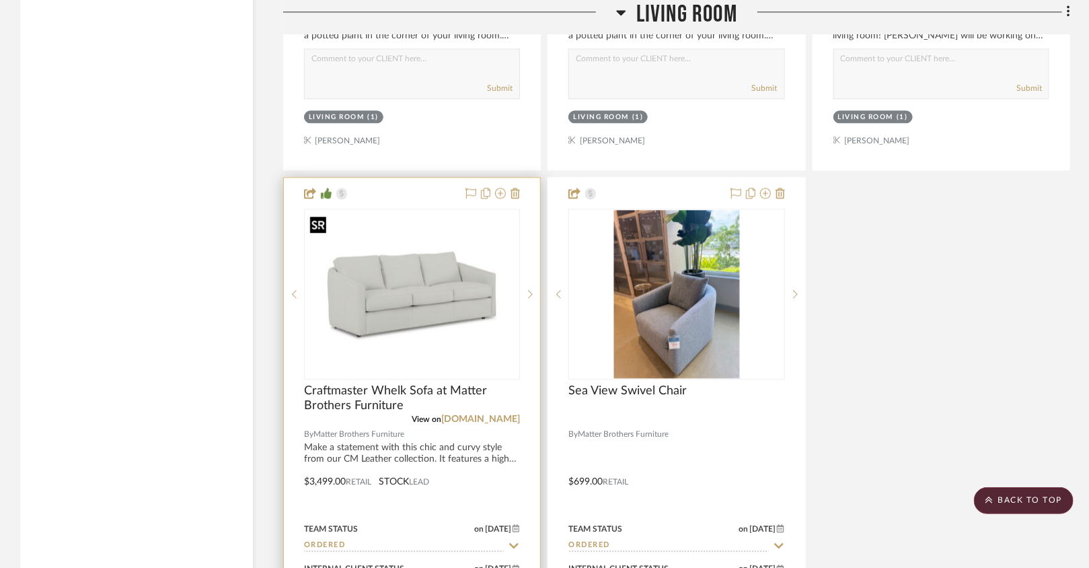
click at [399, 284] on img "0" at bounding box center [411, 294] width 213 height 138
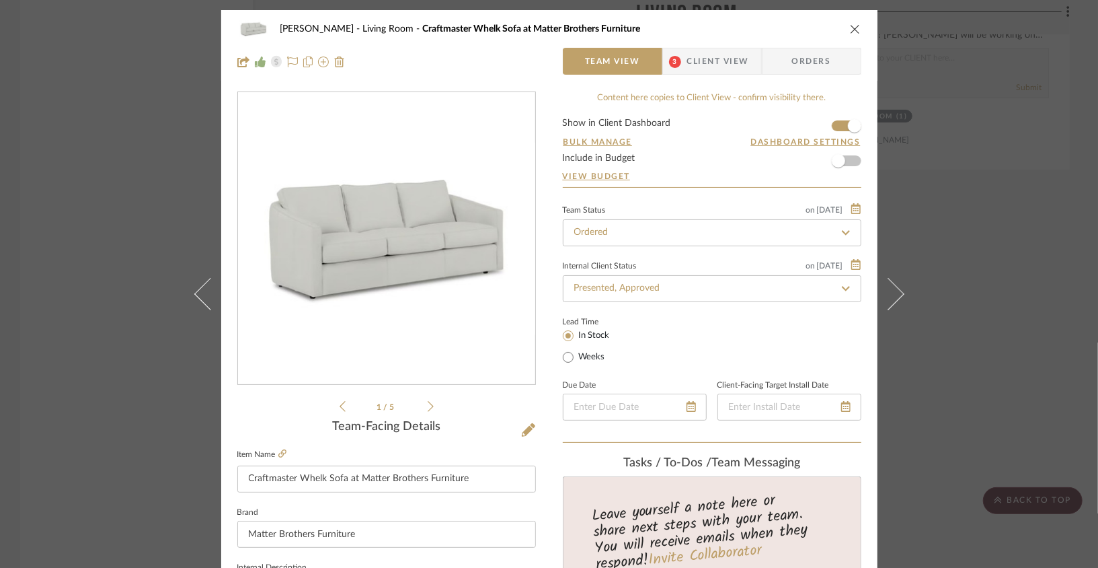
click at [428, 407] on icon at bounding box center [431, 406] width 6 height 12
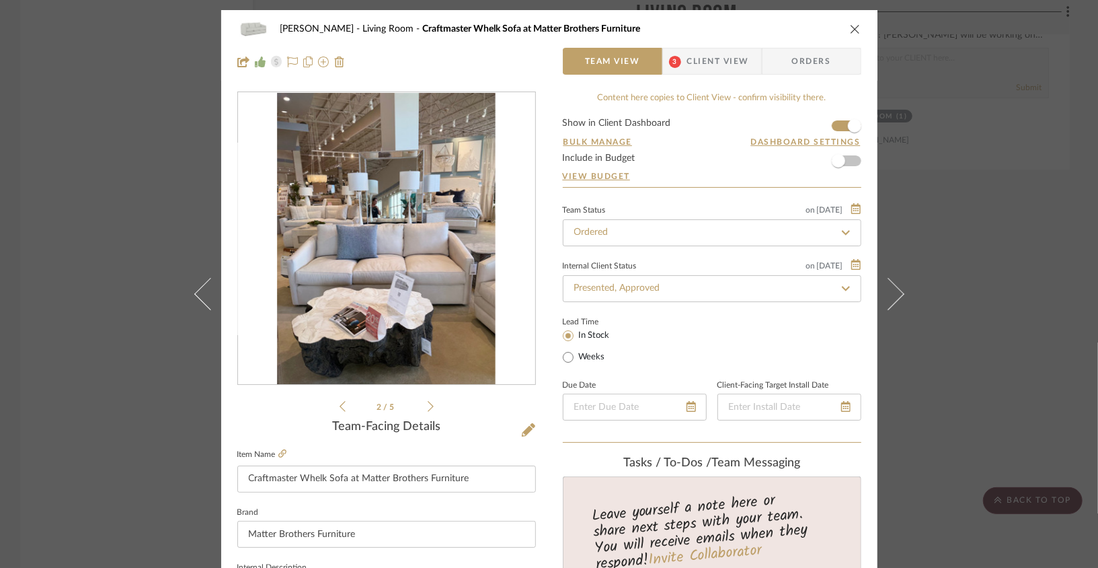
click at [805, 32] on icon "close" at bounding box center [855, 29] width 11 height 11
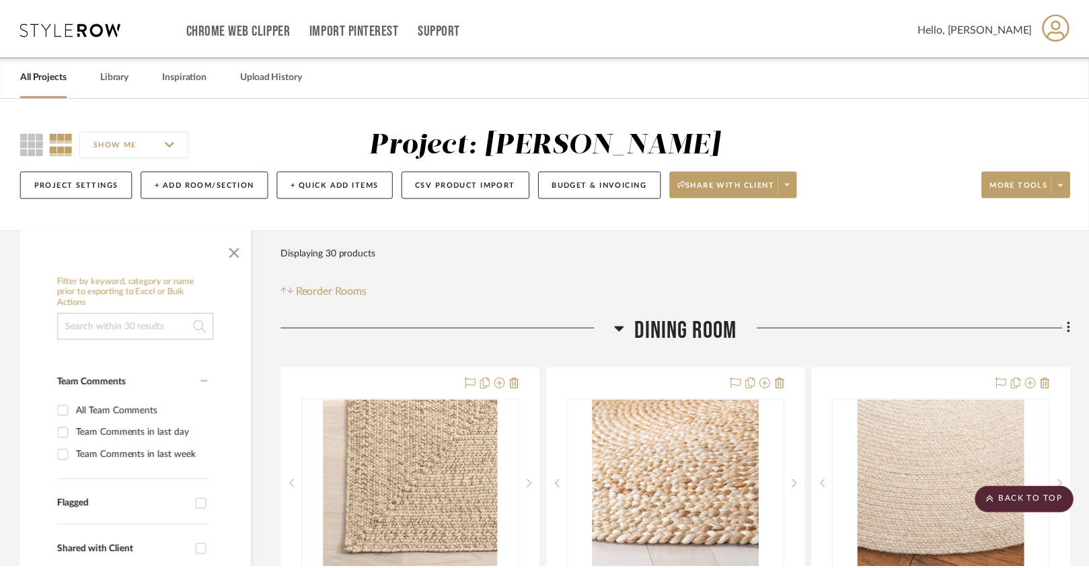
scroll to position [3885, 0]
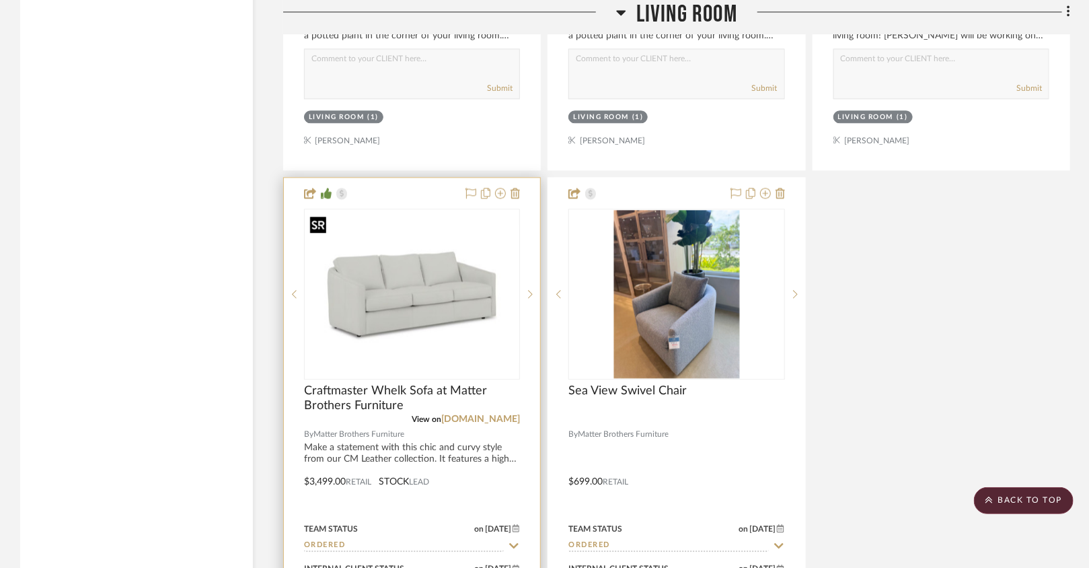
click at [442, 281] on img "0" at bounding box center [411, 294] width 213 height 138
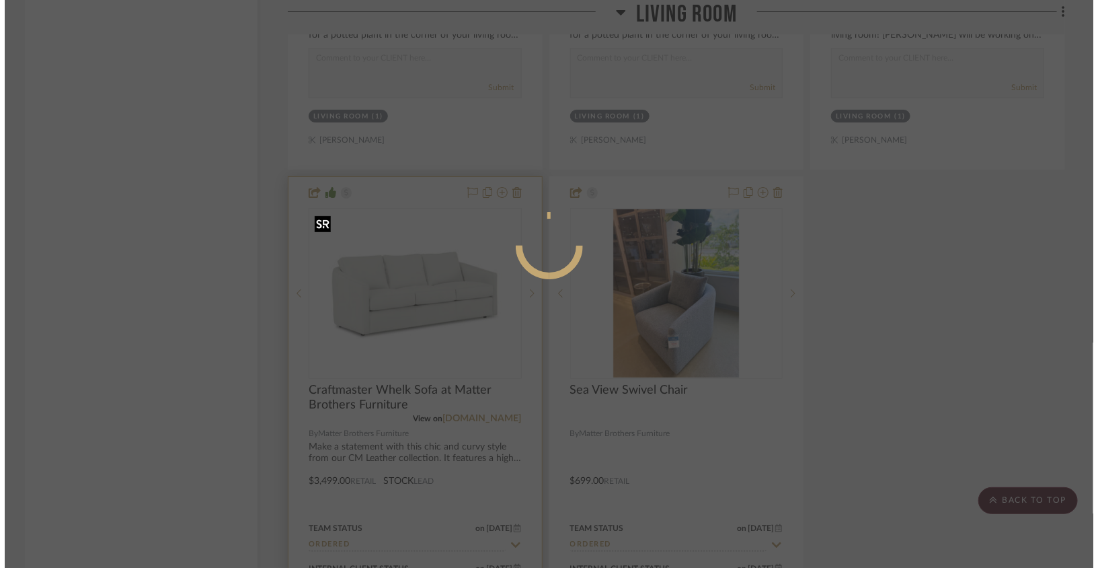
scroll to position [0, 0]
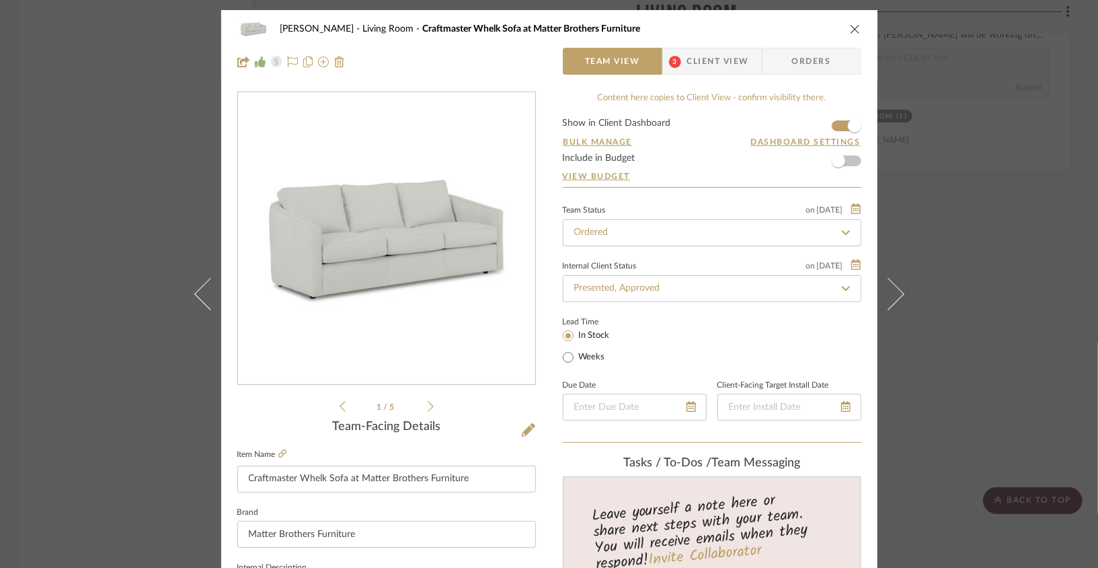
click at [428, 406] on icon at bounding box center [431, 406] width 6 height 12
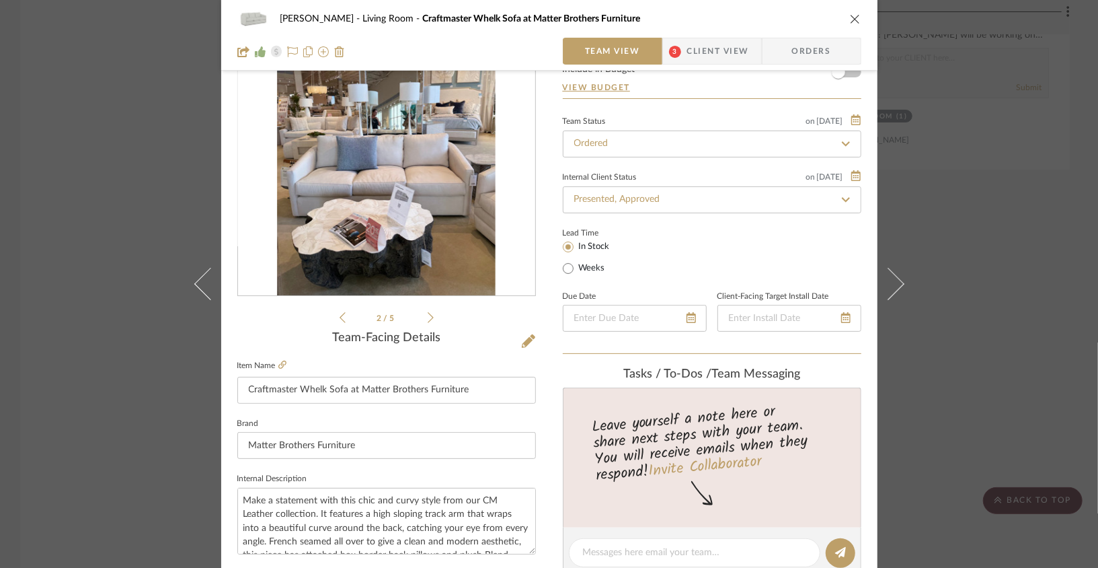
scroll to position [89, 0]
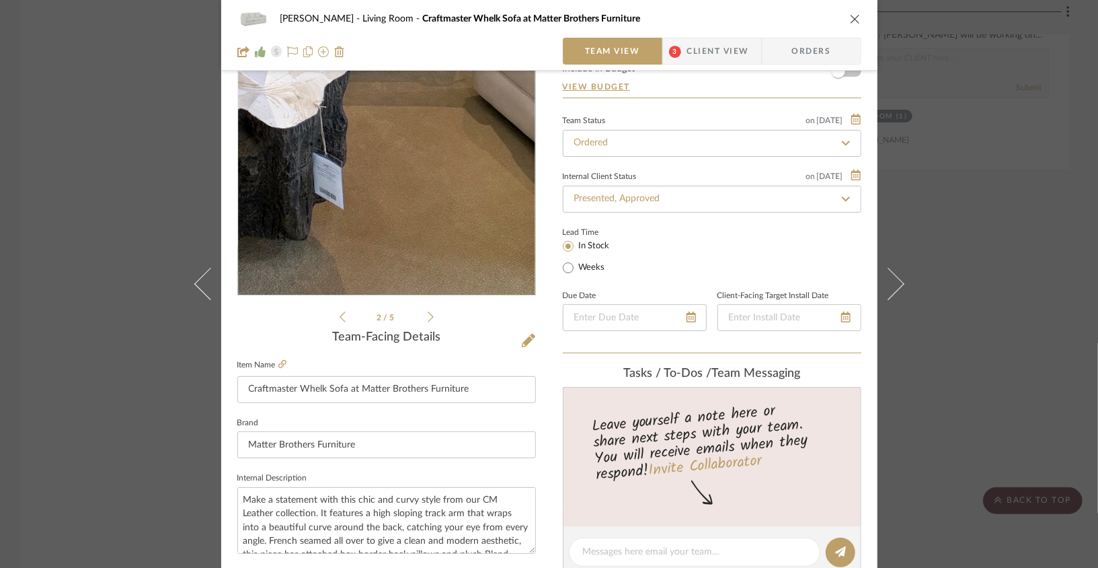
click at [443, 249] on img "1" at bounding box center [386, 149] width 219 height 292
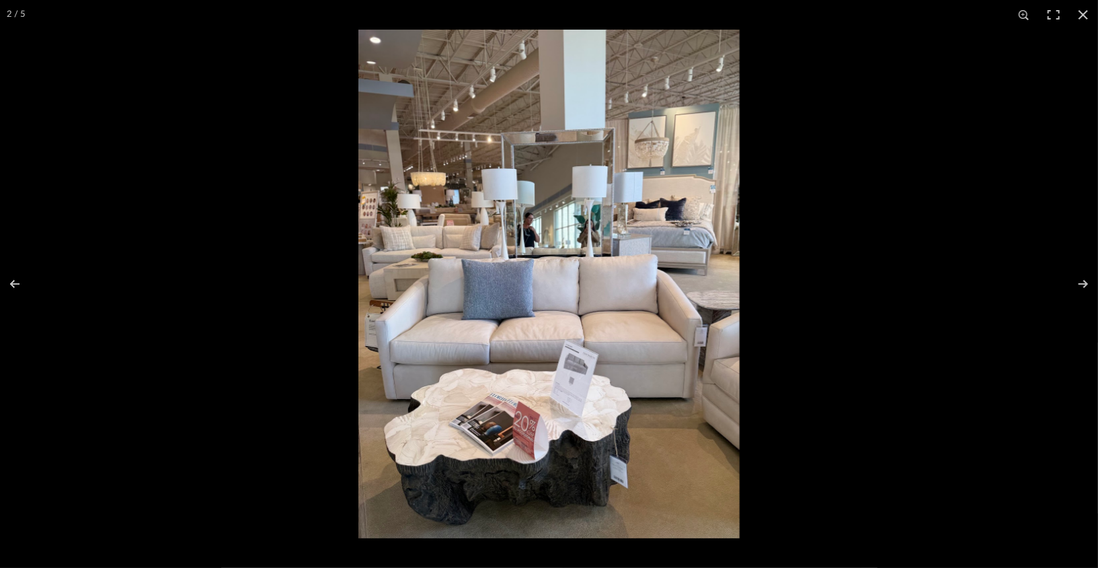
click at [611, 488] on img at bounding box center [548, 284] width 381 height 508
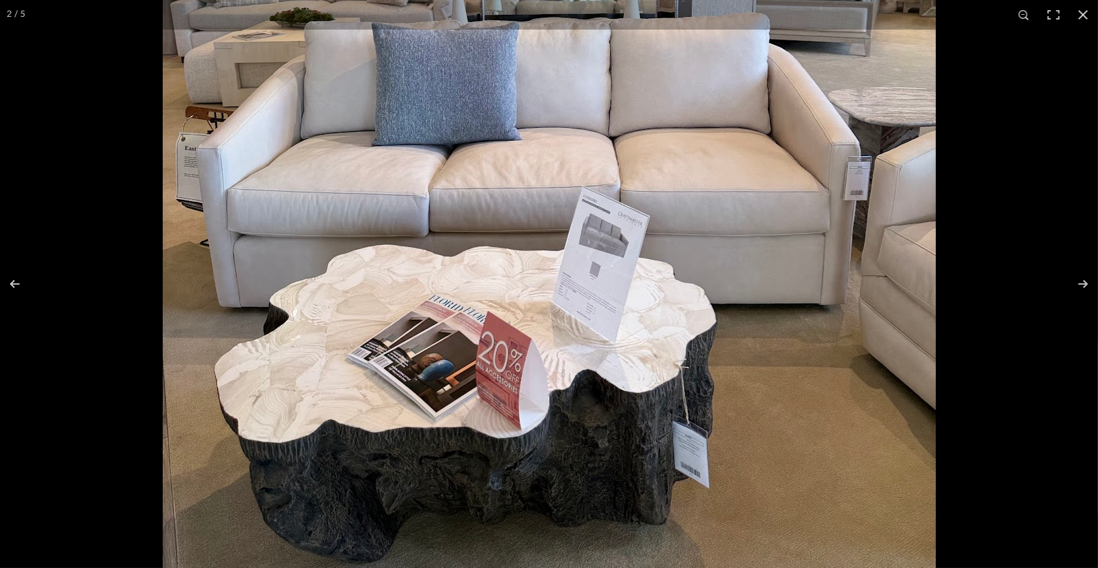
click at [685, 471] on img at bounding box center [549, 73] width 773 height 1032
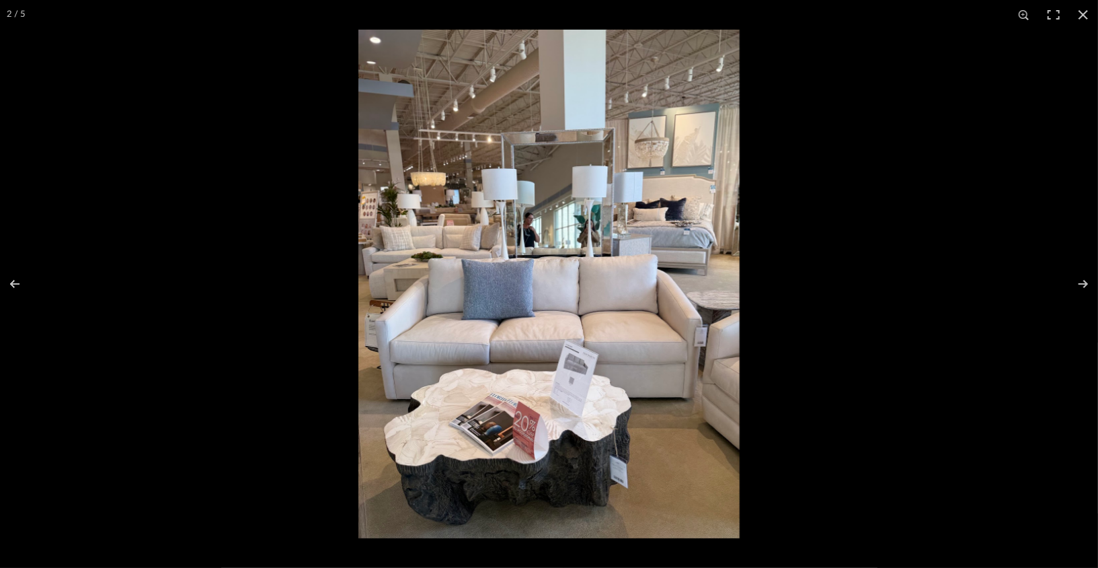
click at [683, 473] on img at bounding box center [548, 284] width 381 height 508
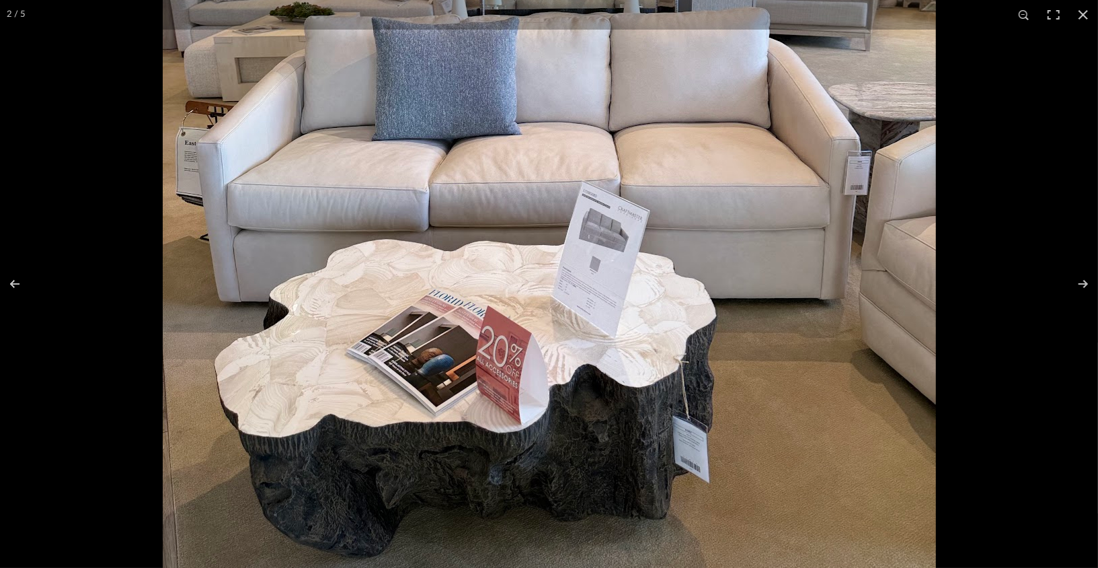
click at [709, 461] on img at bounding box center [549, 68] width 773 height 1032
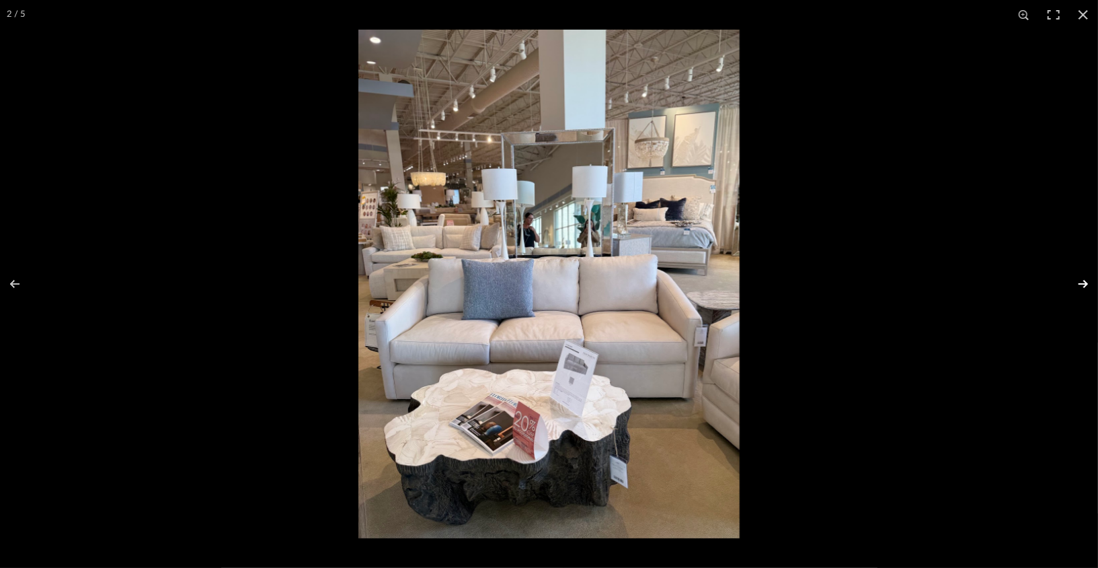
click at [805, 286] on button at bounding box center [1074, 283] width 47 height 67
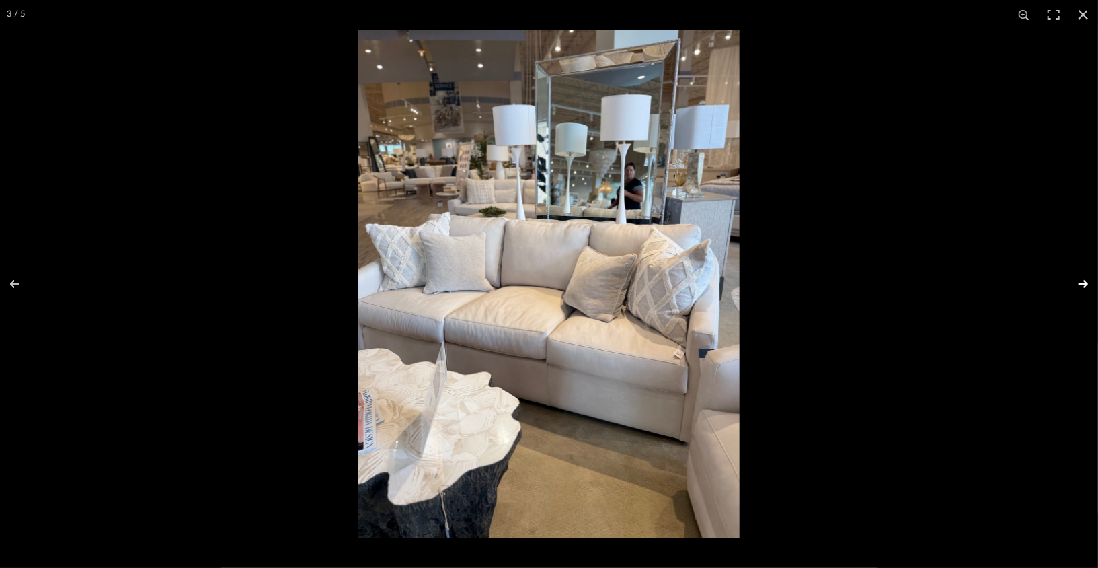
click at [805, 287] on button at bounding box center [1074, 283] width 47 height 67
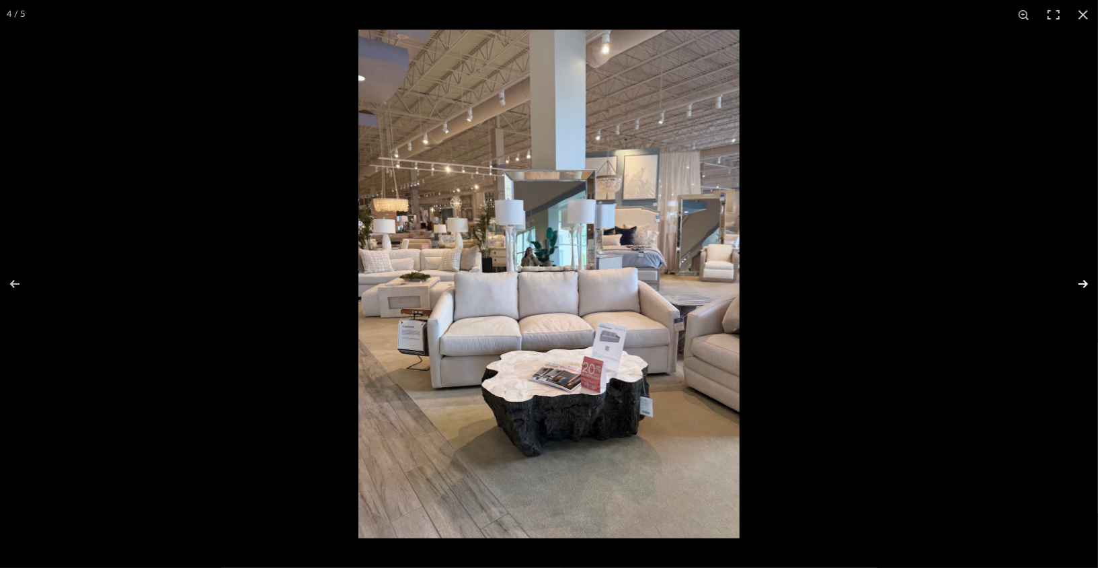
click at [805, 287] on button at bounding box center [1074, 283] width 47 height 67
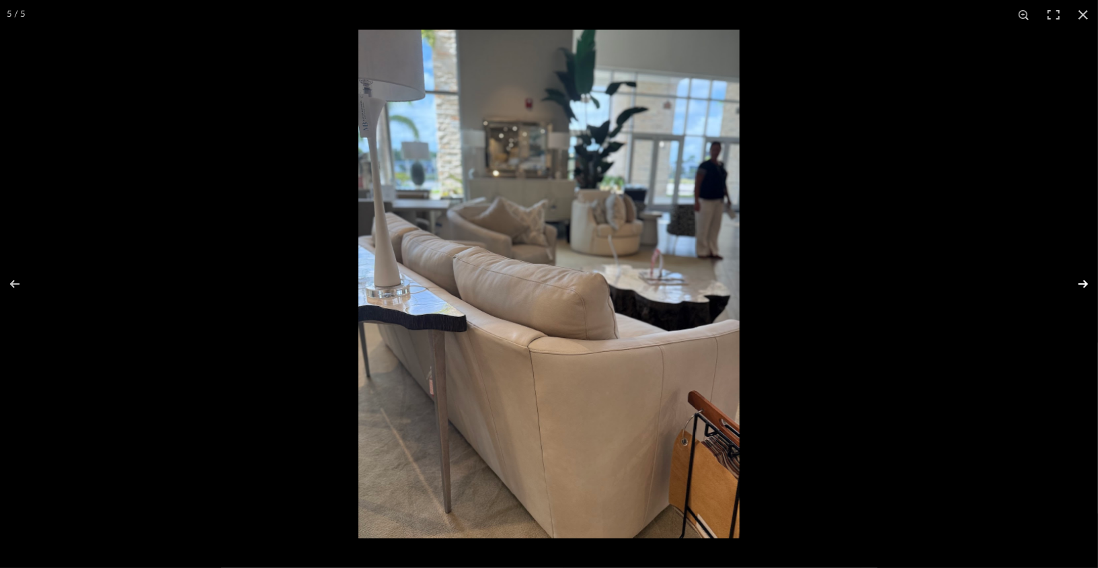
click at [805, 287] on button at bounding box center [1074, 283] width 47 height 67
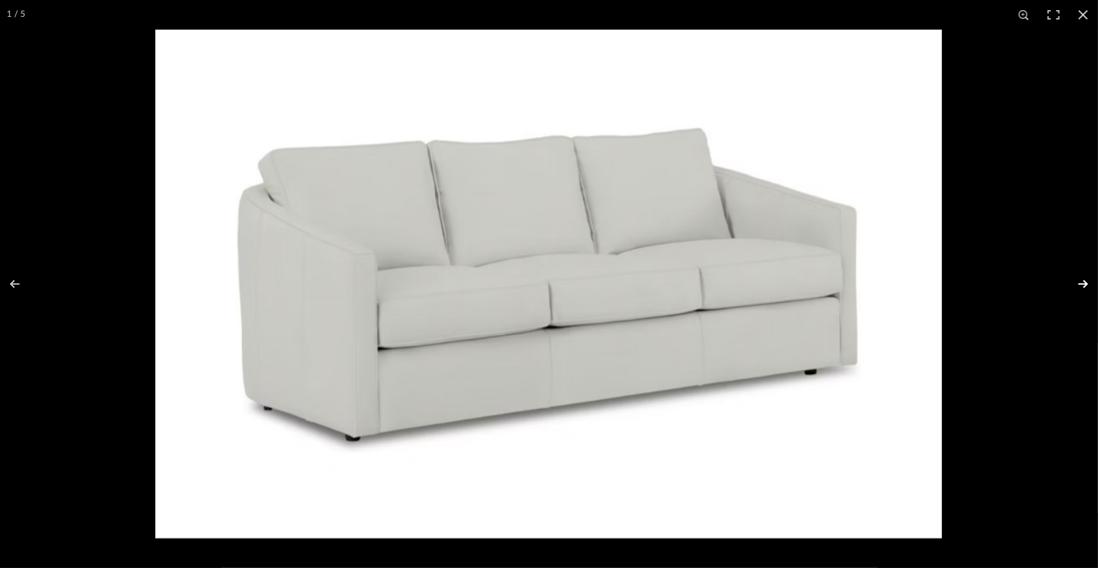
click at [805, 287] on button at bounding box center [1074, 283] width 47 height 67
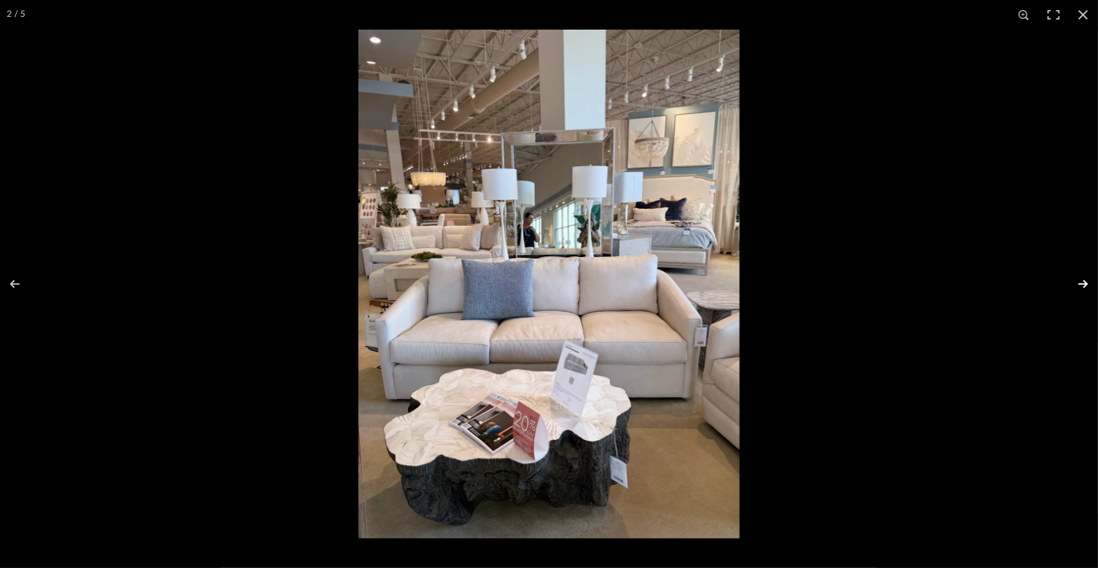
click at [805, 287] on button at bounding box center [1074, 283] width 47 height 67
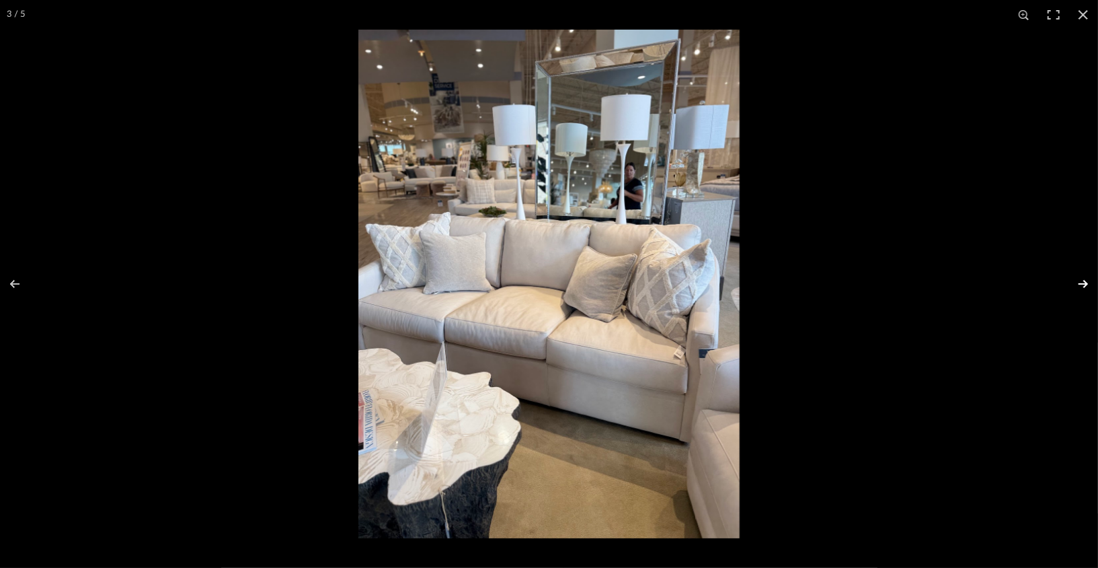
click at [805, 287] on button at bounding box center [1074, 283] width 47 height 67
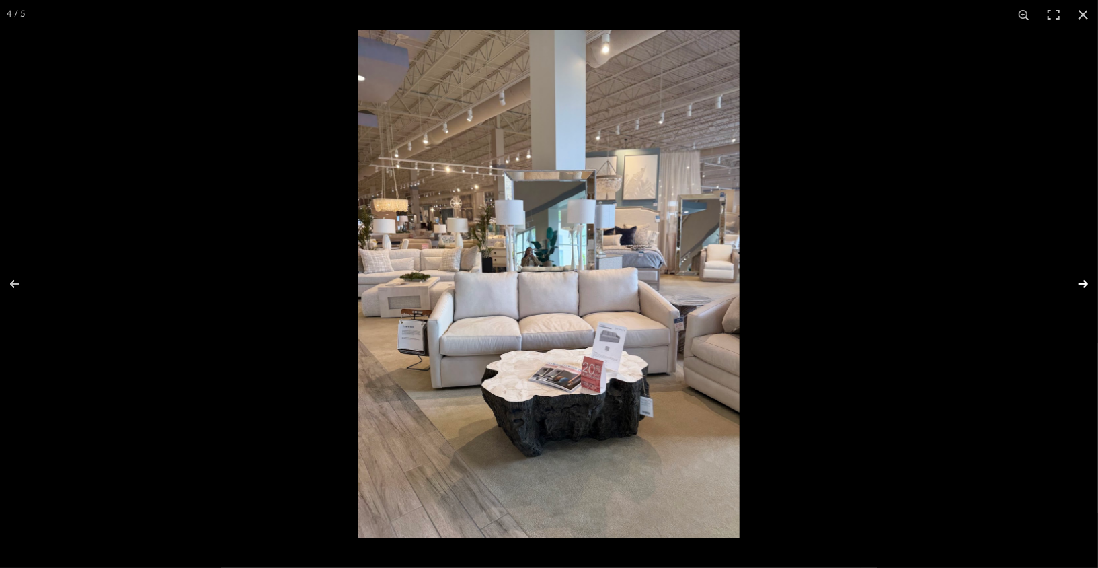
click at [805, 287] on button at bounding box center [1074, 283] width 47 height 67
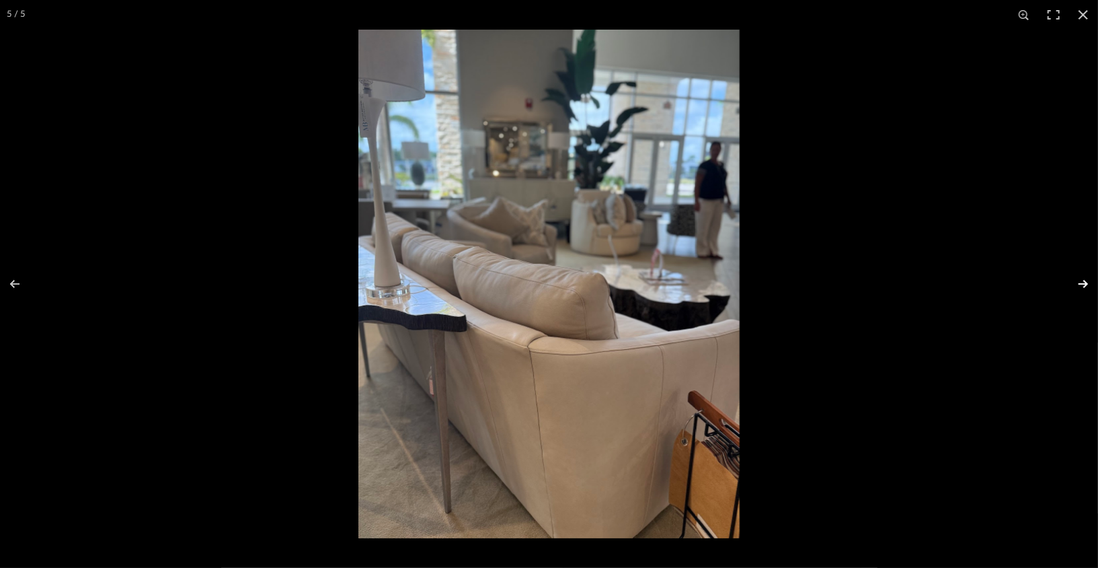
click at [805, 287] on button at bounding box center [1074, 283] width 47 height 67
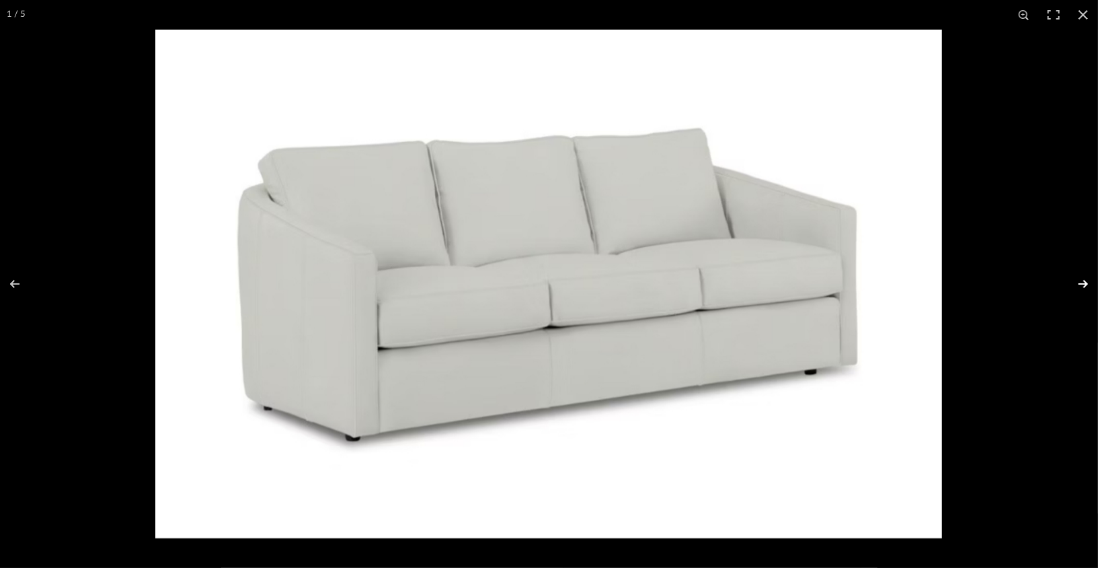
click at [805, 287] on button at bounding box center [1074, 283] width 47 height 67
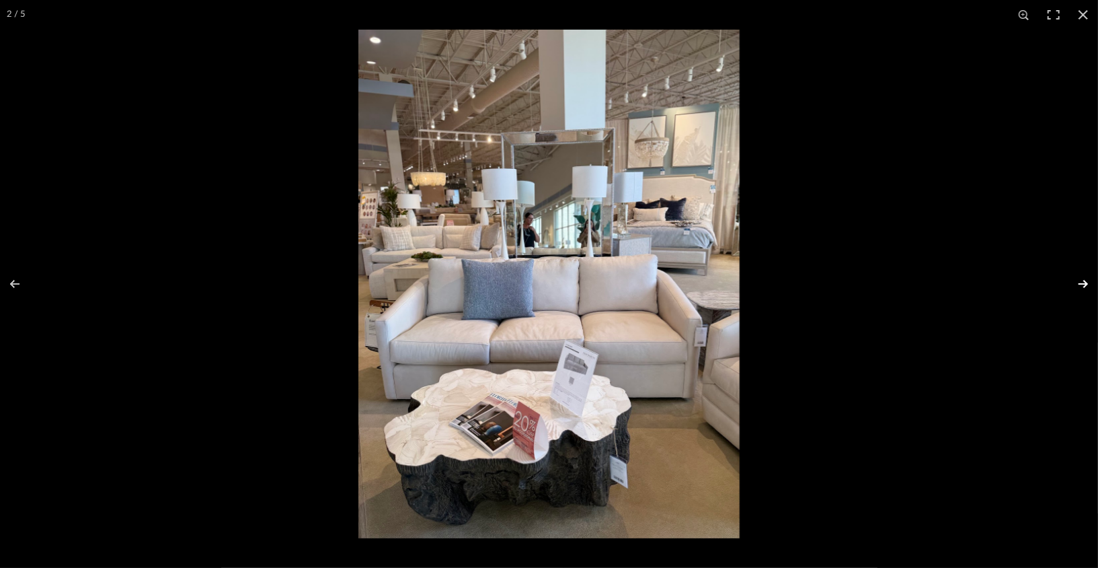
click at [805, 287] on button at bounding box center [1074, 283] width 47 height 67
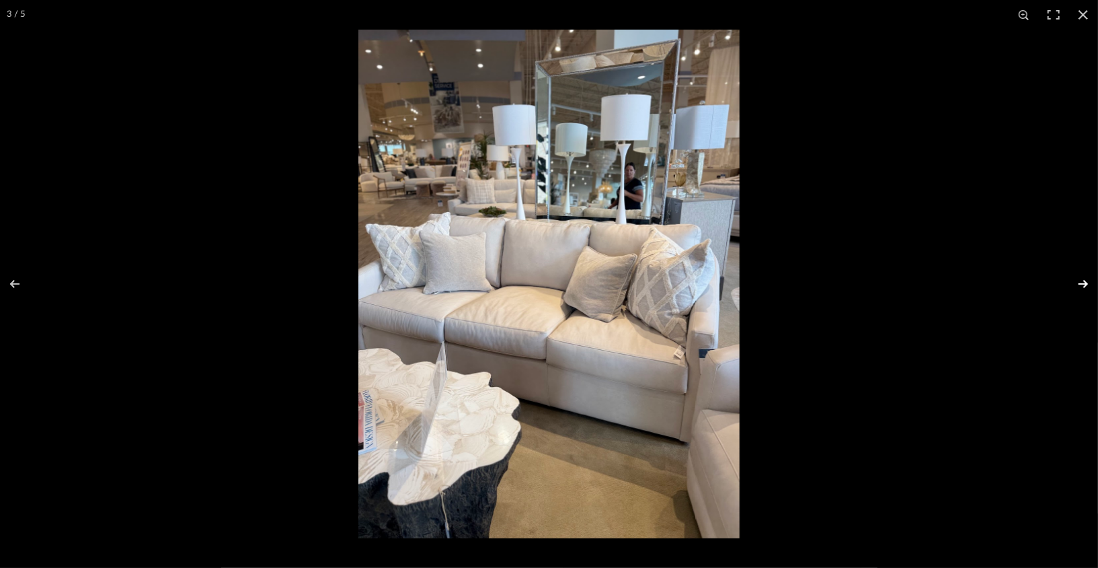
click at [805, 287] on button at bounding box center [1074, 283] width 47 height 67
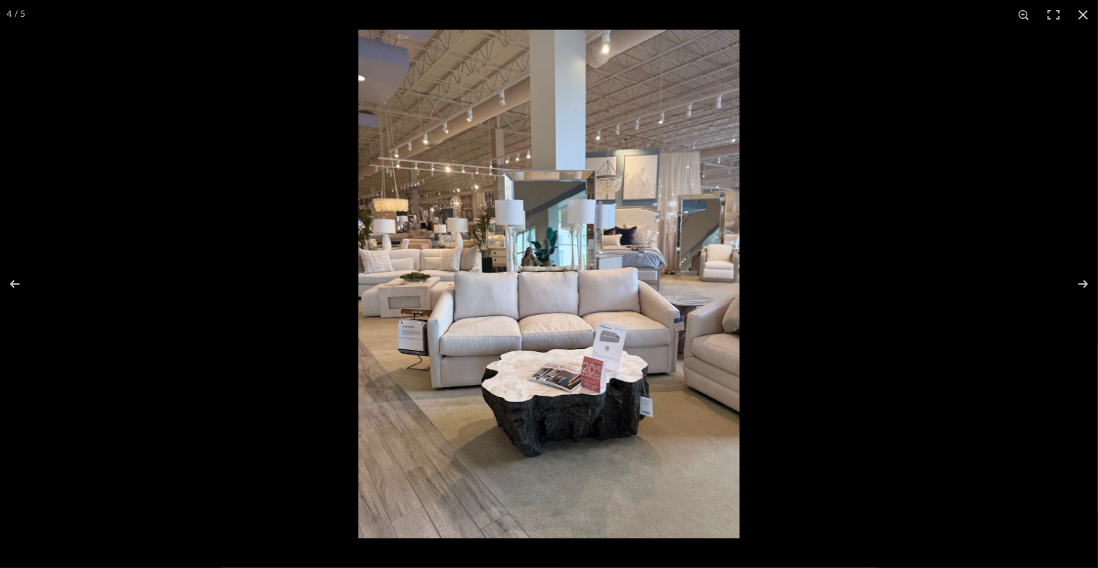
click at [634, 404] on img at bounding box center [548, 284] width 381 height 508
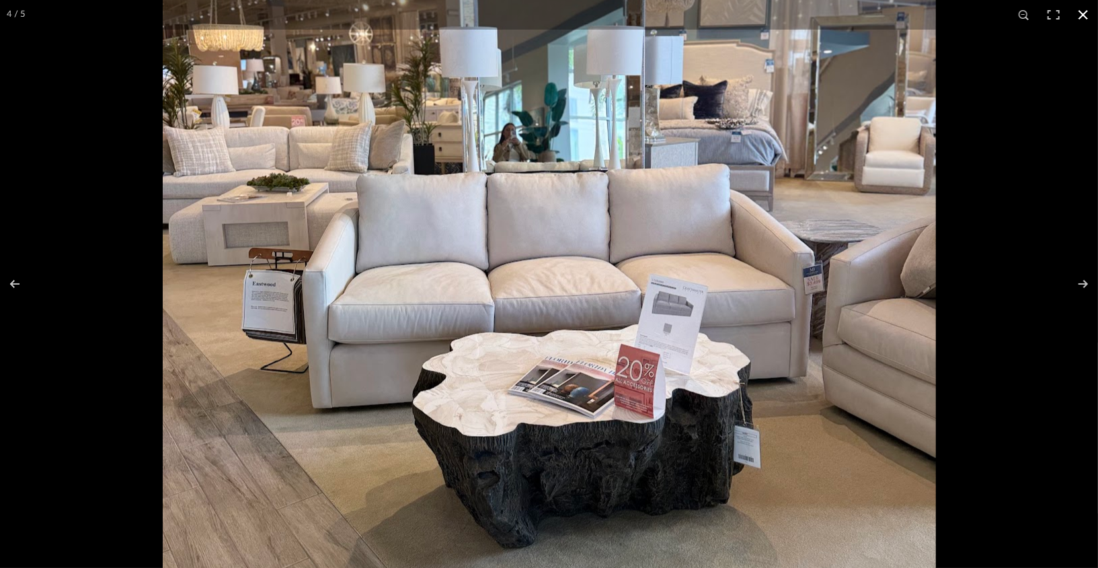
click at [805, 16] on button at bounding box center [1084, 15] width 30 height 30
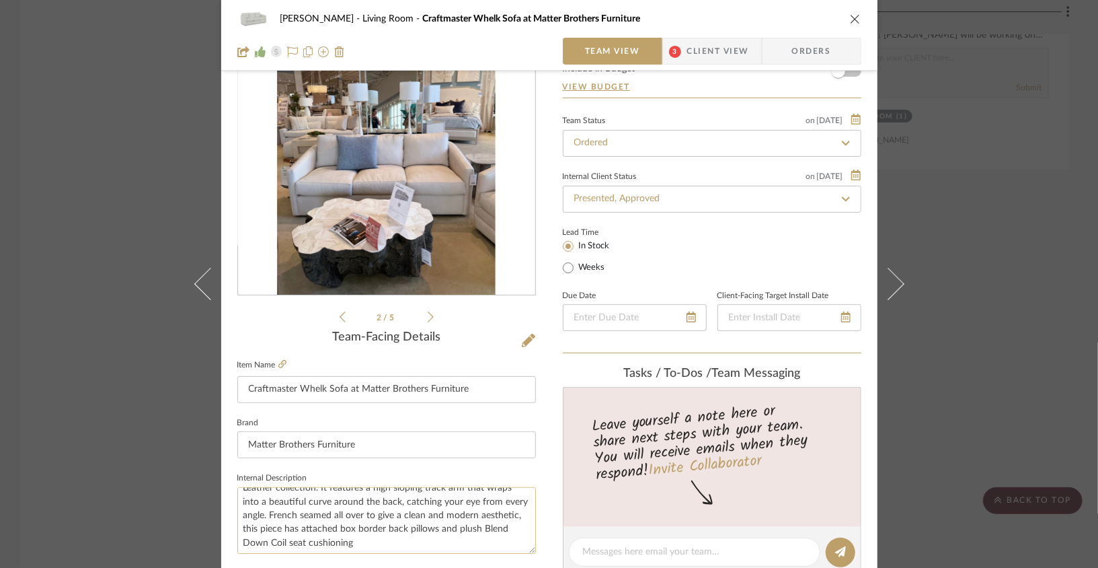
scroll to position [27, 0]
click at [805, 20] on icon "close" at bounding box center [855, 18] width 11 height 11
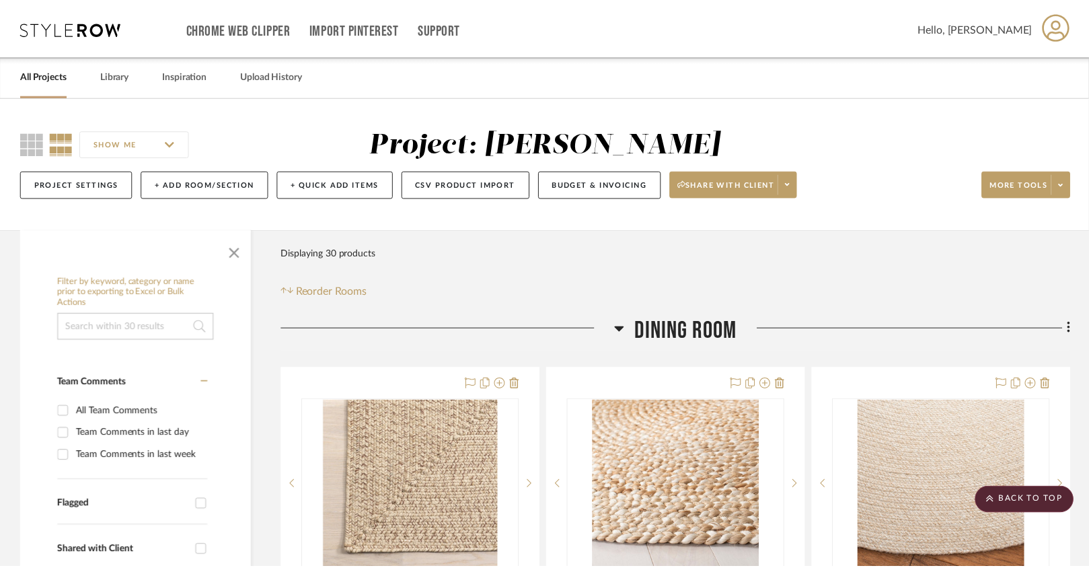
scroll to position [3885, 0]
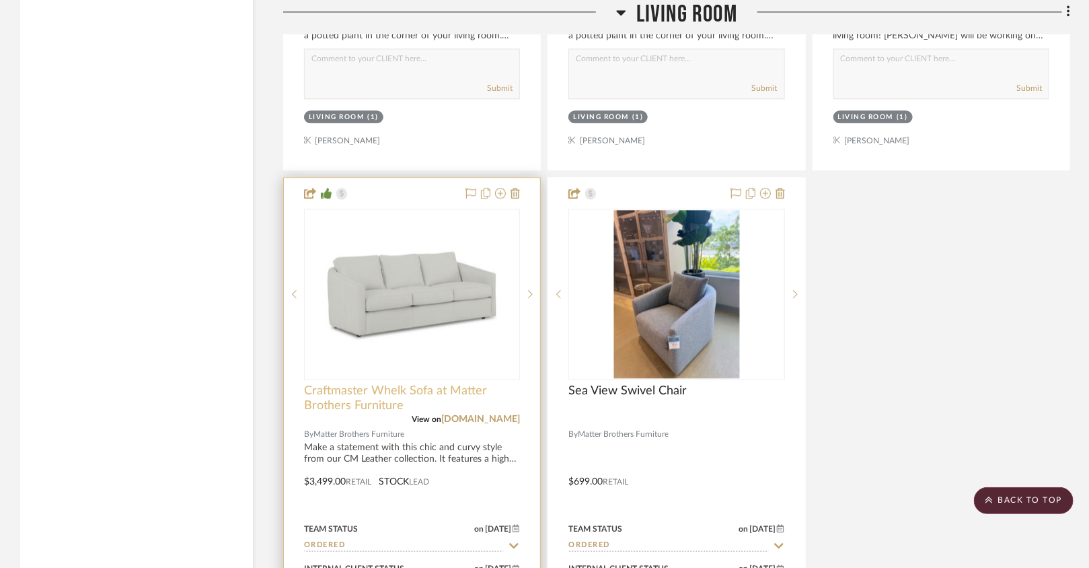
click at [456, 396] on span "Craftmaster Whelk Sofa at Matter Brothers Furniture" at bounding box center [412, 398] width 216 height 30
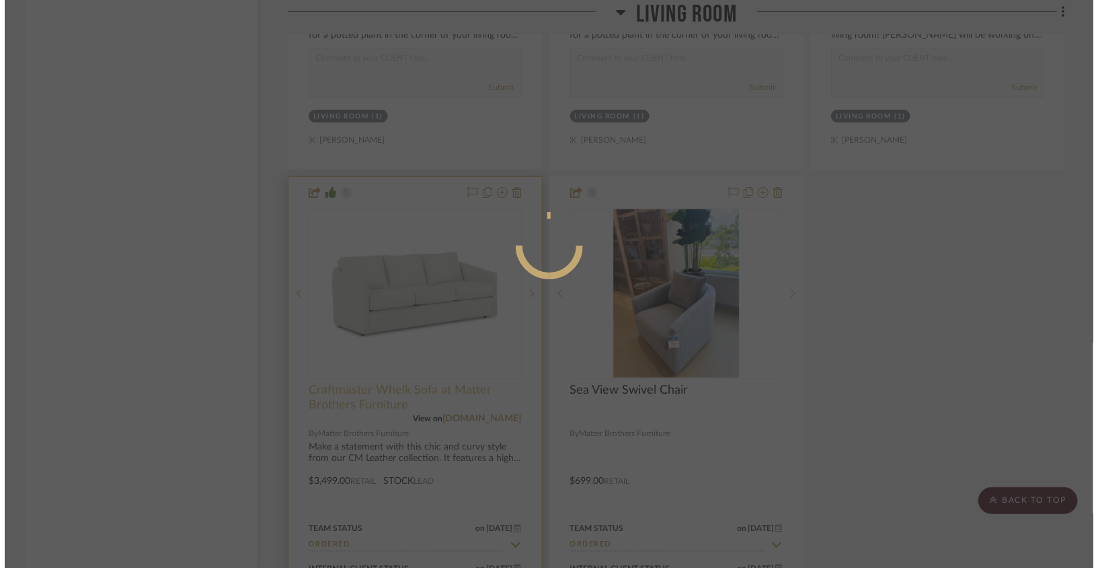
scroll to position [0, 0]
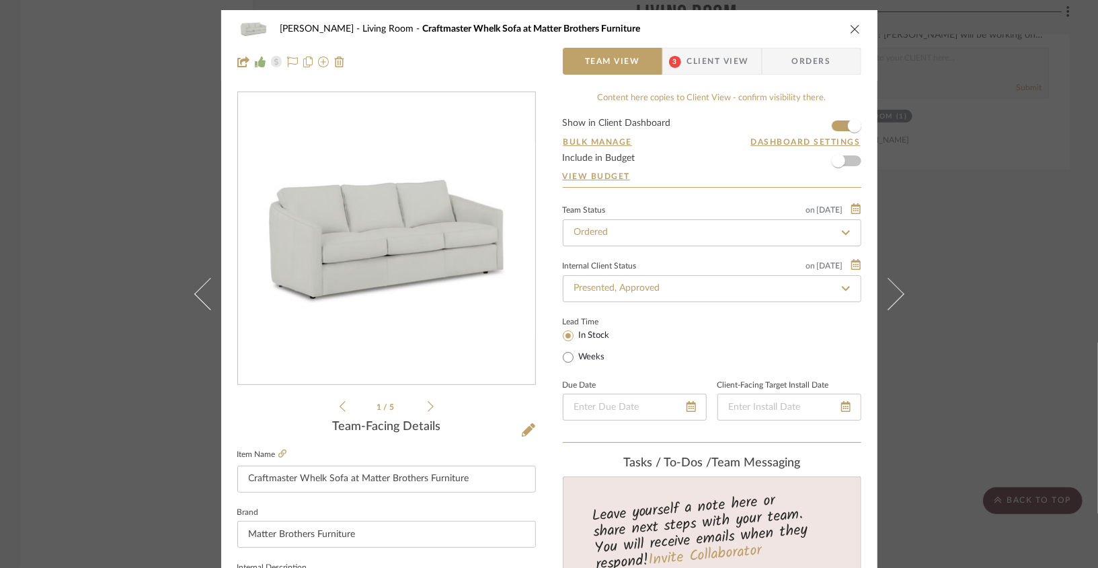
click at [805, 22] on div "[PERSON_NAME] Living Room Craftmaster Whelk Sofa at Matter Brothers Furniture" at bounding box center [549, 28] width 624 height 27
click at [805, 26] on icon "close" at bounding box center [855, 29] width 11 height 11
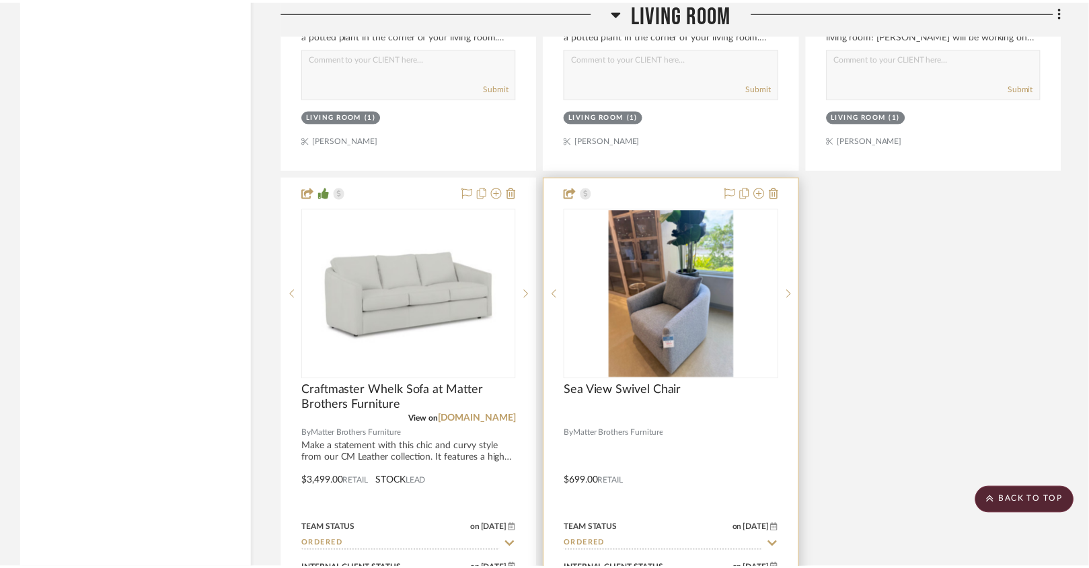
scroll to position [3885, 0]
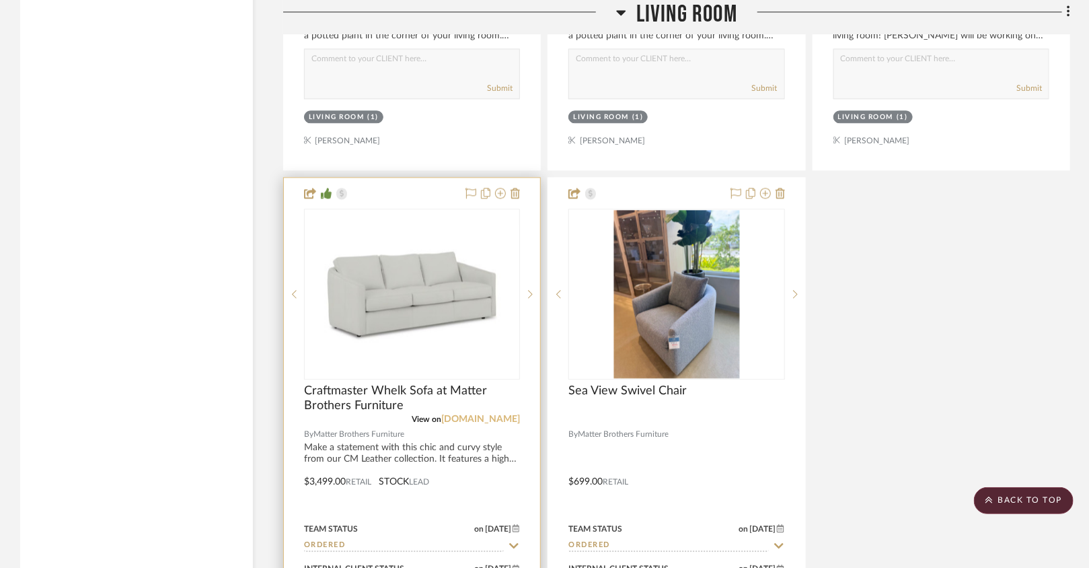
click at [510, 414] on link "[DOMAIN_NAME]" at bounding box center [480, 418] width 79 height 9
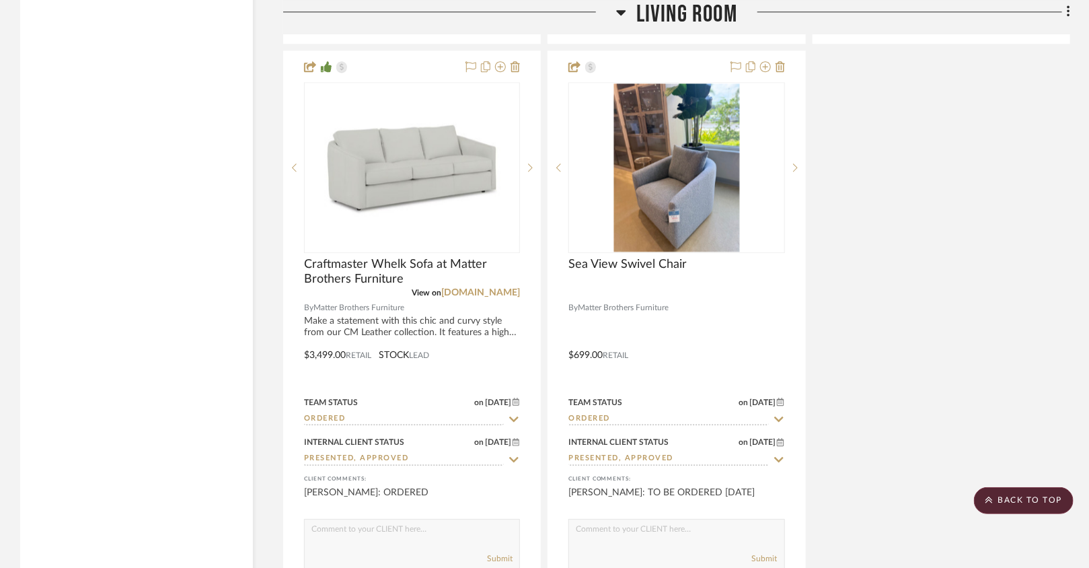
scroll to position [4012, 0]
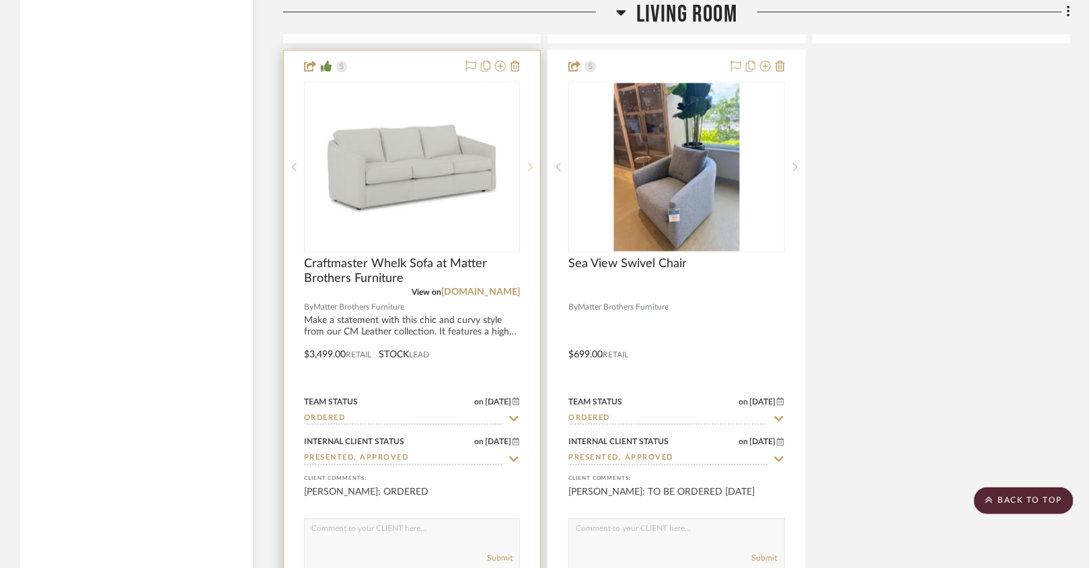
click at [534, 162] on sr-next-btn at bounding box center [530, 166] width 20 height 9
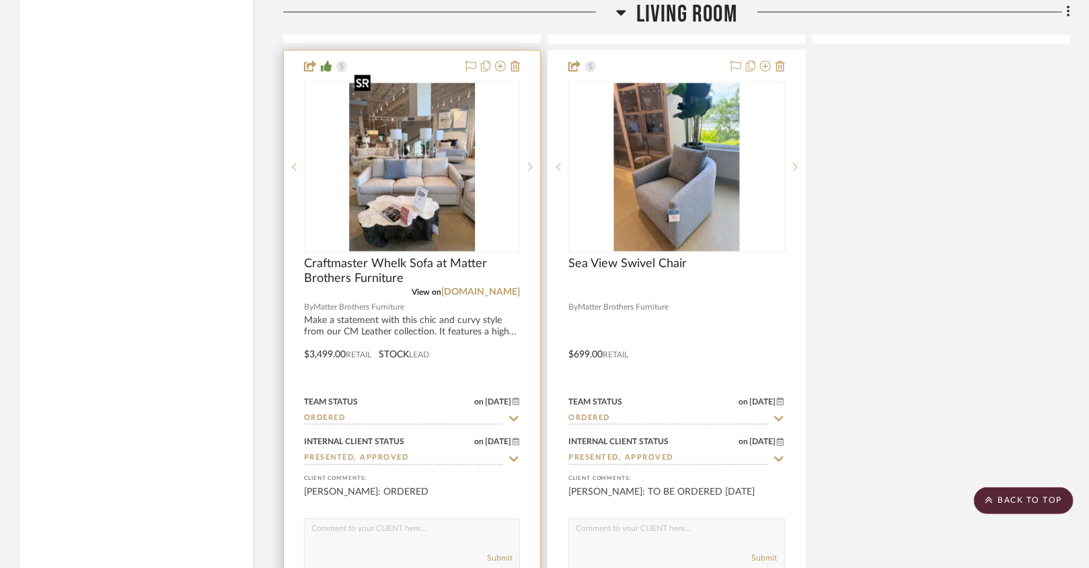
click at [446, 188] on img "1" at bounding box center [412, 167] width 126 height 168
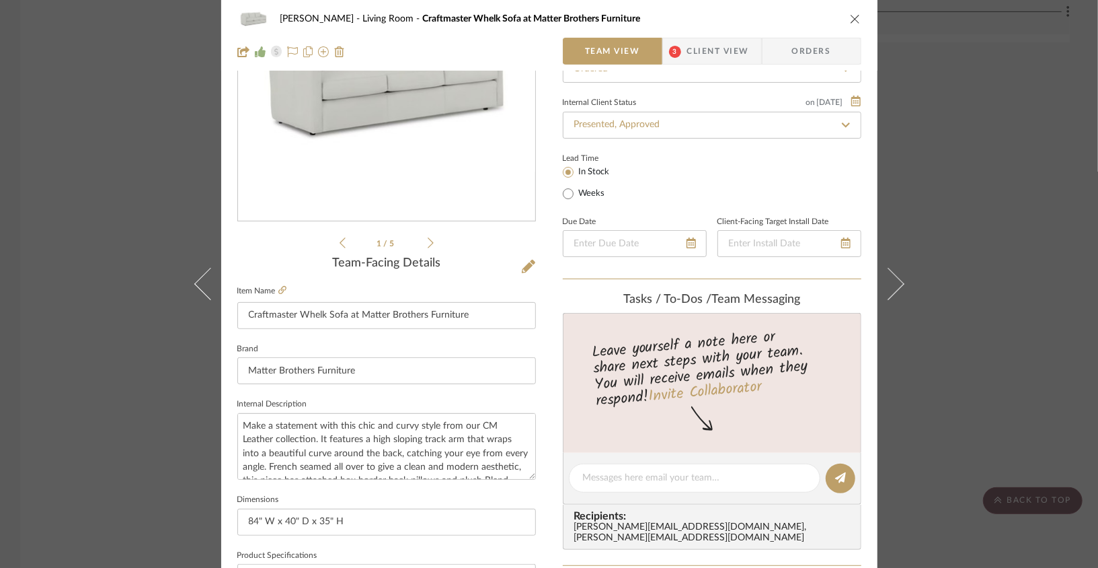
scroll to position [0, 0]
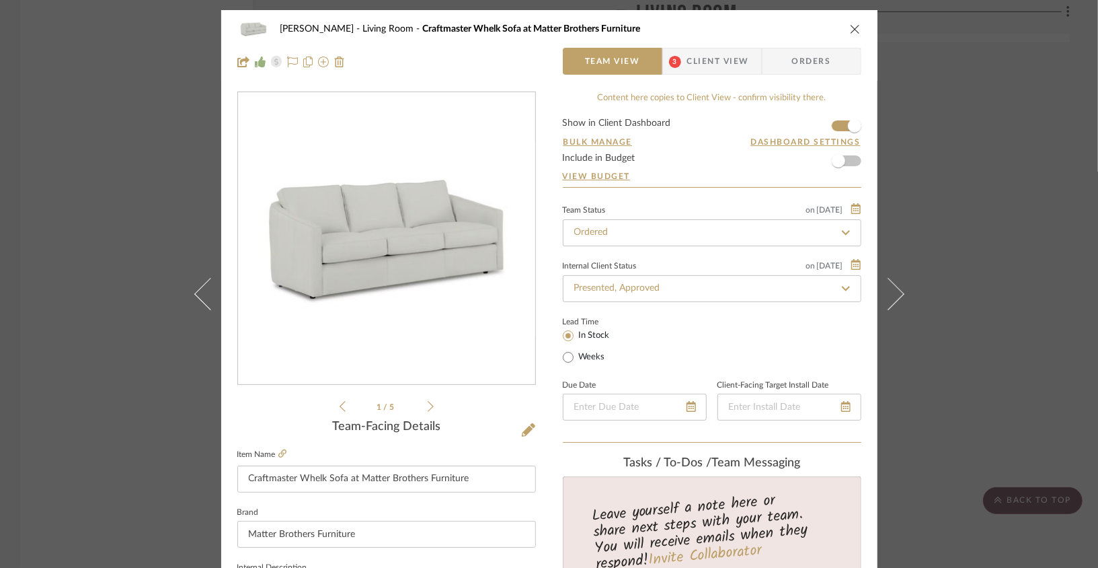
click at [805, 28] on icon "close" at bounding box center [855, 29] width 11 height 11
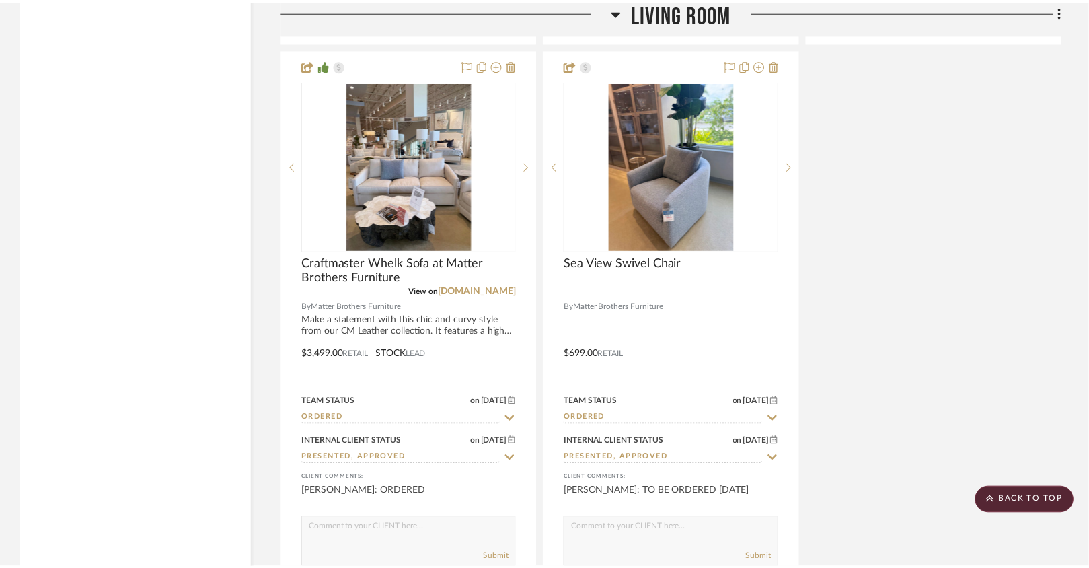
scroll to position [4012, 0]
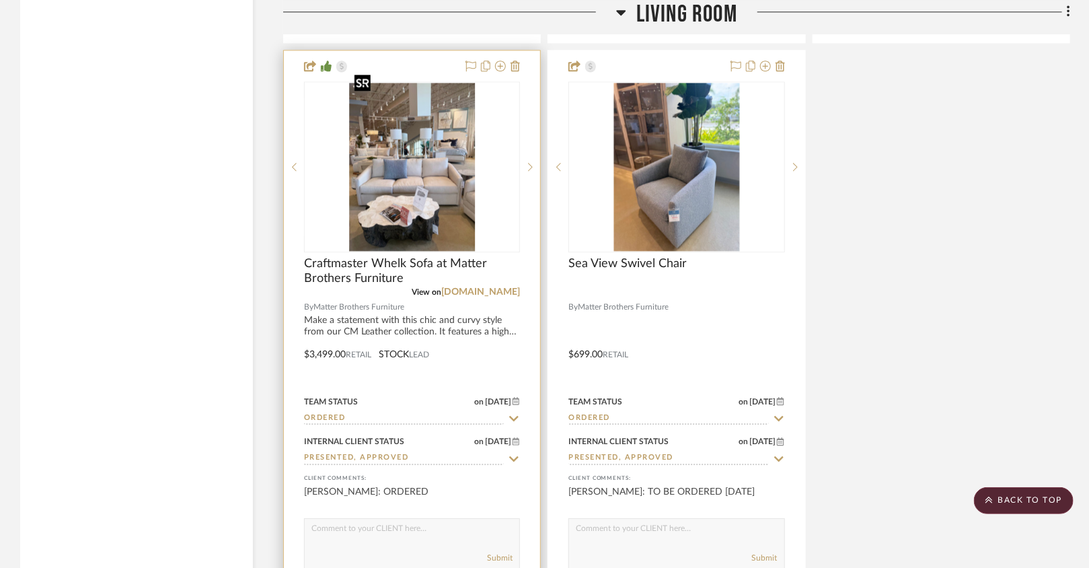
click at [465, 195] on img "1" at bounding box center [412, 167] width 126 height 168
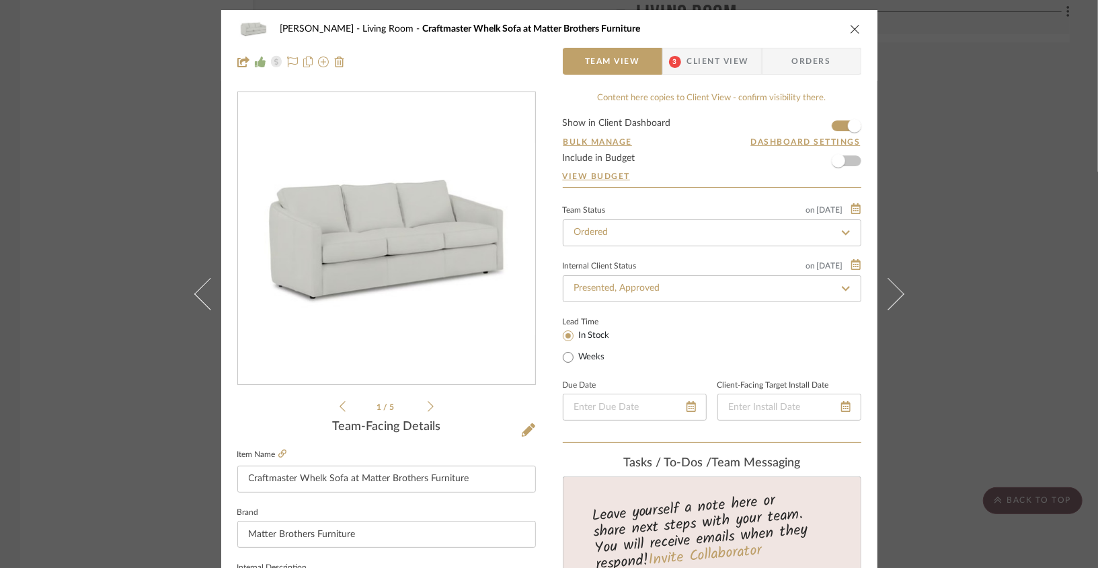
click at [428, 408] on icon at bounding box center [431, 406] width 6 height 12
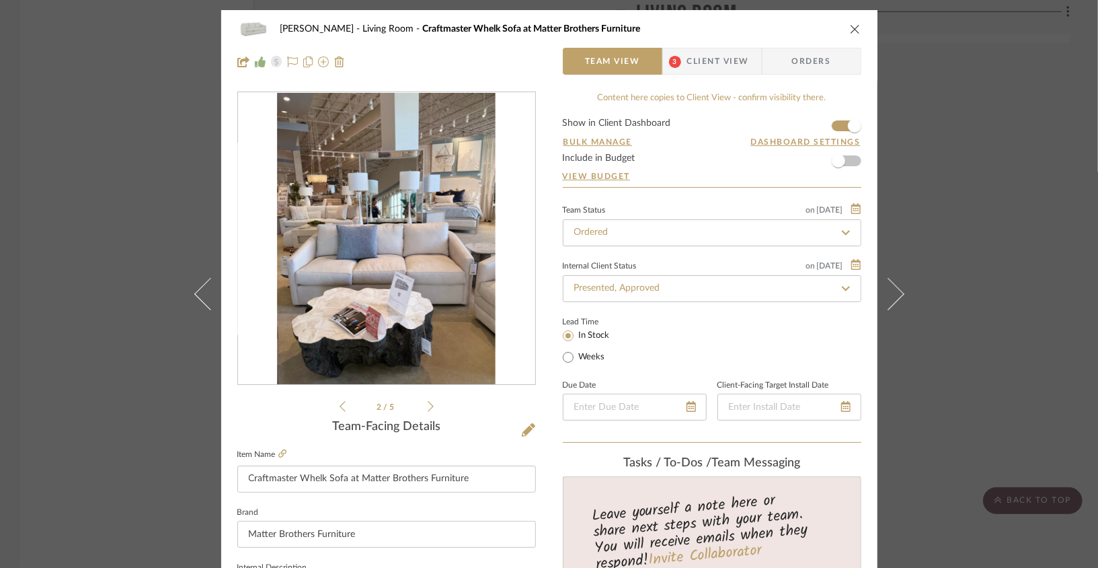
click at [424, 326] on img "1" at bounding box center [386, 239] width 219 height 292
click at [424, 315] on img "1" at bounding box center [386, 239] width 219 height 292
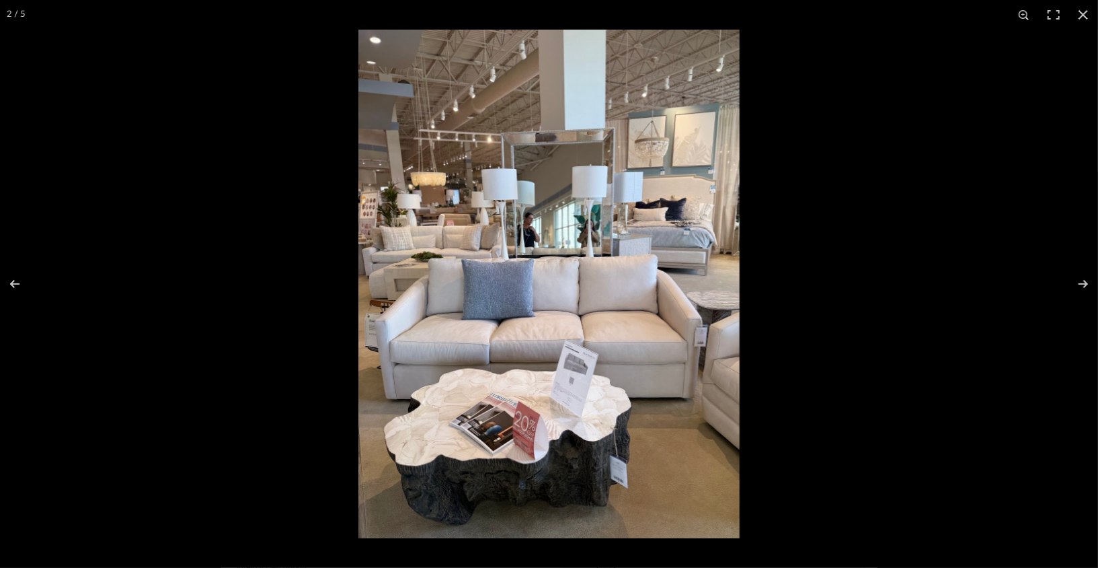
click at [424, 315] on img at bounding box center [548, 284] width 381 height 508
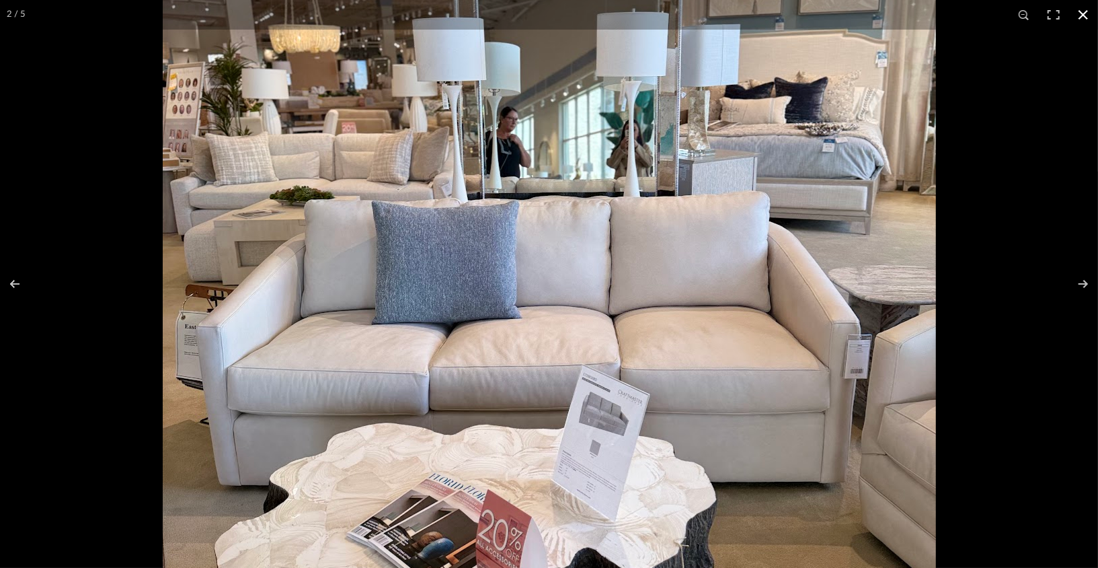
click at [126, 93] on div at bounding box center [549, 284] width 1098 height 568
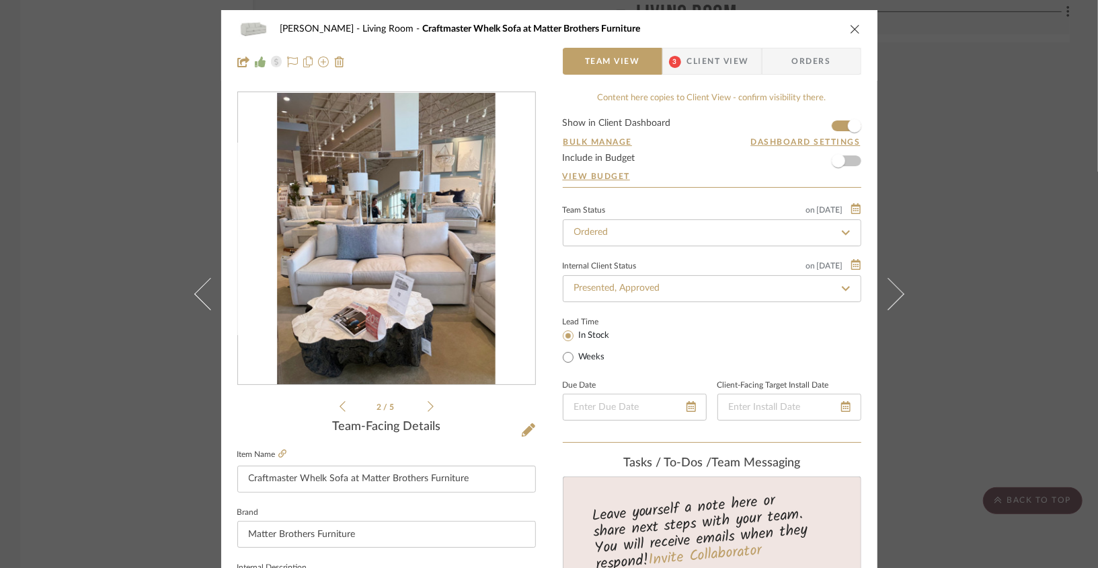
click at [805, 25] on div "[PERSON_NAME] Living Room Craftmaster Whelk Sofa at Matter Brothers Furniture T…" at bounding box center [549, 45] width 656 height 71
click at [805, 29] on icon "close" at bounding box center [855, 29] width 11 height 11
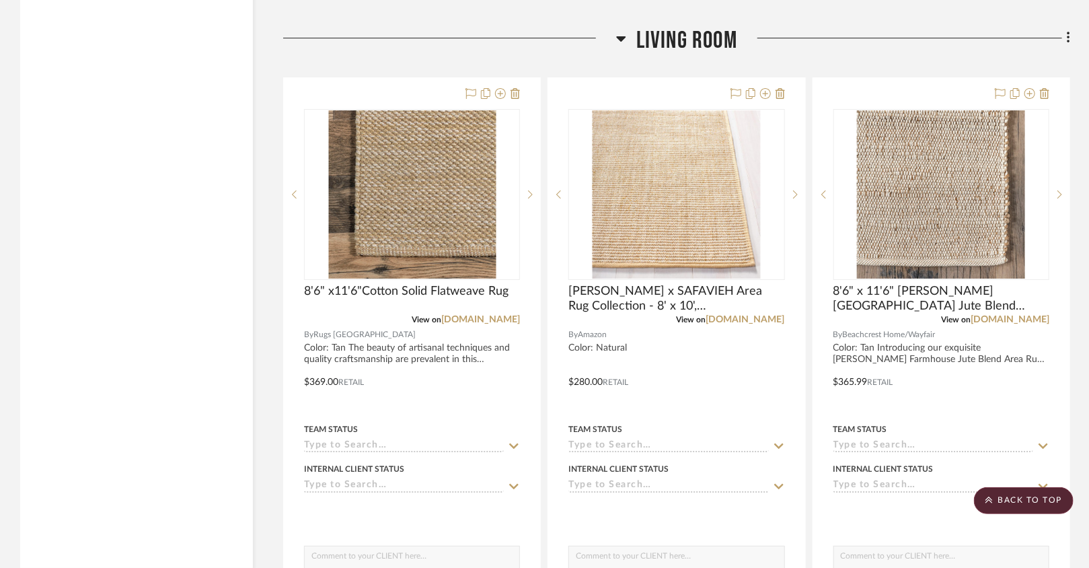
scroll to position [2197, 0]
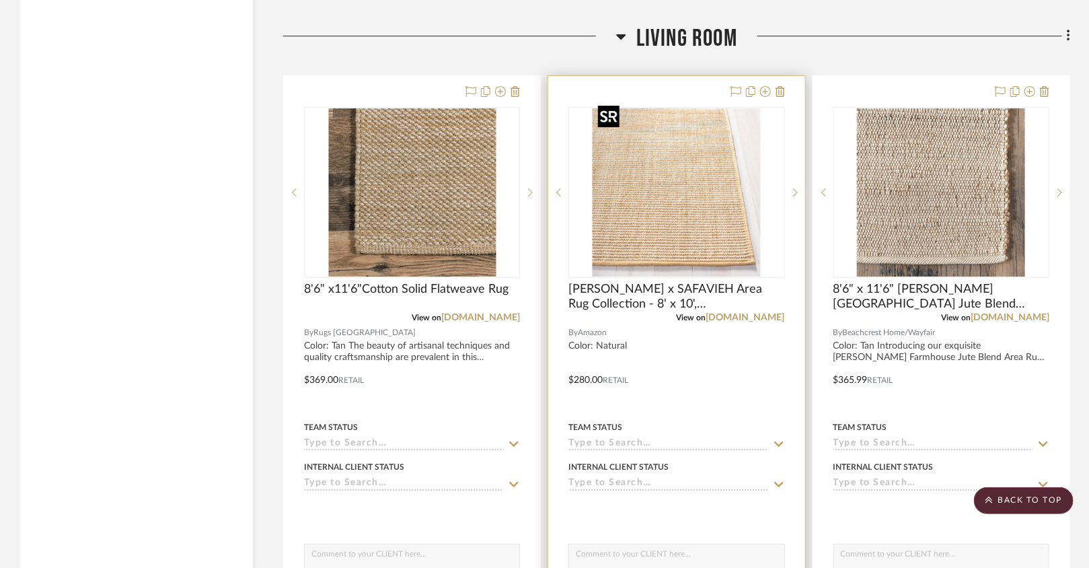
click at [634, 195] on img "0" at bounding box center [677, 192] width 168 height 168
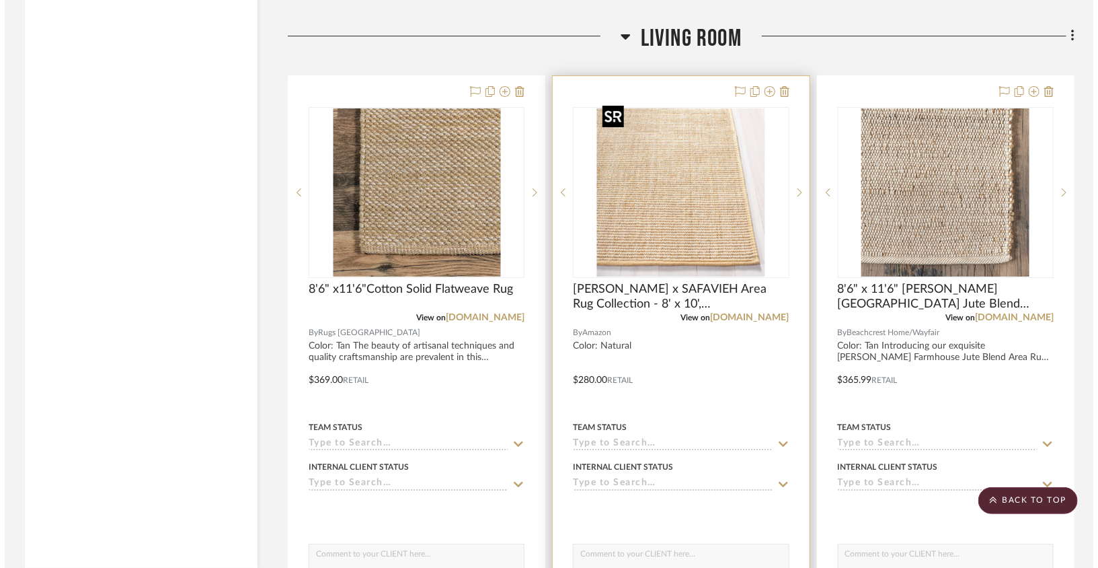
scroll to position [0, 0]
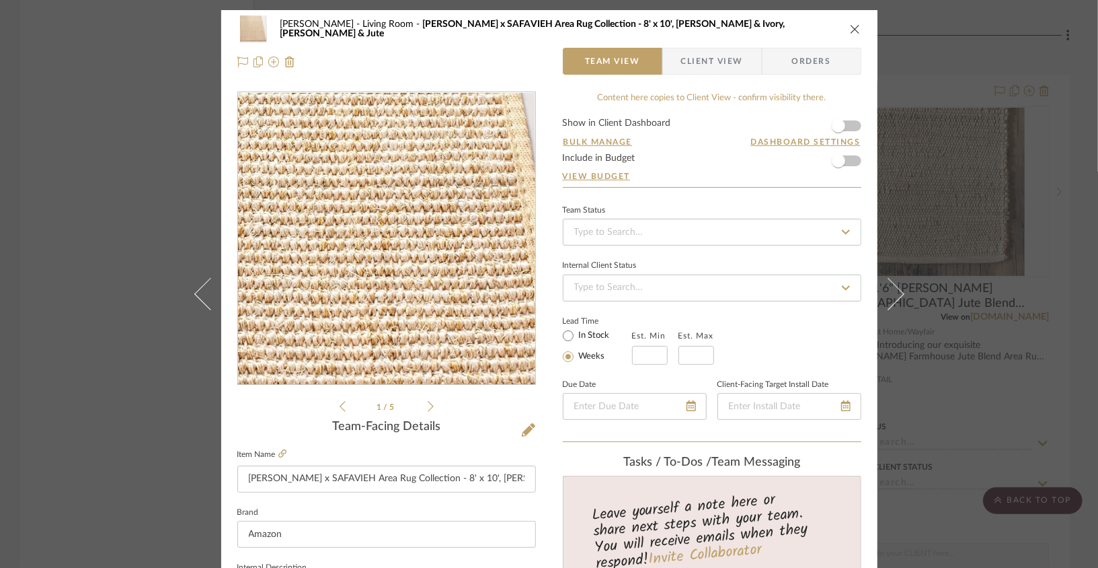
click at [450, 278] on img "0" at bounding box center [387, 239] width 292 height 292
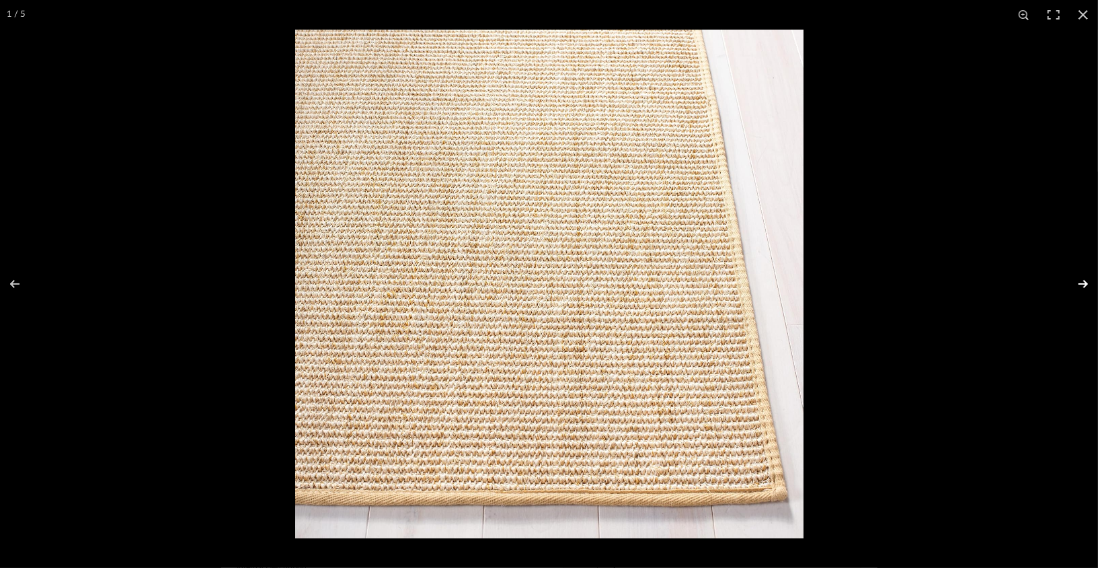
click at [805, 283] on button at bounding box center [1074, 283] width 47 height 67
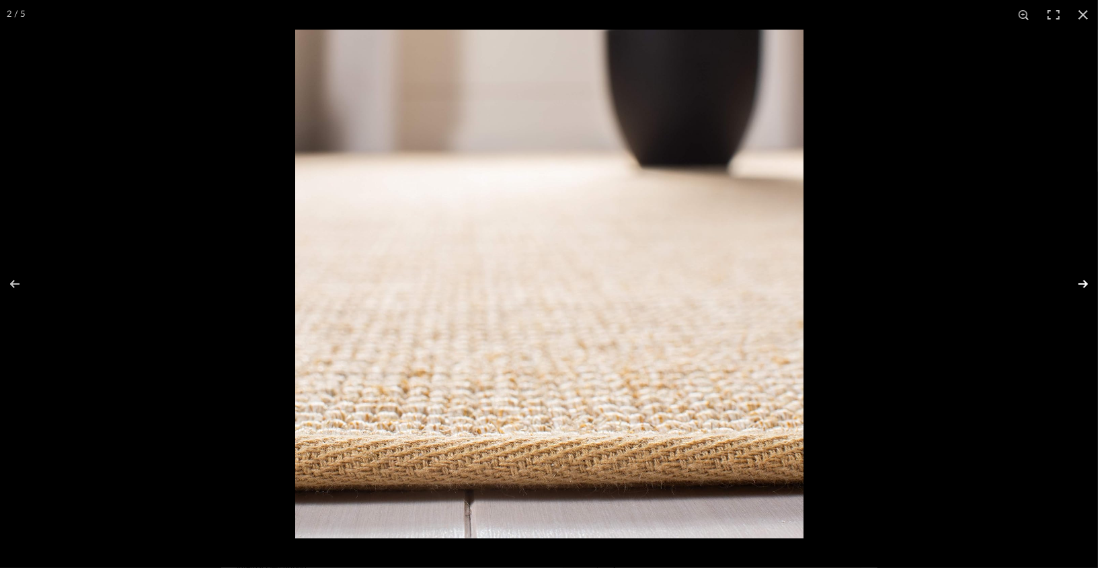
click at [805, 284] on button at bounding box center [1074, 283] width 47 height 67
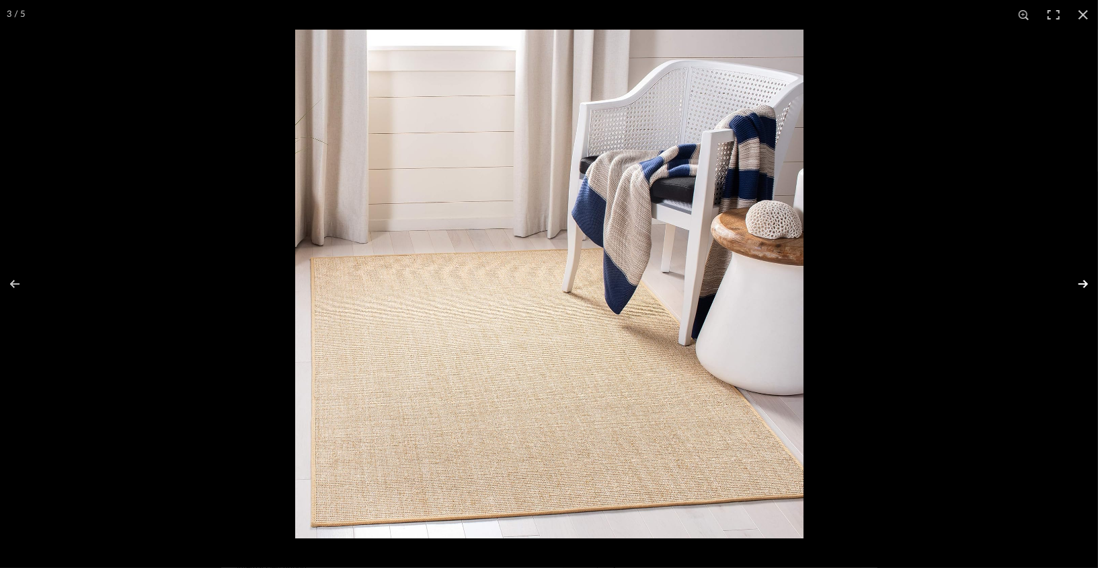
click at [805, 284] on button at bounding box center [1074, 283] width 47 height 67
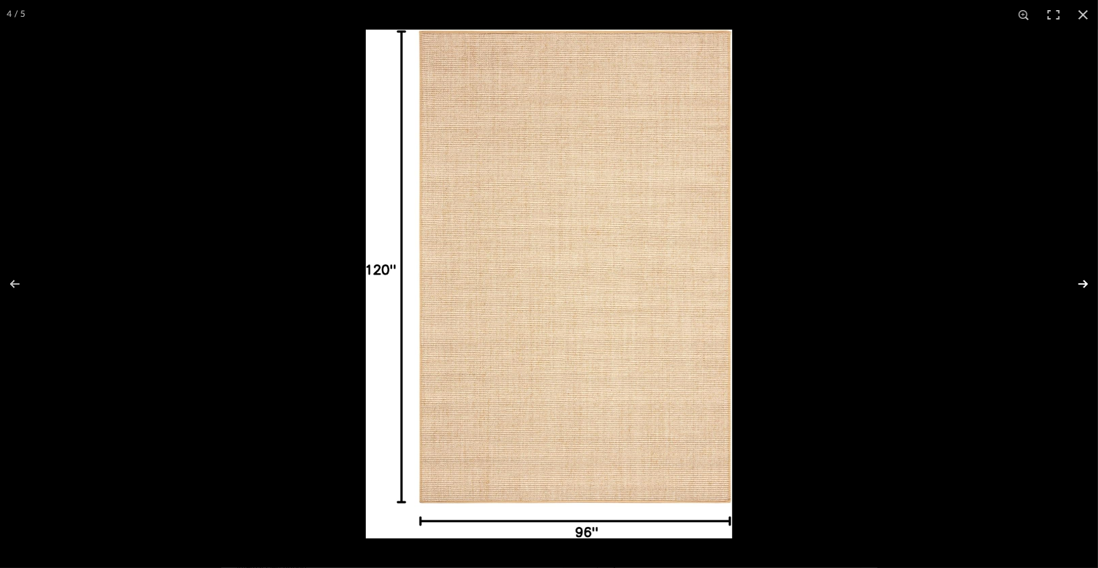
click at [805, 284] on button at bounding box center [1074, 283] width 47 height 67
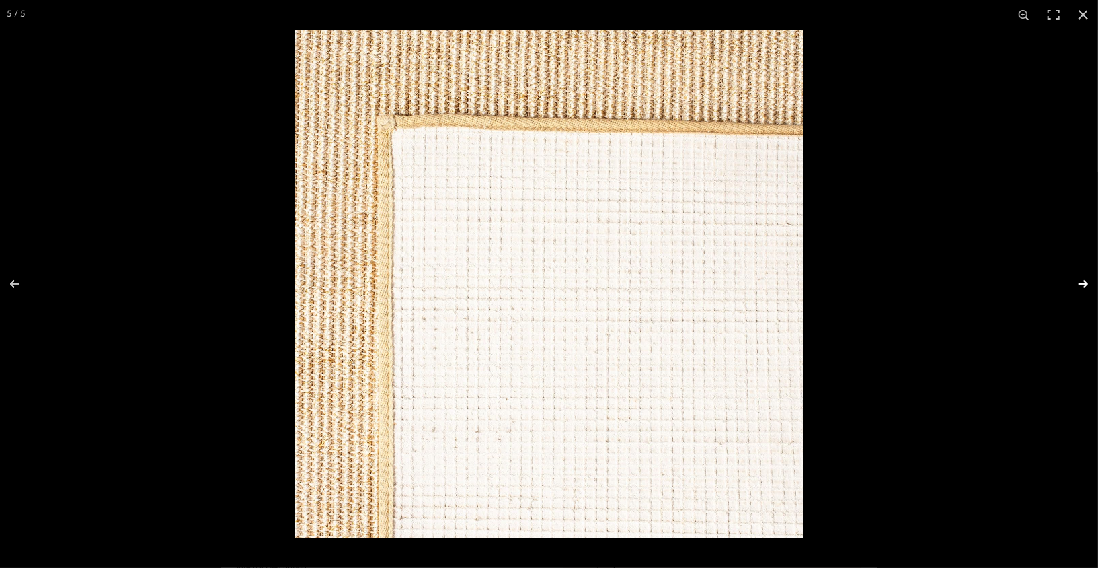
click at [805, 284] on button at bounding box center [1074, 283] width 47 height 67
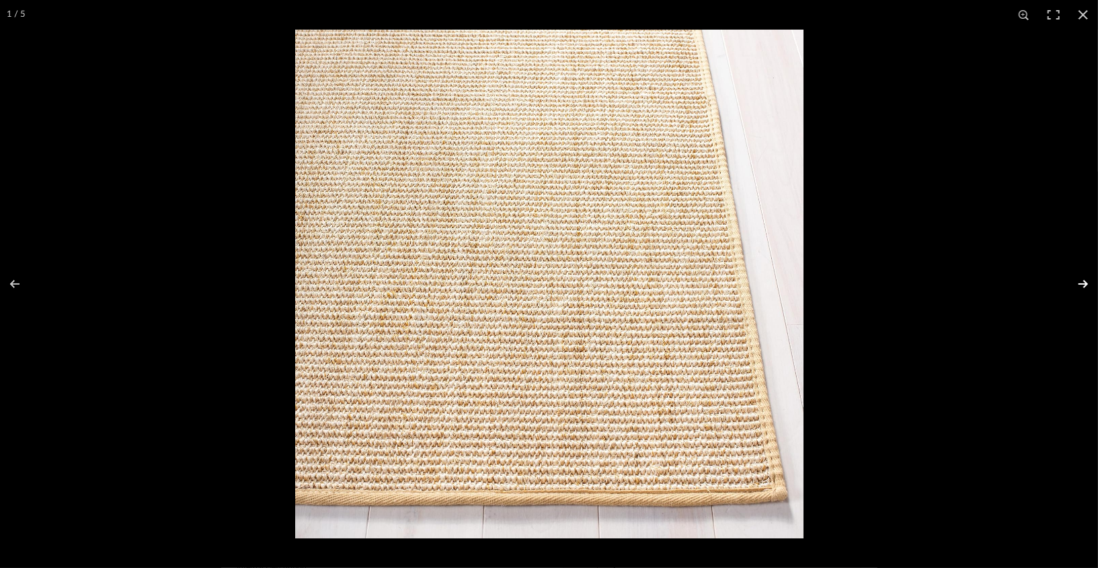
click at [805, 284] on button at bounding box center [1074, 283] width 47 height 67
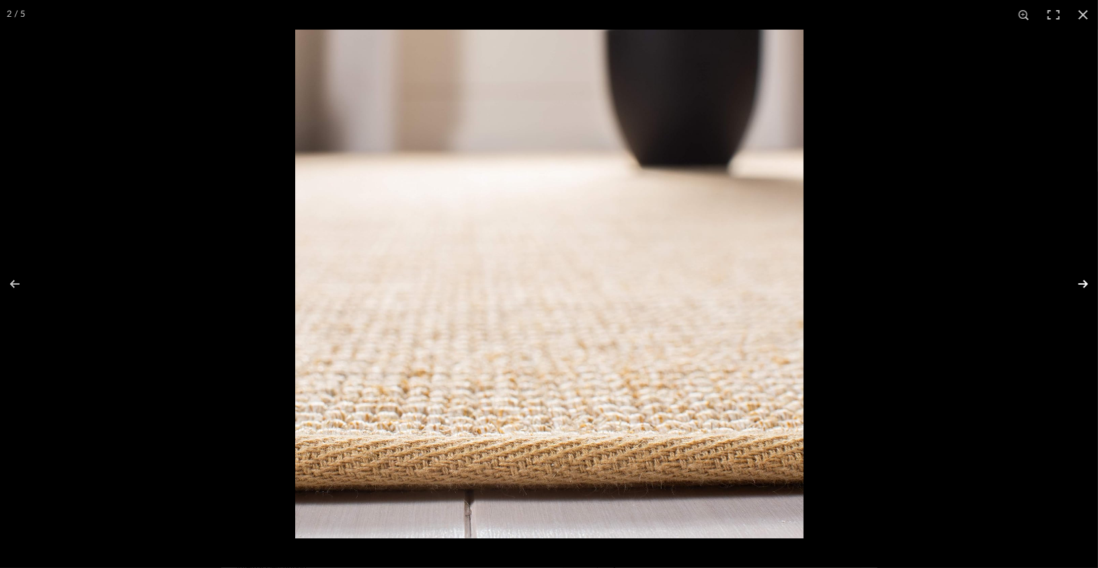
click at [805, 284] on button at bounding box center [1074, 283] width 47 height 67
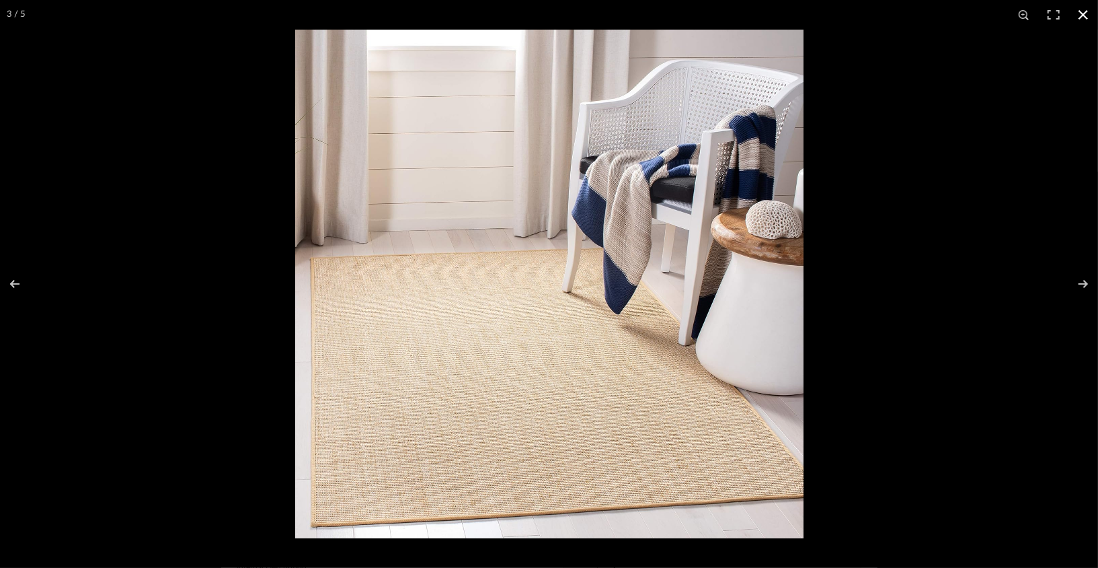
click at [805, 16] on button at bounding box center [1084, 15] width 30 height 30
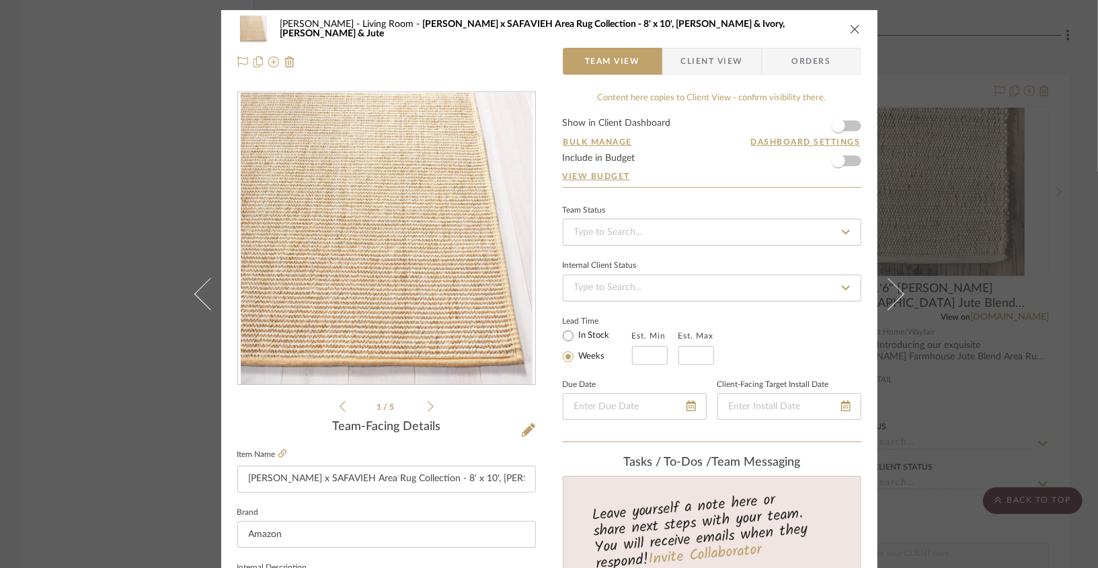
click at [805, 22] on div "[PERSON_NAME] Living Room [PERSON_NAME] x SAFAVIEH Area Rug Collection - 8' x 1…" at bounding box center [549, 28] width 624 height 27
click at [805, 25] on icon "close" at bounding box center [855, 29] width 11 height 11
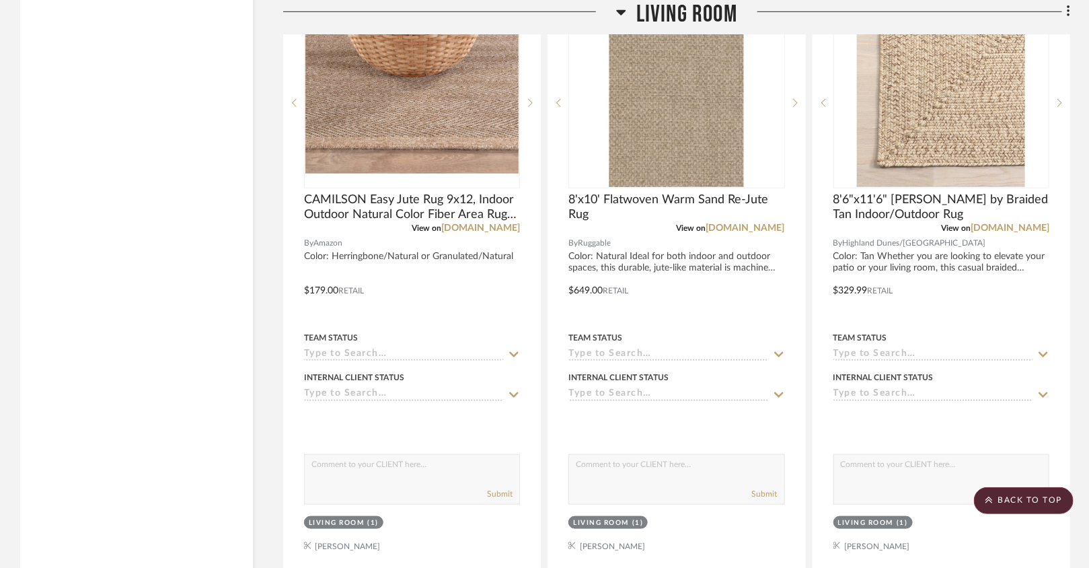
scroll to position [2862, 0]
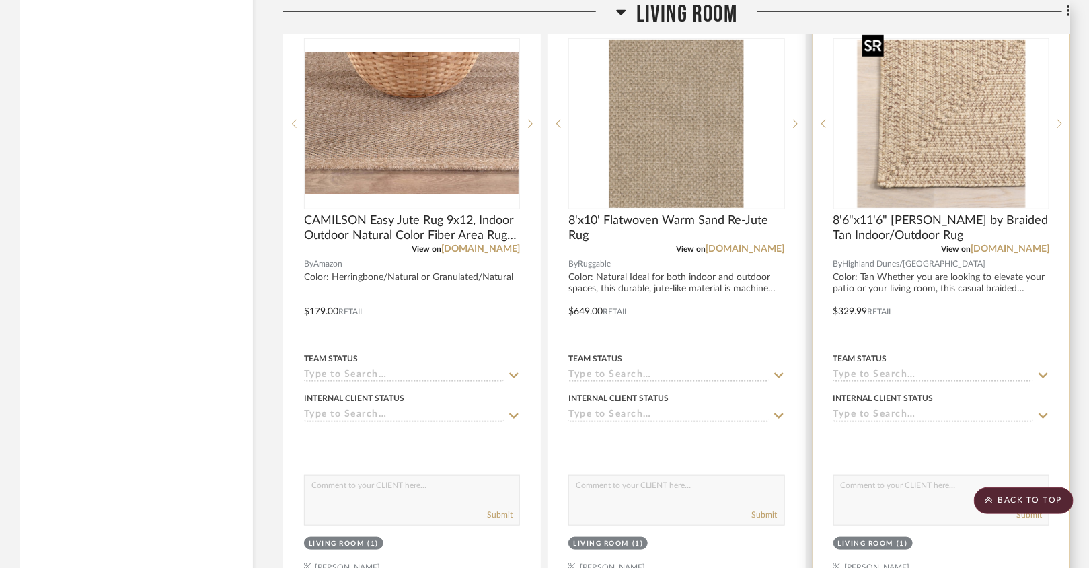
click at [0, 0] on img at bounding box center [0, 0] width 0 height 0
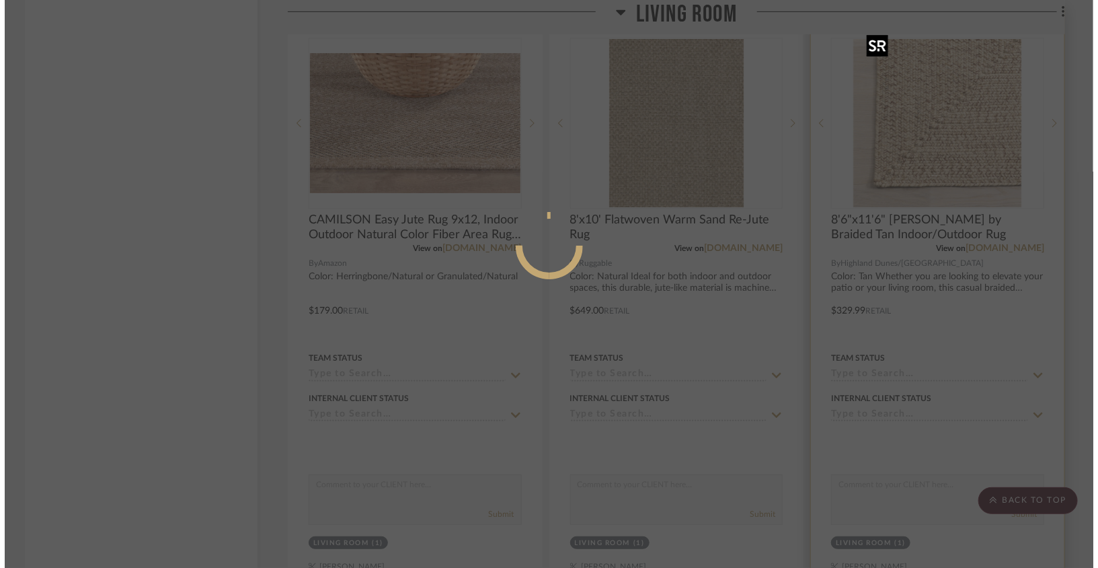
scroll to position [0, 0]
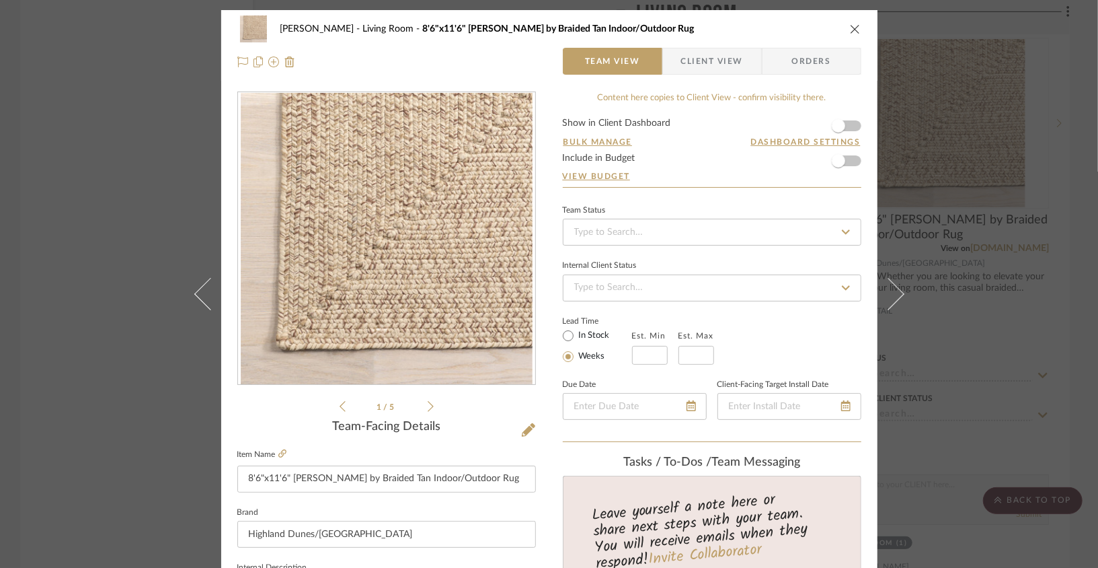
click at [576, 272] on div "Internal Client Status" at bounding box center [712, 278] width 299 height 45
click at [429, 407] on div "1 / 5" at bounding box center [386, 252] width 299 height 323
click at [428, 407] on icon at bounding box center [431, 406] width 6 height 12
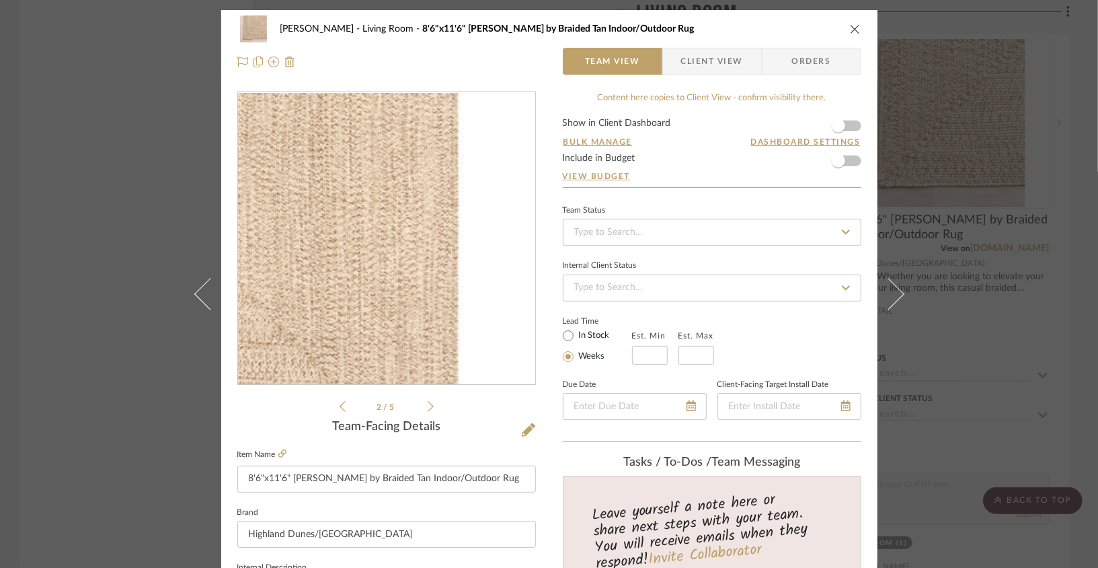
click at [455, 294] on img "1" at bounding box center [387, 239] width 292 height 292
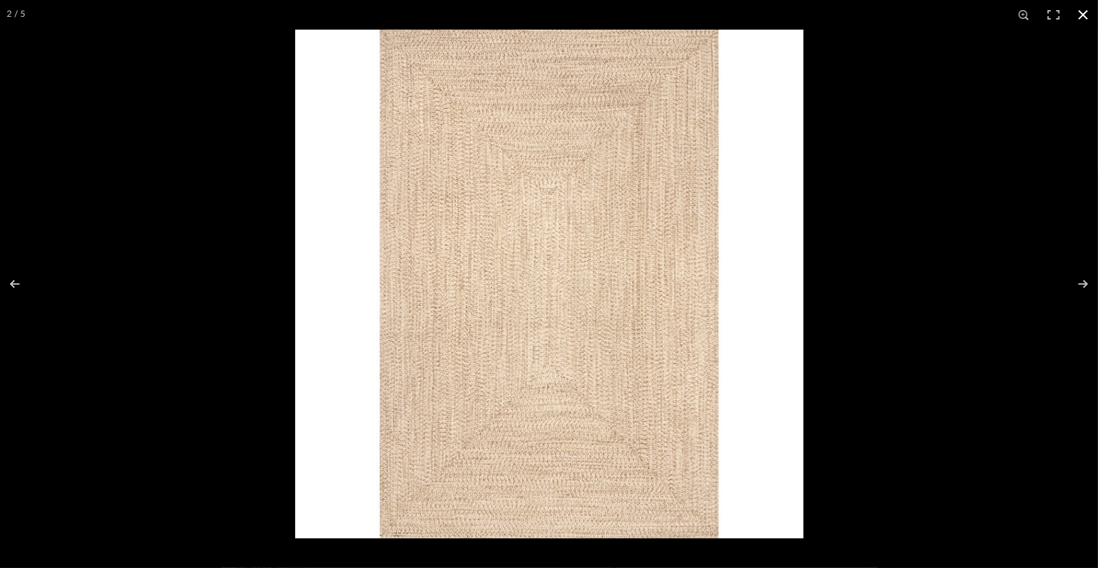
click at [272, 190] on div at bounding box center [549, 284] width 1098 height 568
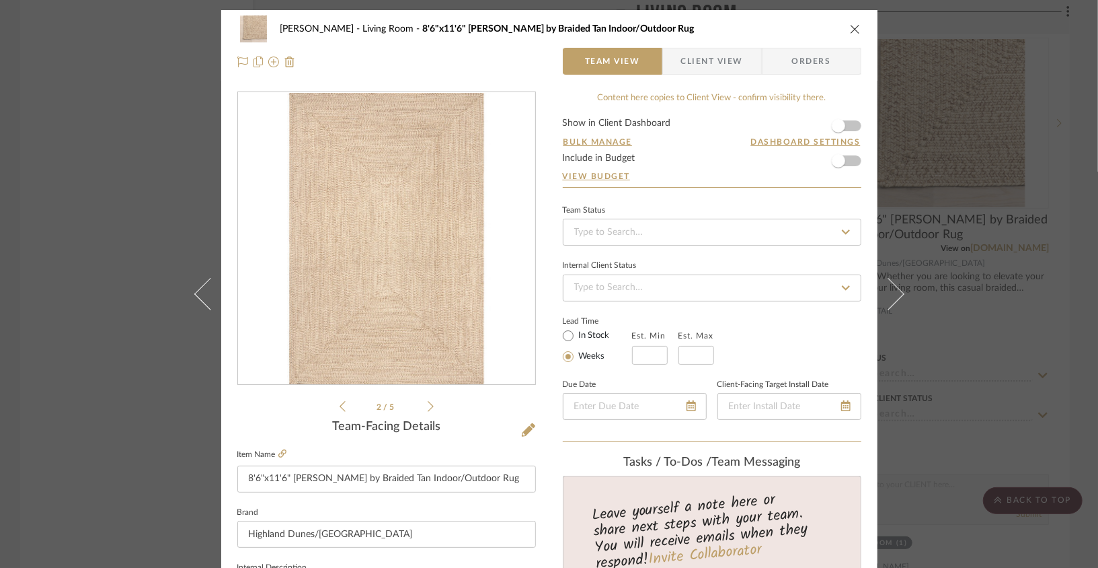
click at [805, 35] on div "[PERSON_NAME] Living Room 8'6"x11'6" [PERSON_NAME] by Braided Tan Indoor/Outdoo…" at bounding box center [549, 28] width 624 height 27
click at [805, 33] on div "[PERSON_NAME] Living Room 8'6"x11'6" [PERSON_NAME] by Braided Tan Indoor/Outdoo…" at bounding box center [549, 28] width 624 height 27
click at [805, 32] on icon "close" at bounding box center [855, 29] width 11 height 11
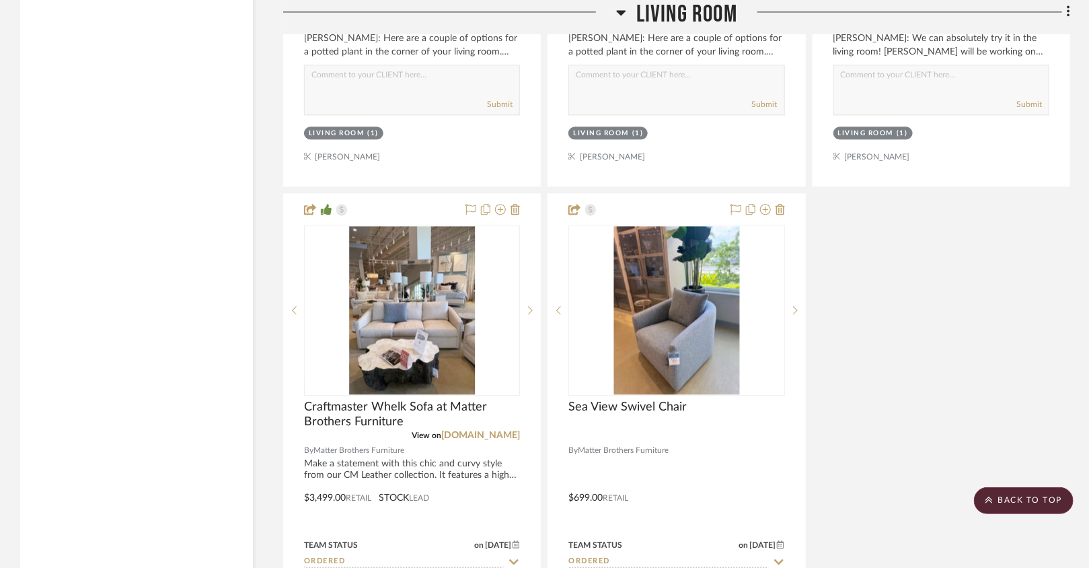
scroll to position [3971, 0]
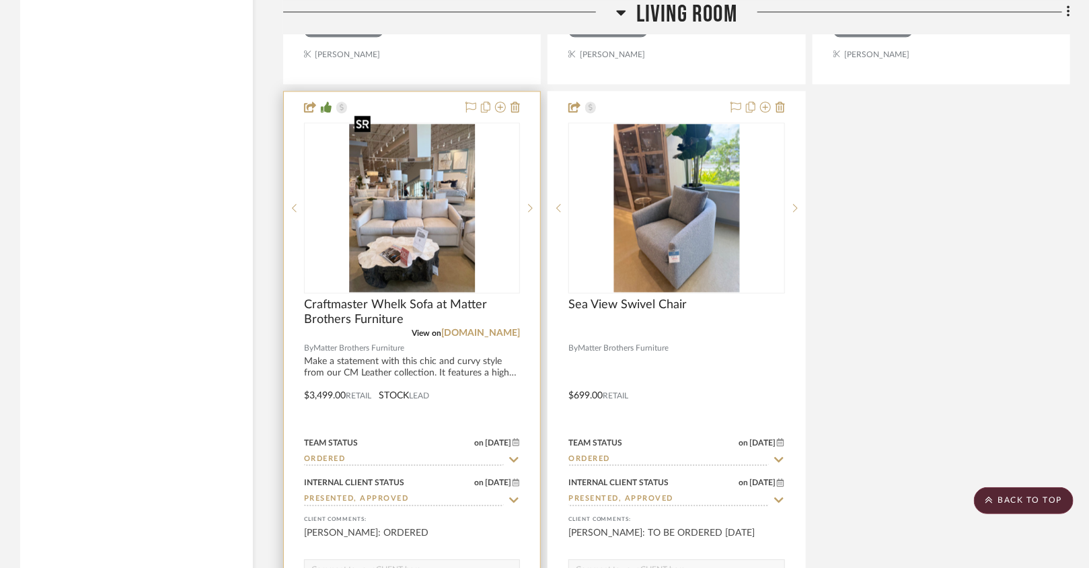
click at [443, 241] on img "1" at bounding box center [412, 208] width 126 height 168
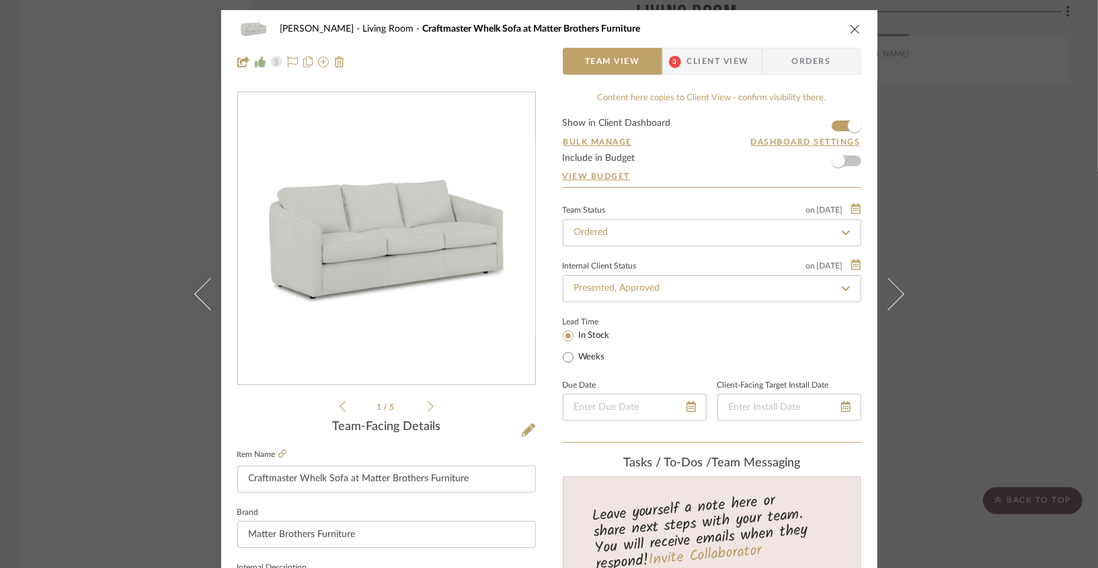
click at [462, 269] on img "0" at bounding box center [386, 239] width 297 height 192
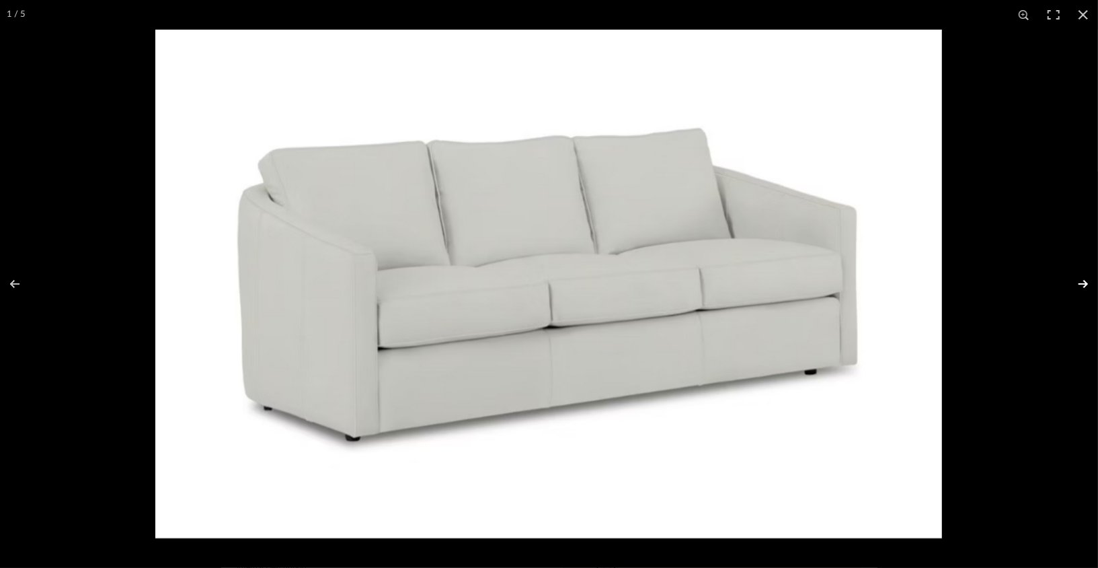
click at [805, 279] on button at bounding box center [1074, 283] width 47 height 67
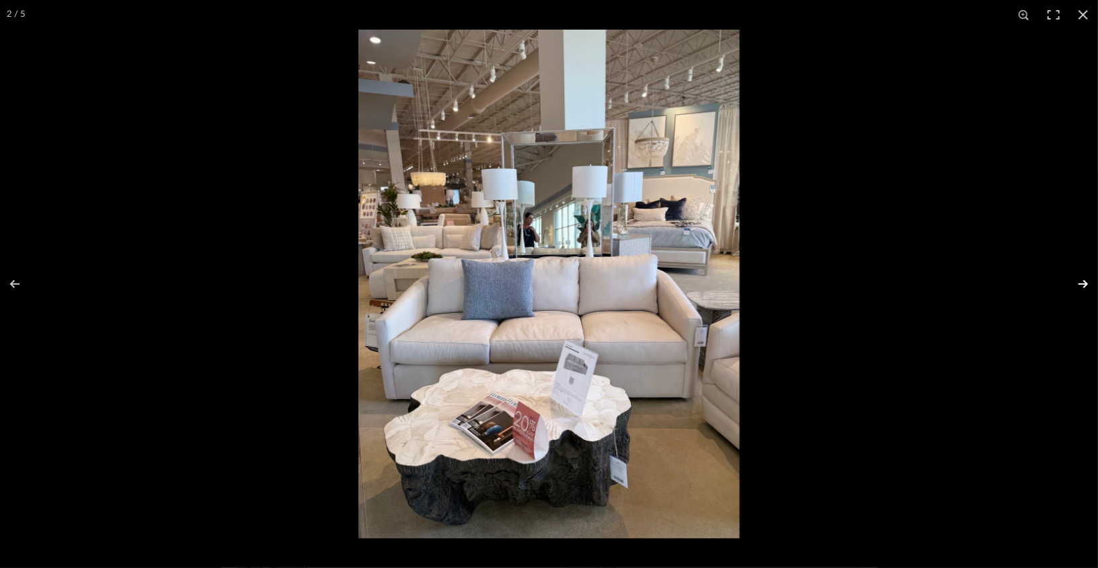
click at [805, 280] on button at bounding box center [1074, 283] width 47 height 67
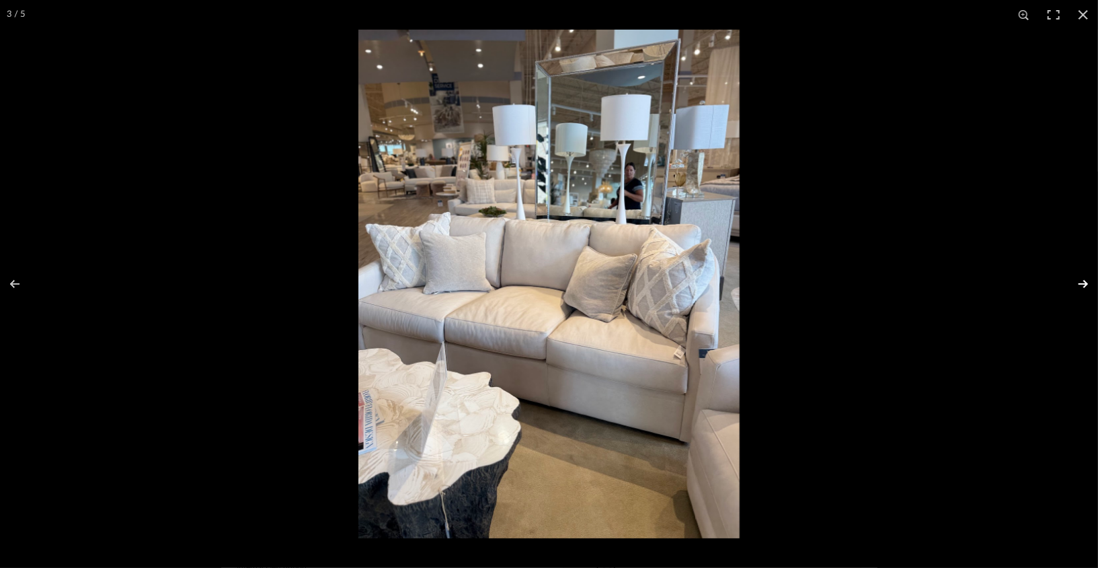
click at [805, 280] on button at bounding box center [1074, 283] width 47 height 67
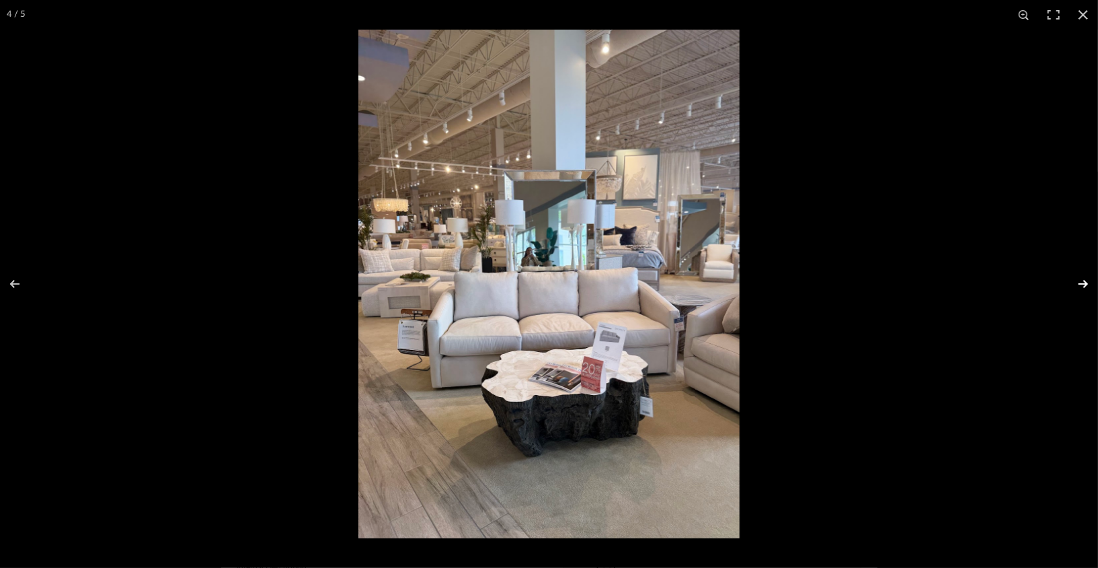
click at [805, 280] on button at bounding box center [1074, 283] width 47 height 67
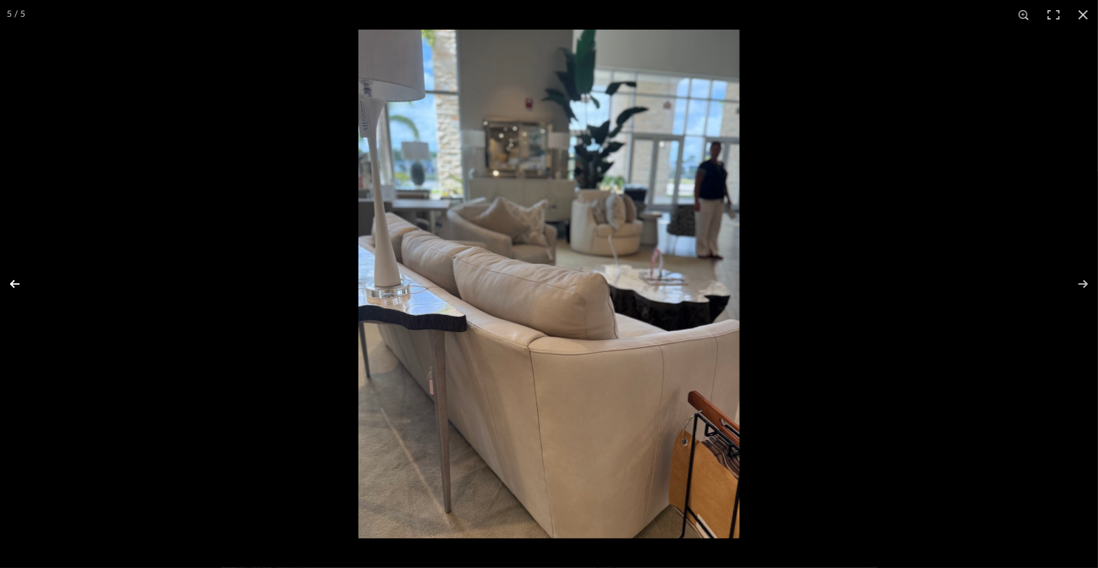
click at [17, 287] on button at bounding box center [23, 283] width 47 height 67
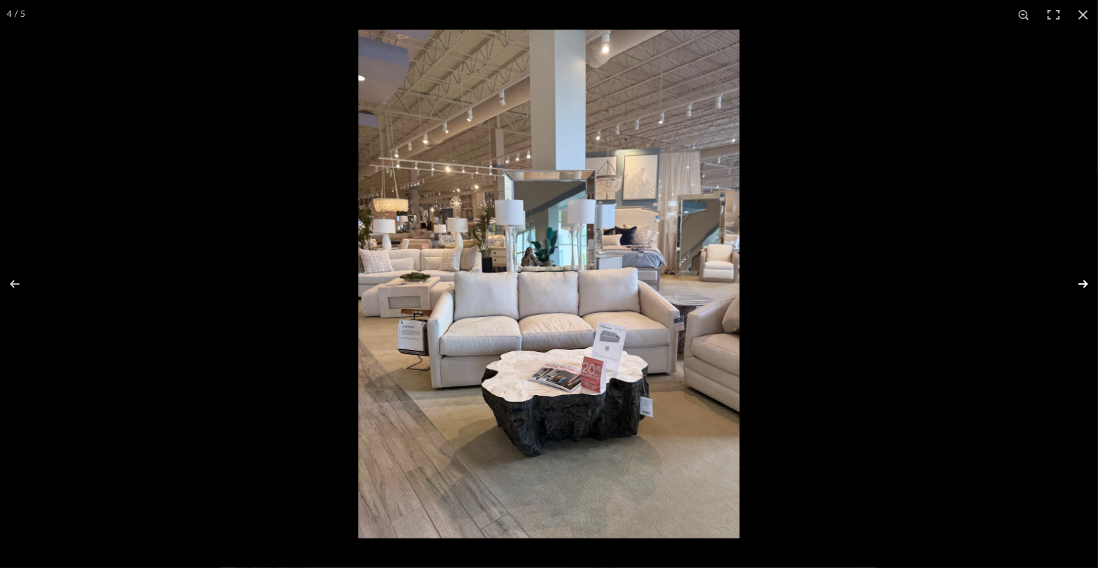
click at [805, 281] on button at bounding box center [1074, 283] width 47 height 67
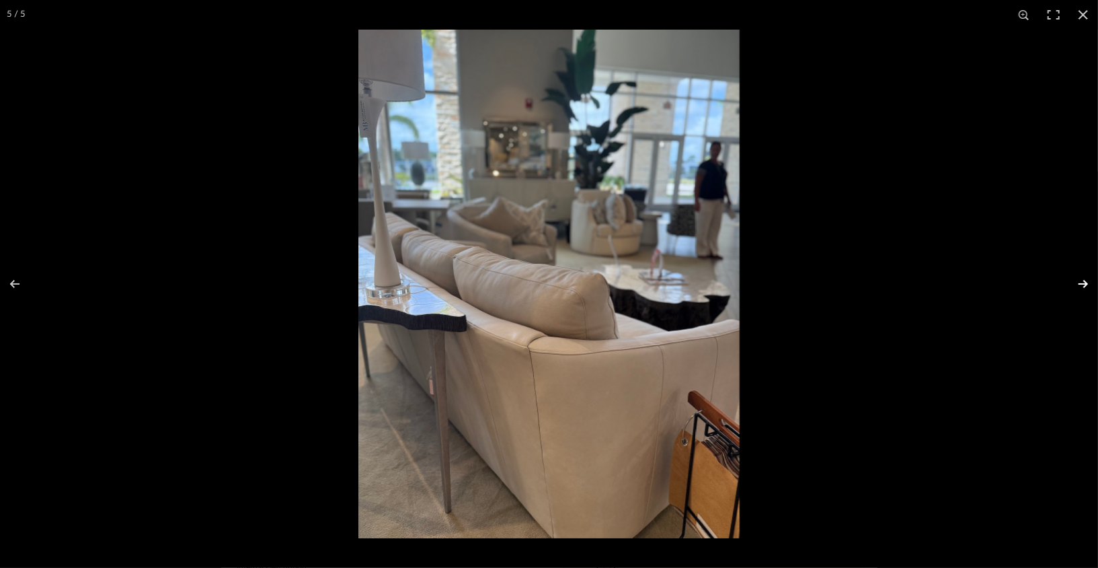
click at [805, 281] on button at bounding box center [1074, 283] width 47 height 67
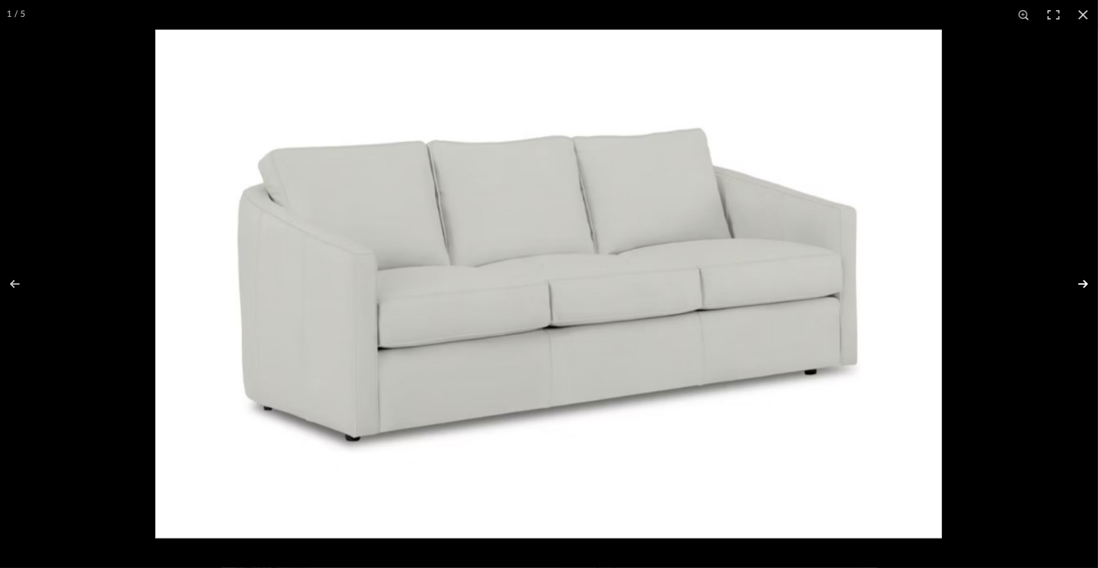
click at [805, 280] on button at bounding box center [1074, 283] width 47 height 67
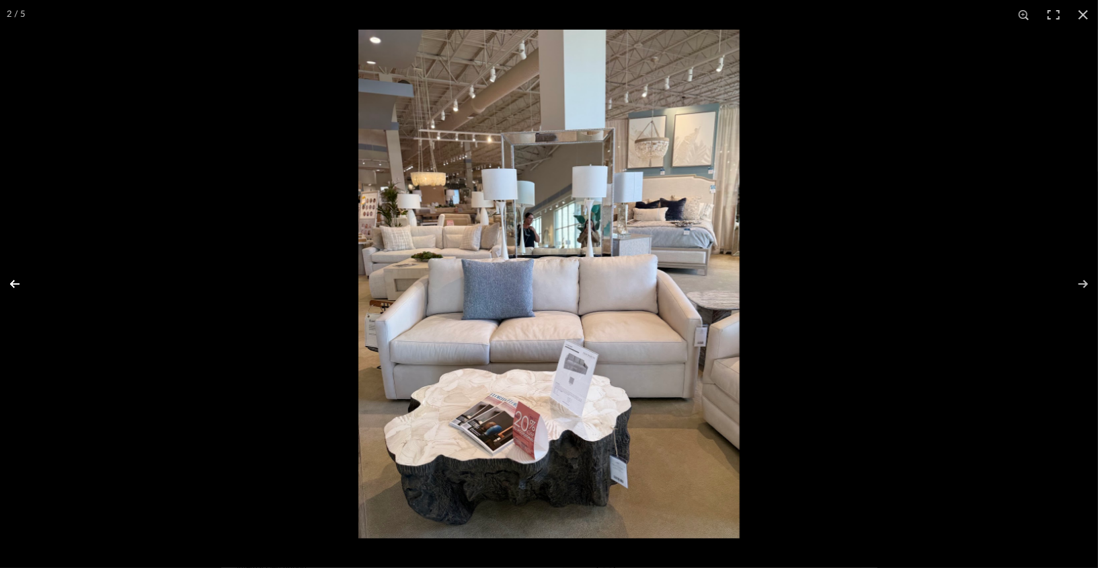
click at [14, 288] on button at bounding box center [23, 283] width 47 height 67
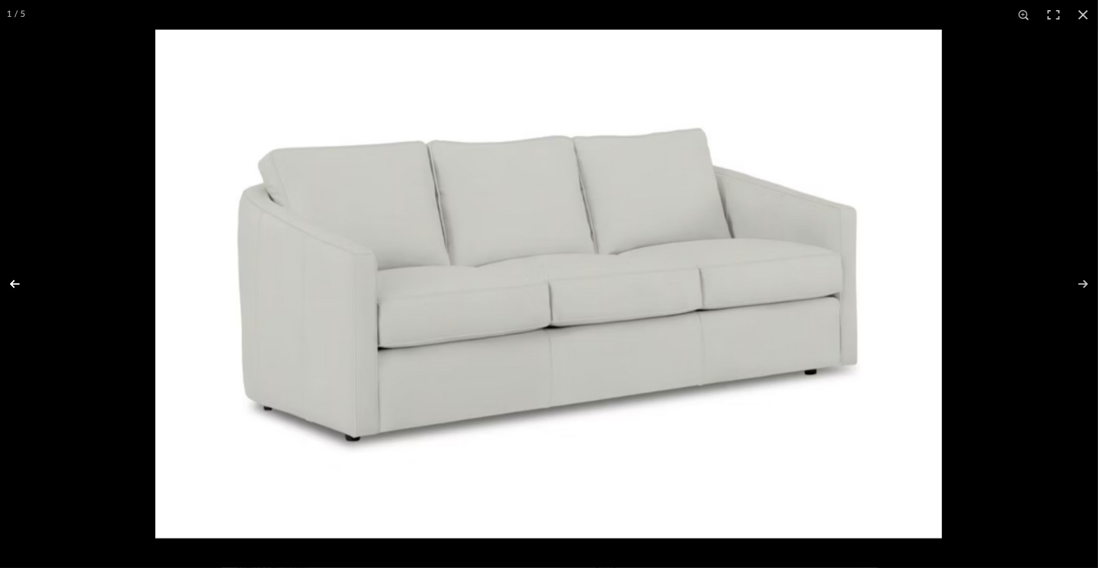
click at [14, 288] on button at bounding box center [23, 283] width 47 height 67
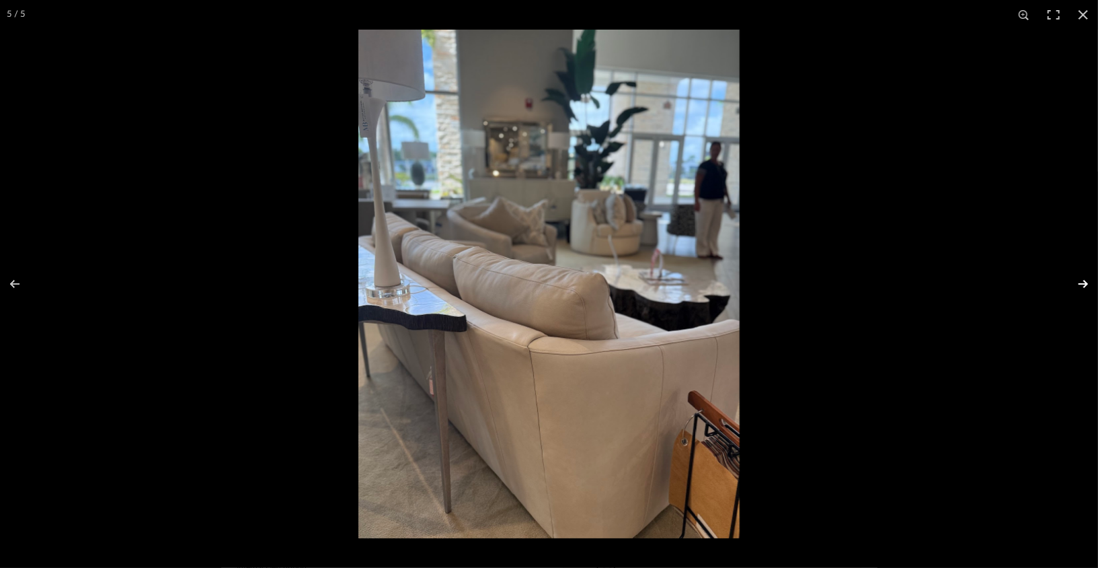
click at [805, 290] on button at bounding box center [1074, 283] width 47 height 67
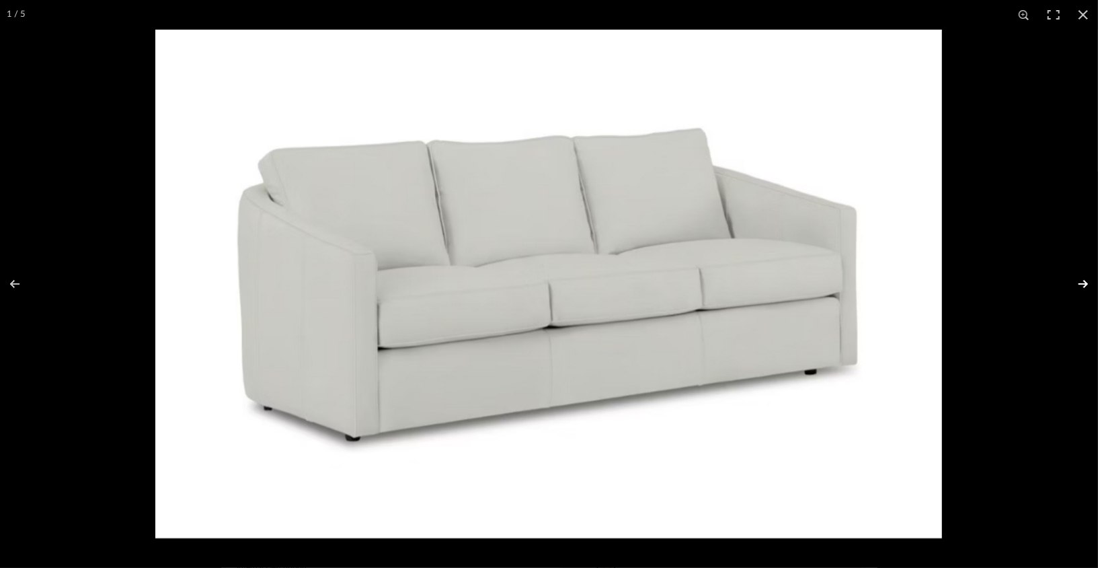
click at [805, 291] on button at bounding box center [1074, 283] width 47 height 67
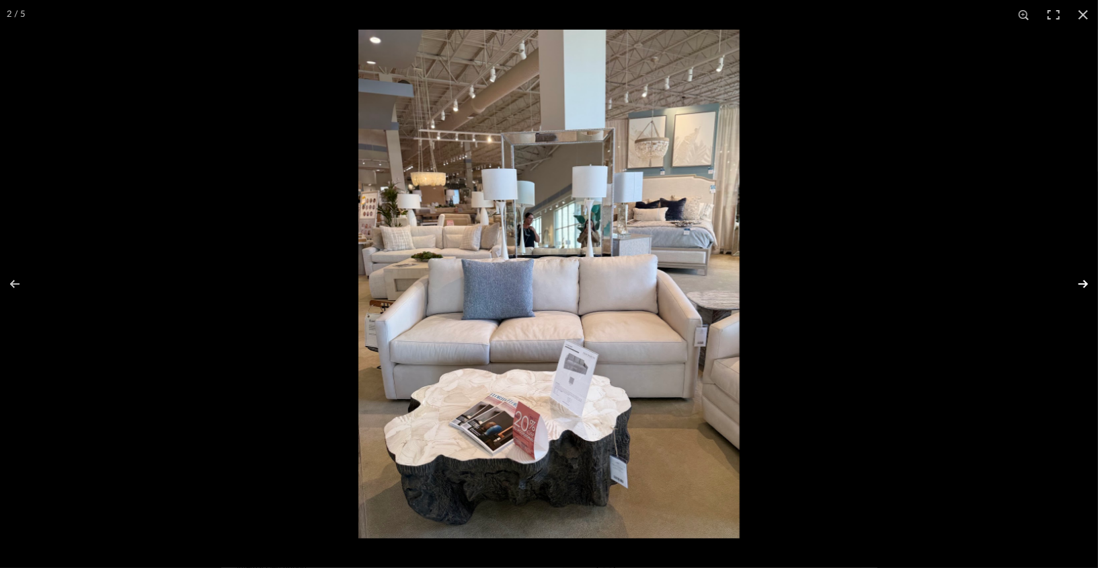
click at [805, 291] on button at bounding box center [1074, 283] width 47 height 67
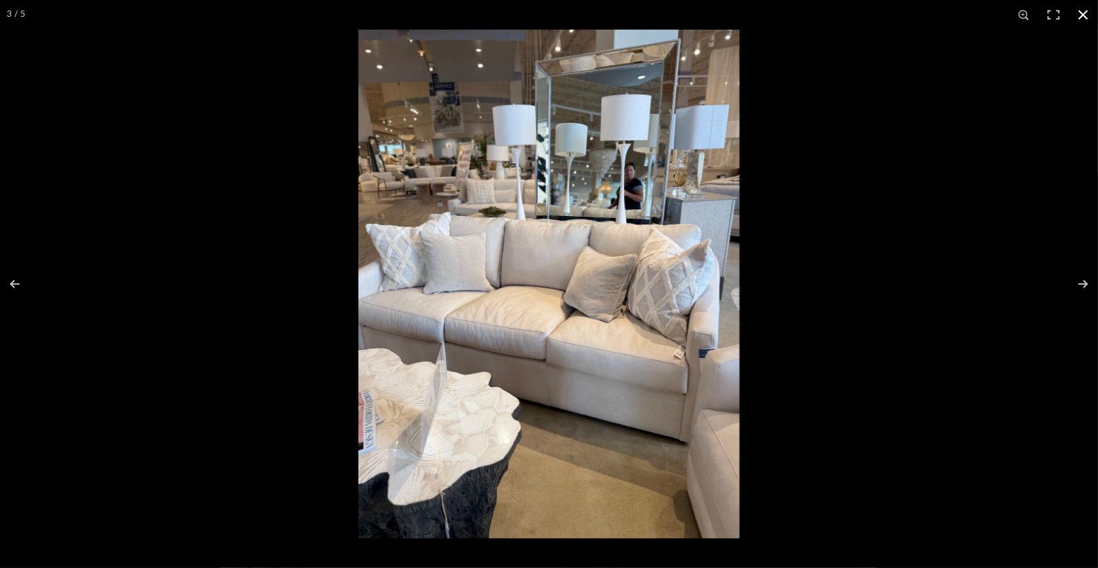
click at [805, 15] on button at bounding box center [1084, 15] width 30 height 30
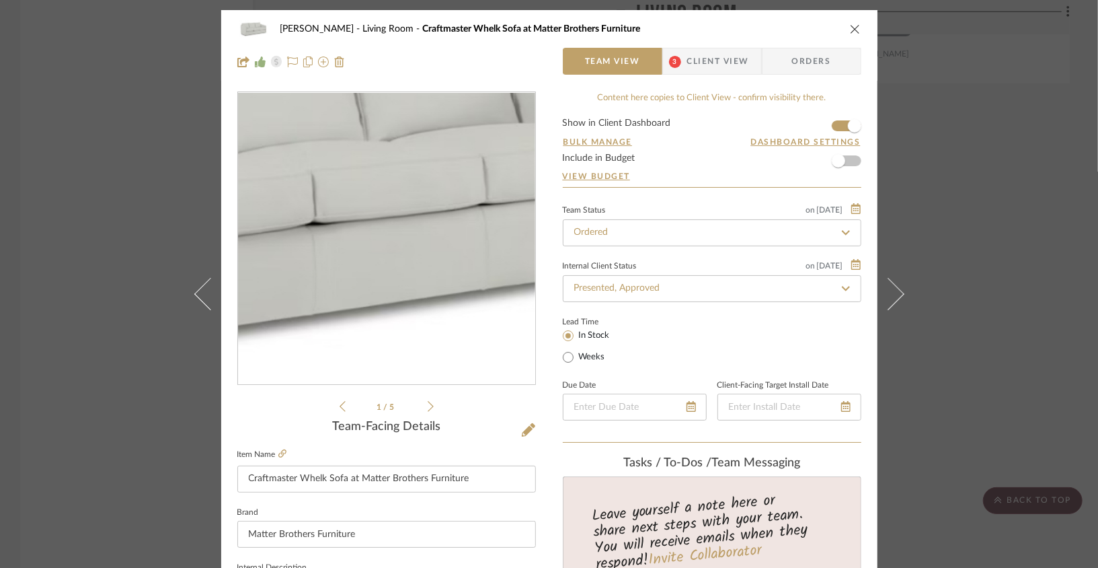
click at [408, 260] on img "0" at bounding box center [386, 239] width 297 height 192
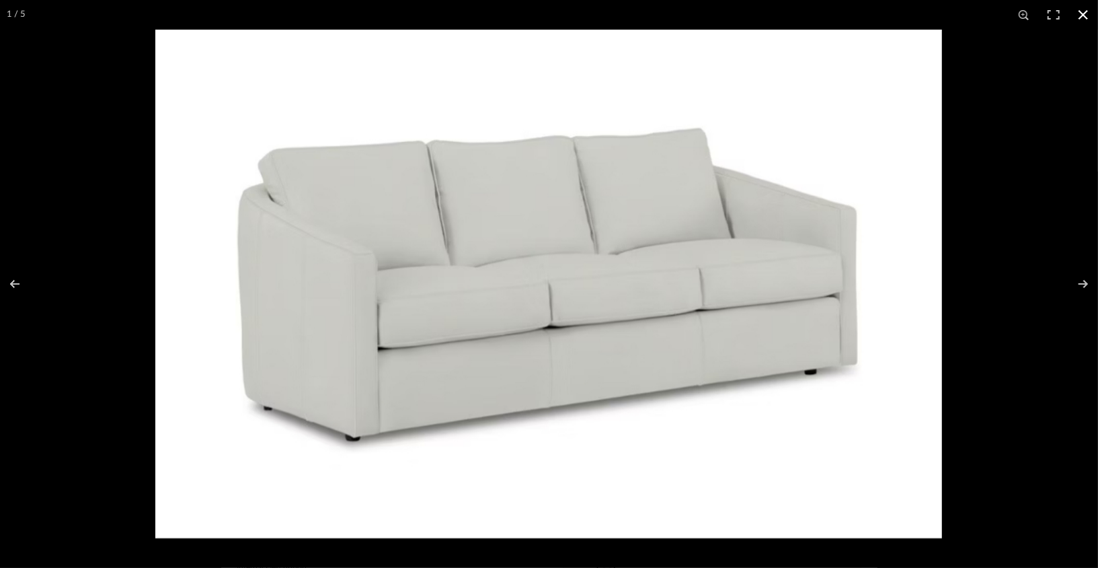
click at [805, 25] on button at bounding box center [1084, 15] width 30 height 30
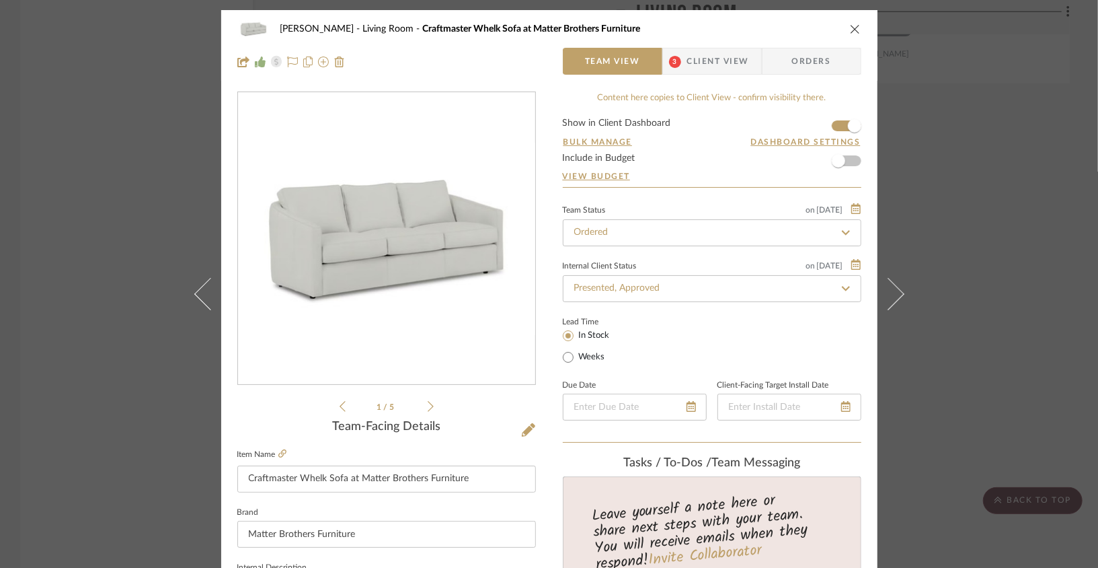
click at [805, 42] on div "[PERSON_NAME] Living Room Craftmaster Whelk Sofa at Matter Brothers Furniture" at bounding box center [549, 28] width 624 height 27
click at [805, 34] on icon "close" at bounding box center [855, 29] width 11 height 11
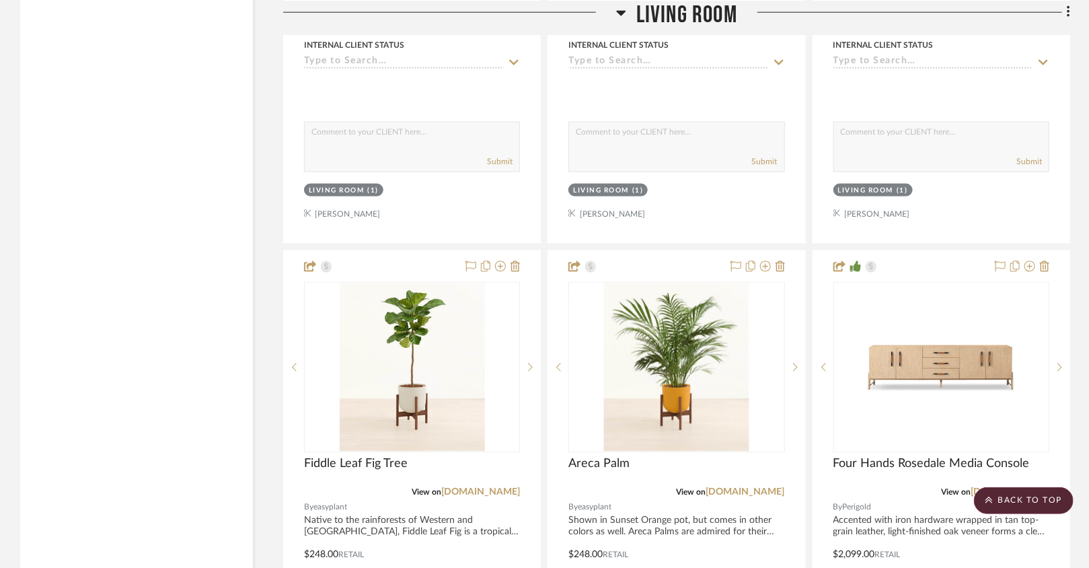
scroll to position [3211, 0]
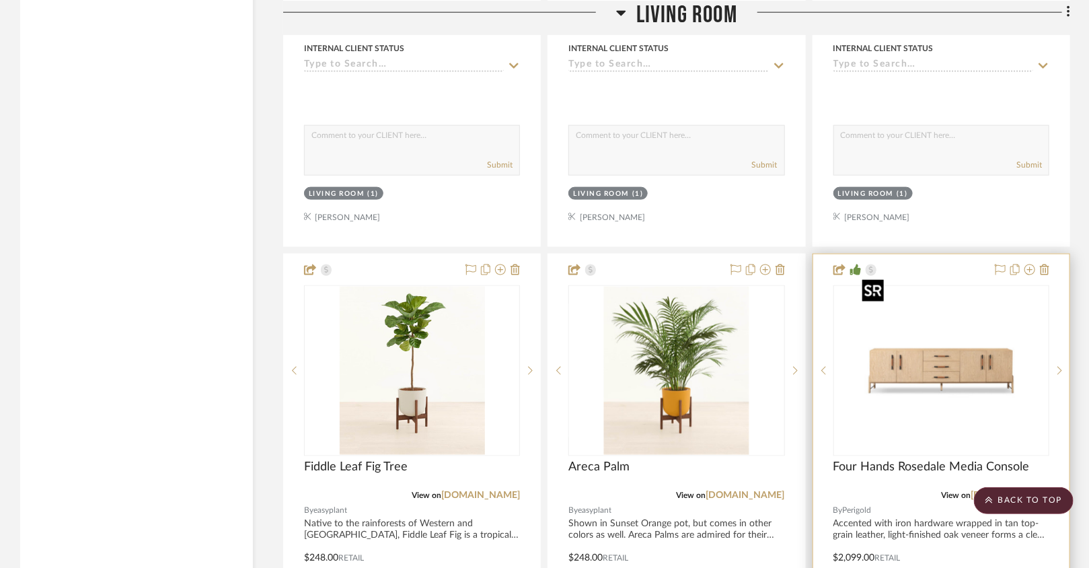
click at [0, 0] on img at bounding box center [0, 0] width 0 height 0
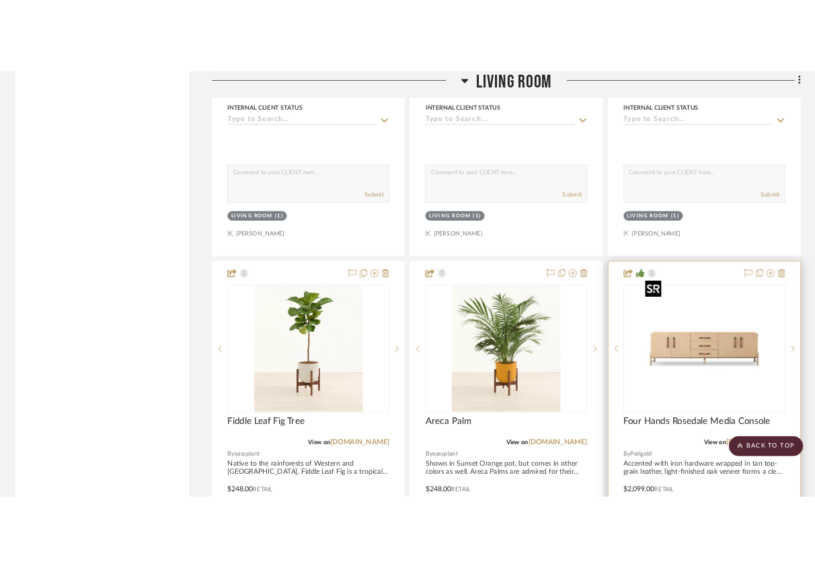
scroll to position [0, 0]
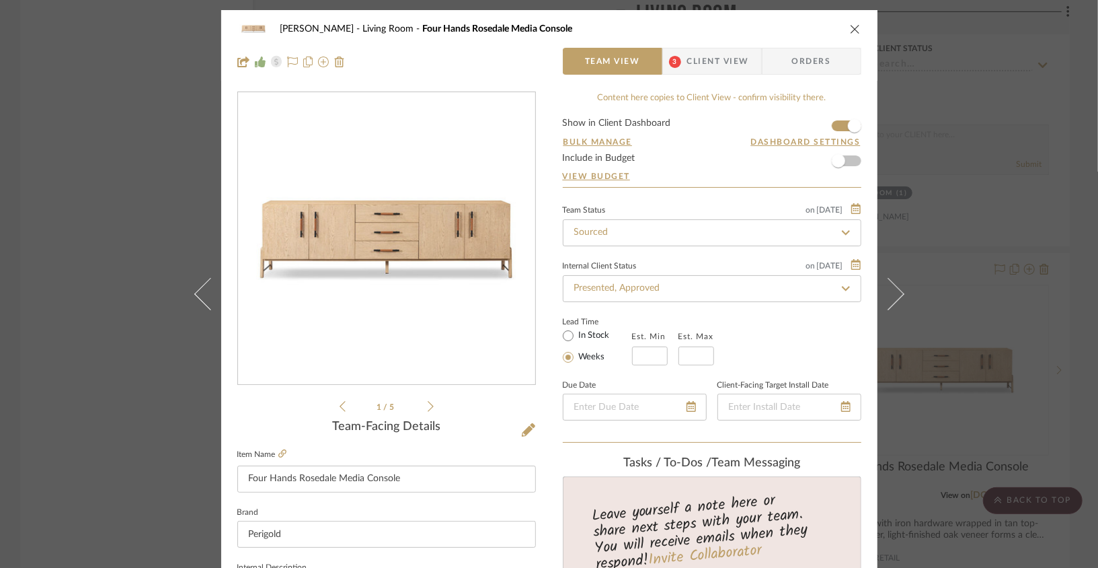
click at [453, 241] on img "0" at bounding box center [387, 239] width 292 height 292
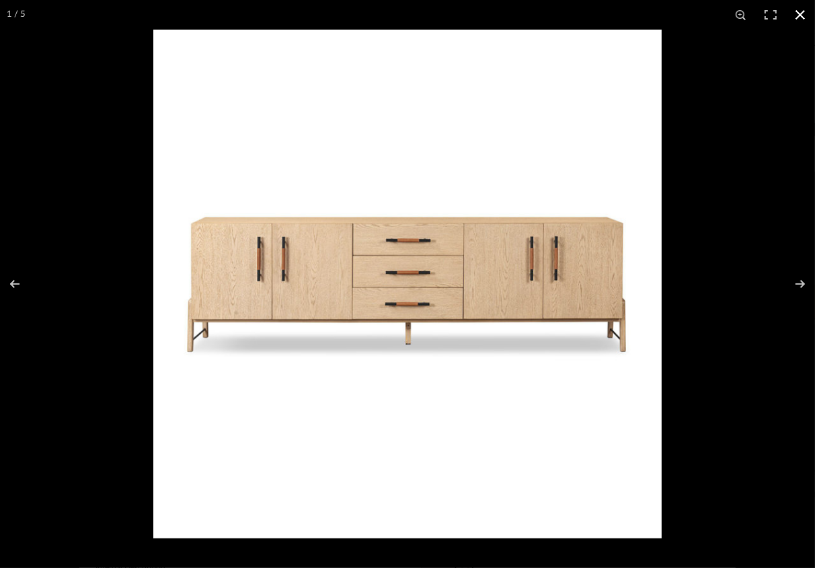
click at [802, 13] on button at bounding box center [801, 15] width 30 height 30
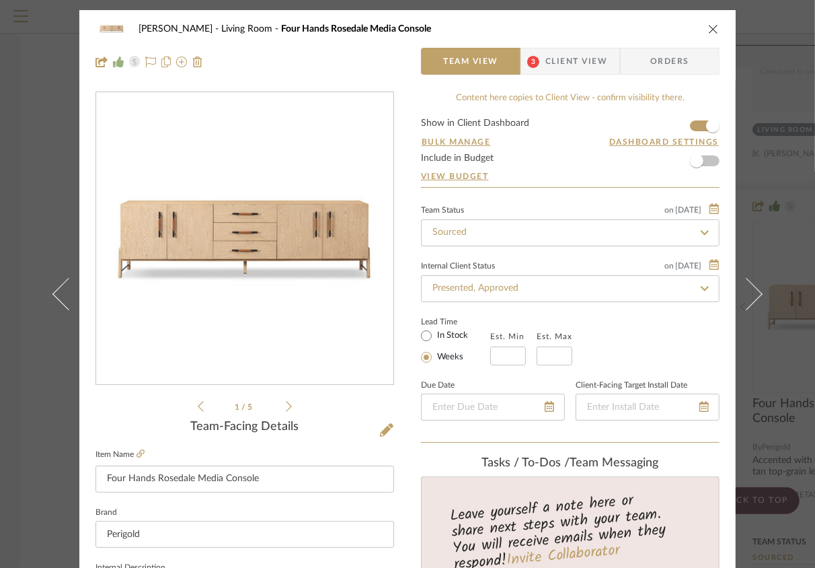
click at [707, 39] on div "[PERSON_NAME] Living Room Four Hands Rosedale Media Console" at bounding box center [408, 28] width 624 height 27
click at [707, 36] on div "[PERSON_NAME] Living Room Four Hands Rosedale Media Console" at bounding box center [408, 28] width 624 height 27
click at [708, 30] on icon "close" at bounding box center [713, 29] width 11 height 11
